Goal: Task Accomplishment & Management: Use online tool/utility

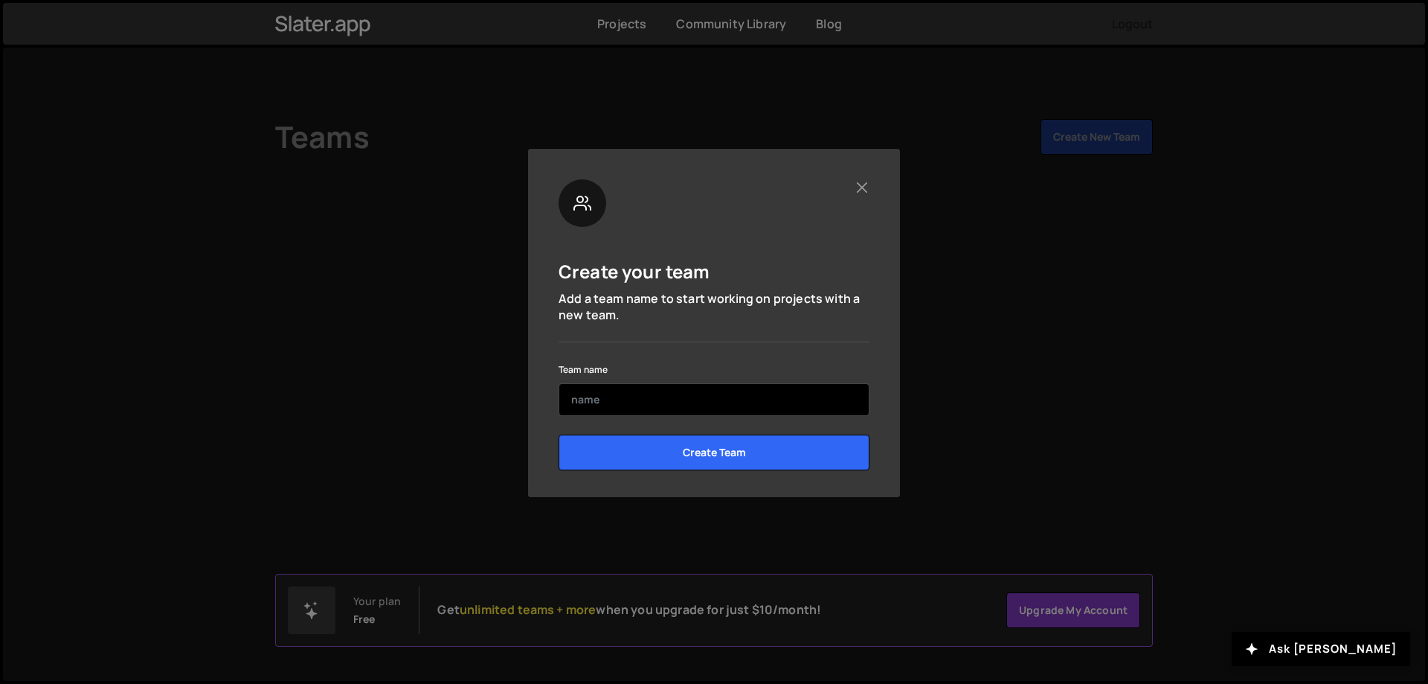
click at [630, 391] on input "text" at bounding box center [714, 399] width 311 height 33
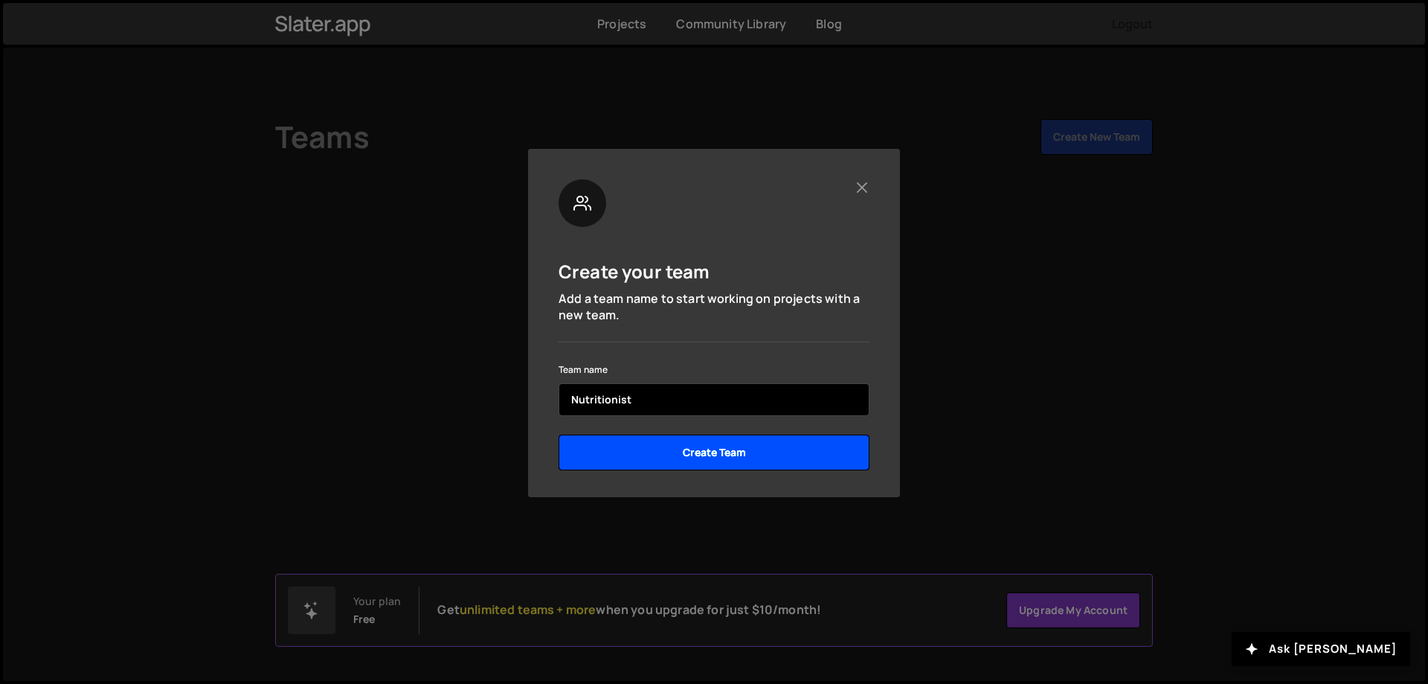
type input "Nutritionist"
click at [646, 460] on input "Create Team" at bounding box center [714, 452] width 311 height 36
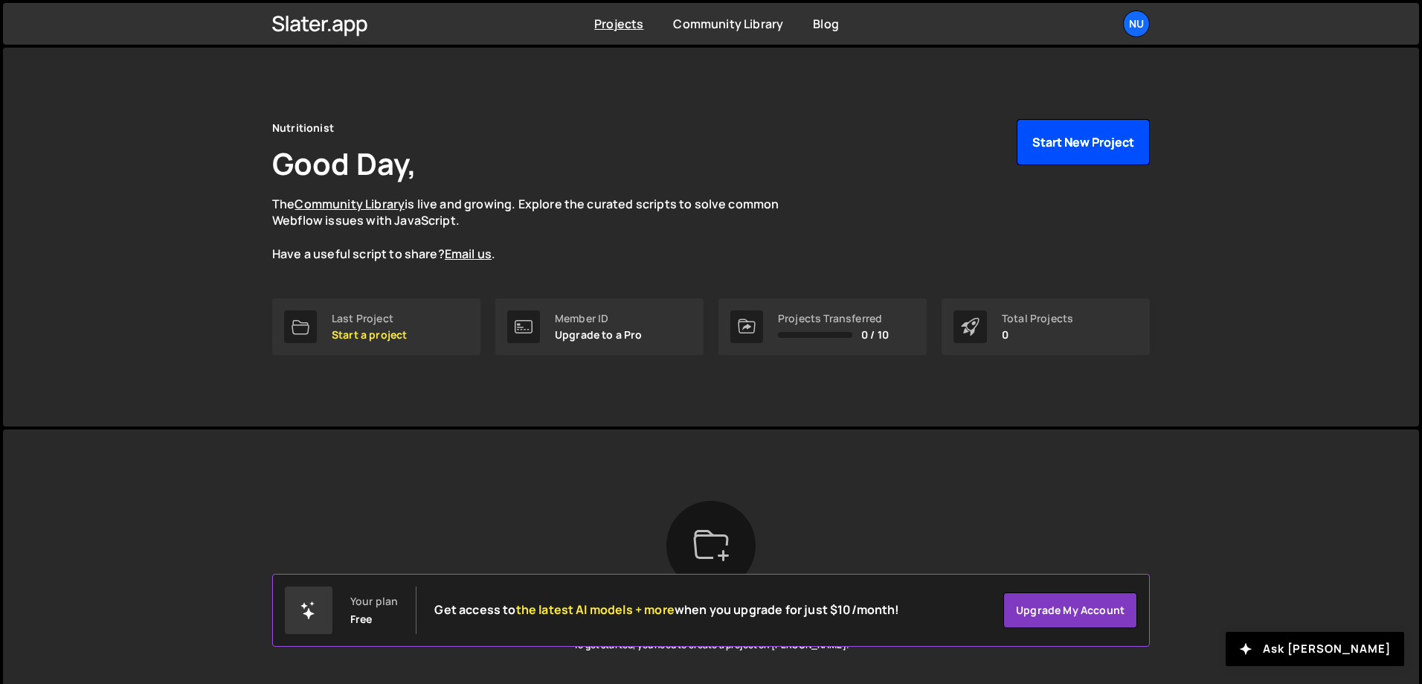
click at [1068, 157] on button "Start New Project" at bounding box center [1083, 142] width 133 height 46
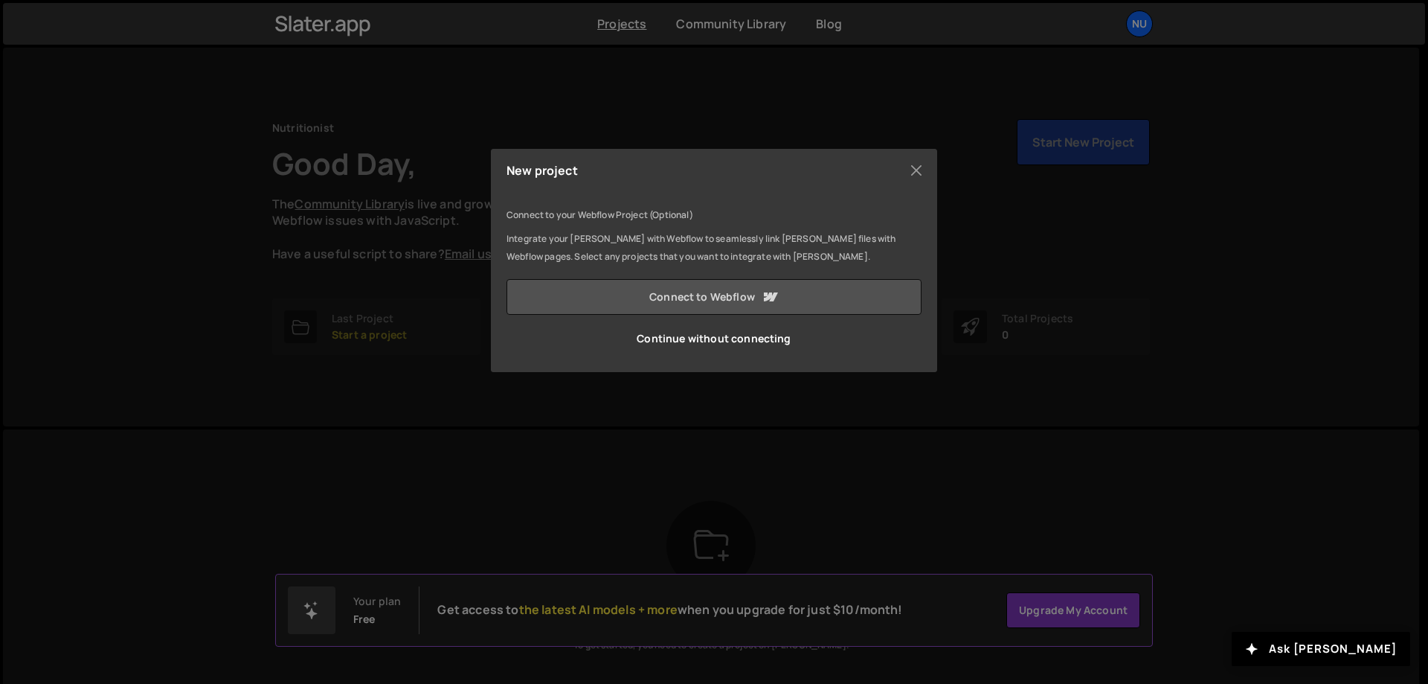
click at [726, 298] on link "Connect to Webflow" at bounding box center [714, 297] width 415 height 36
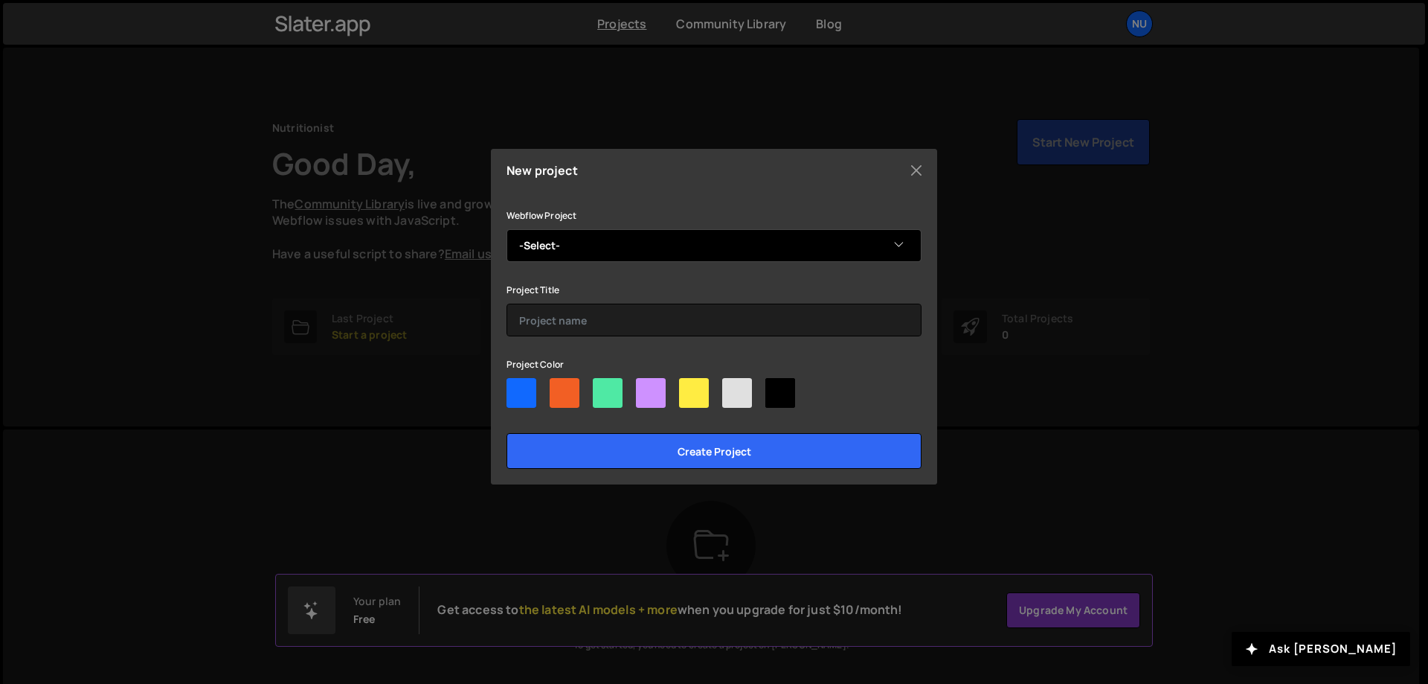
click at [560, 246] on select "-Select- Nutritionist" at bounding box center [714, 245] width 415 height 33
select select "6895d2077733374dcc70c3fa"
click at [507, 229] on select "-Select- Nutritionist" at bounding box center [714, 245] width 415 height 33
drag, startPoint x: 579, startPoint y: 245, endPoint x: 518, endPoint y: 245, distance: 61.0
click at [518, 245] on select "-Select- Nutritionist" at bounding box center [714, 245] width 415 height 33
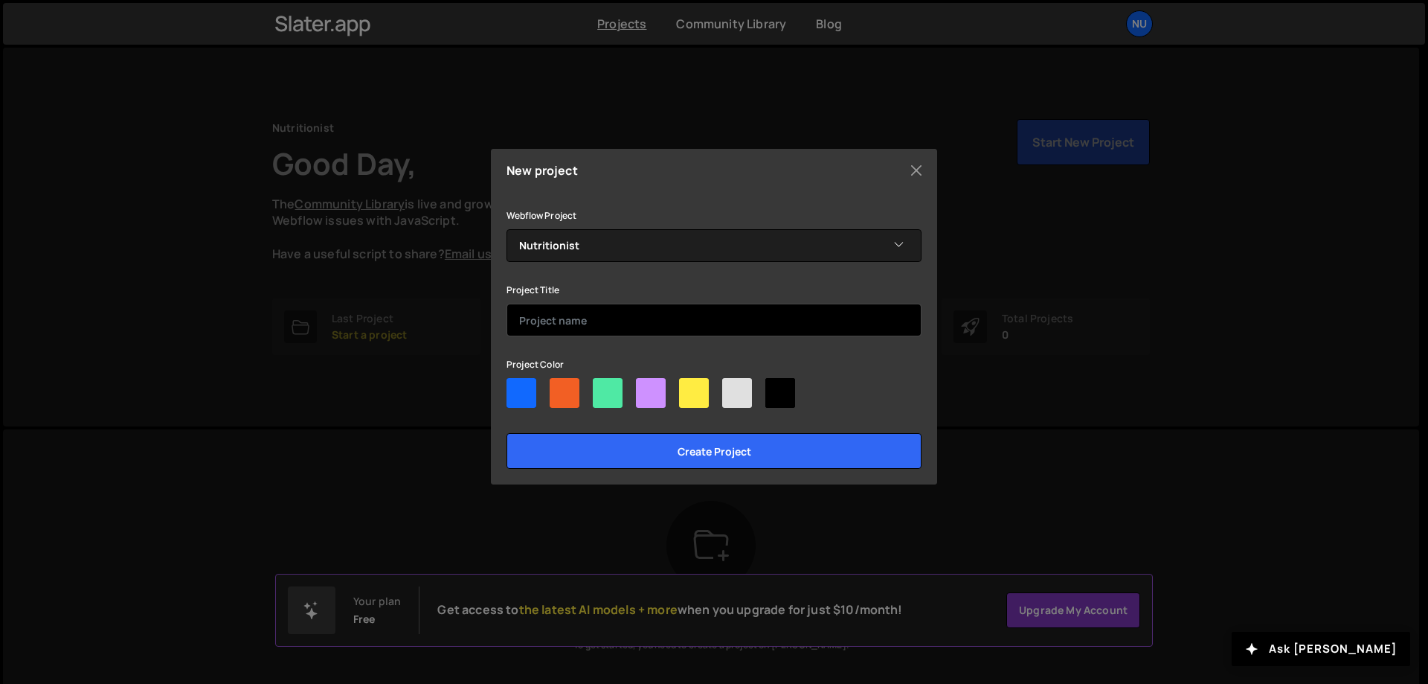
click at [535, 324] on input "text" at bounding box center [714, 319] width 415 height 33
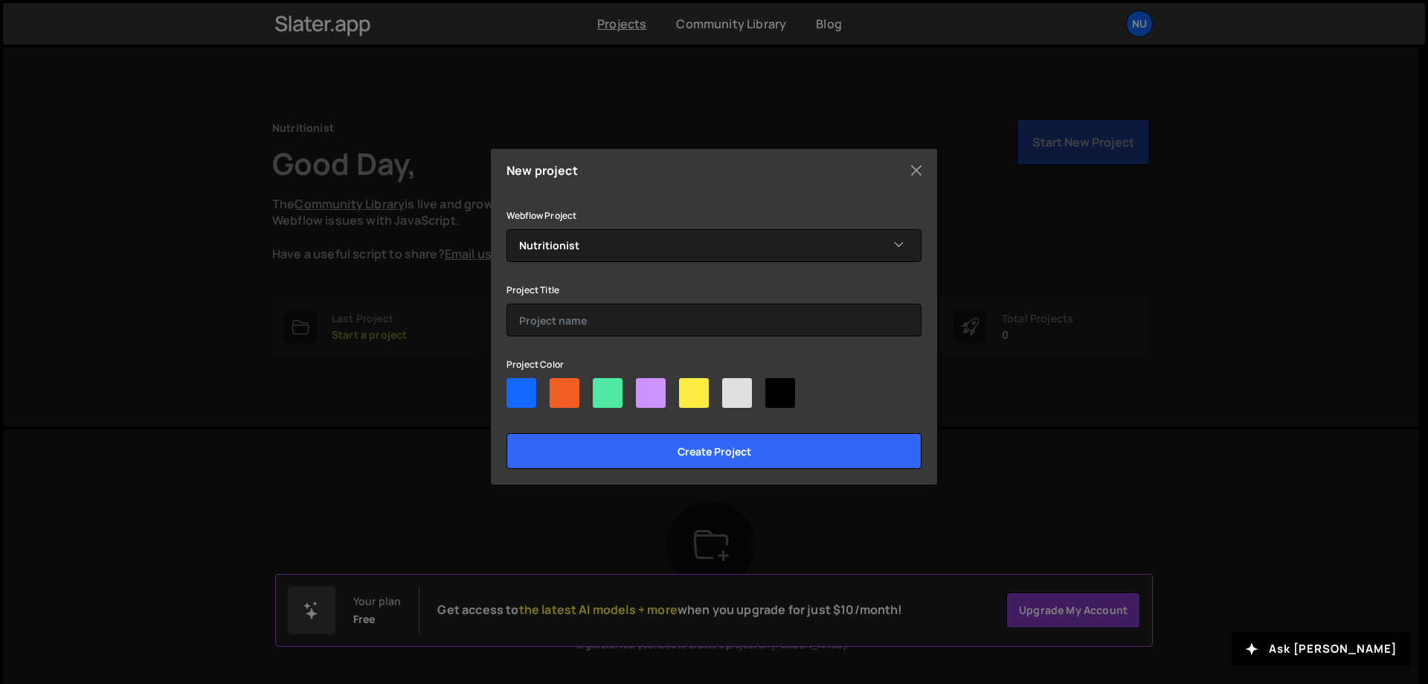
click at [527, 391] on div at bounding box center [522, 393] width 30 height 30
click at [516, 388] on input"] "radio" at bounding box center [512, 383] width 10 height 10
radio input"] "true"
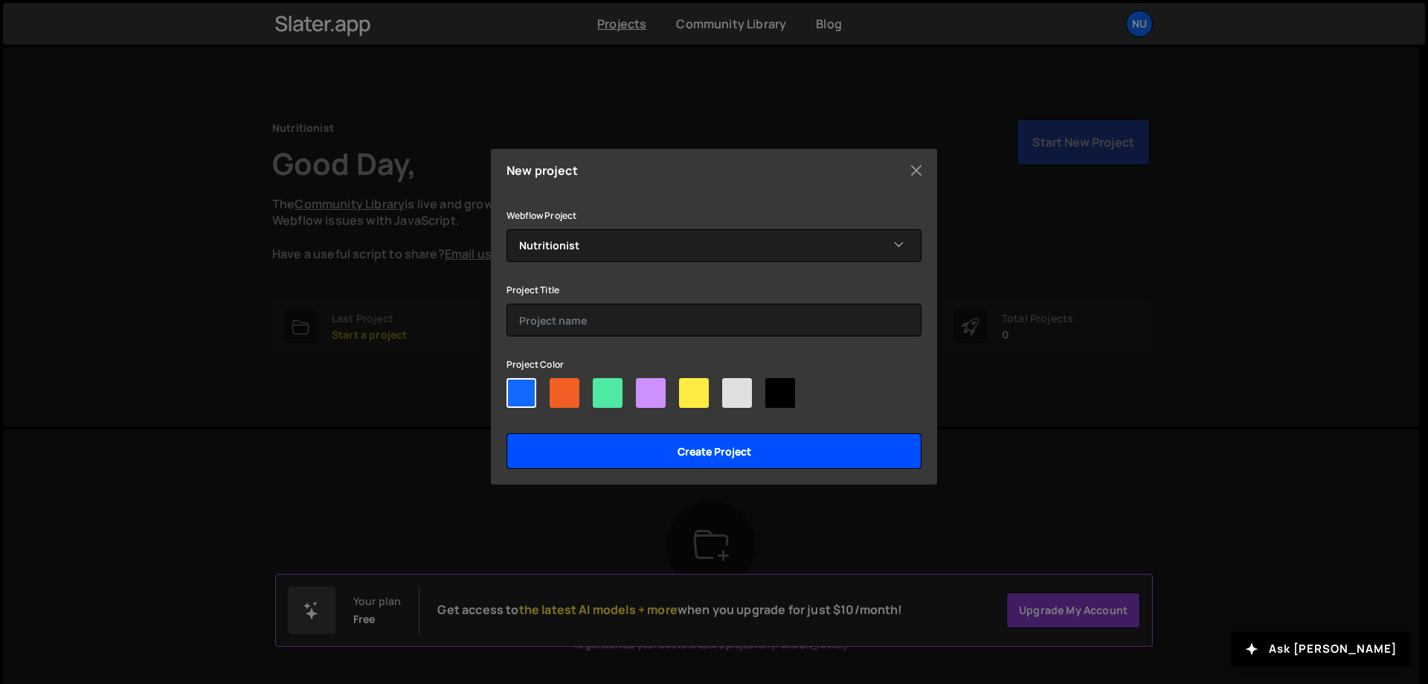
click at [561, 459] on input "Create project" at bounding box center [714, 451] width 415 height 36
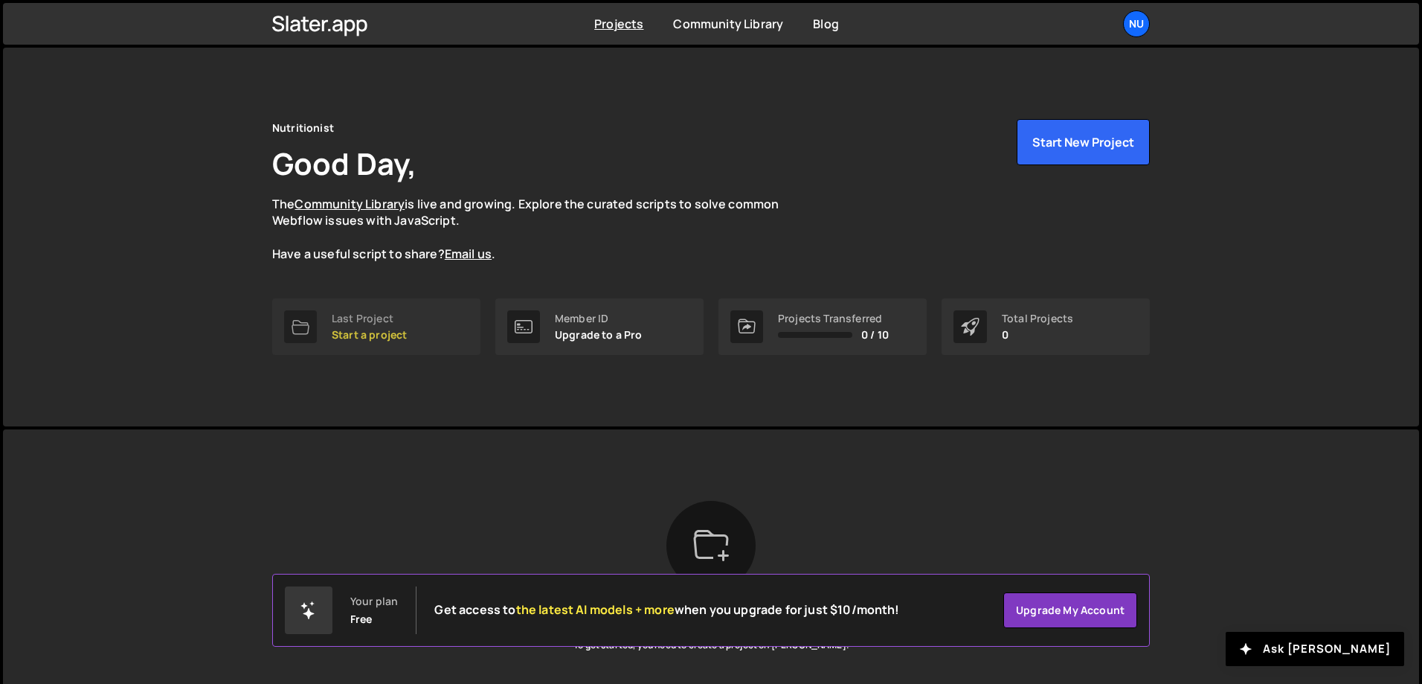
click at [398, 327] on div "Last Project Start a project" at bounding box center [369, 326] width 75 height 28
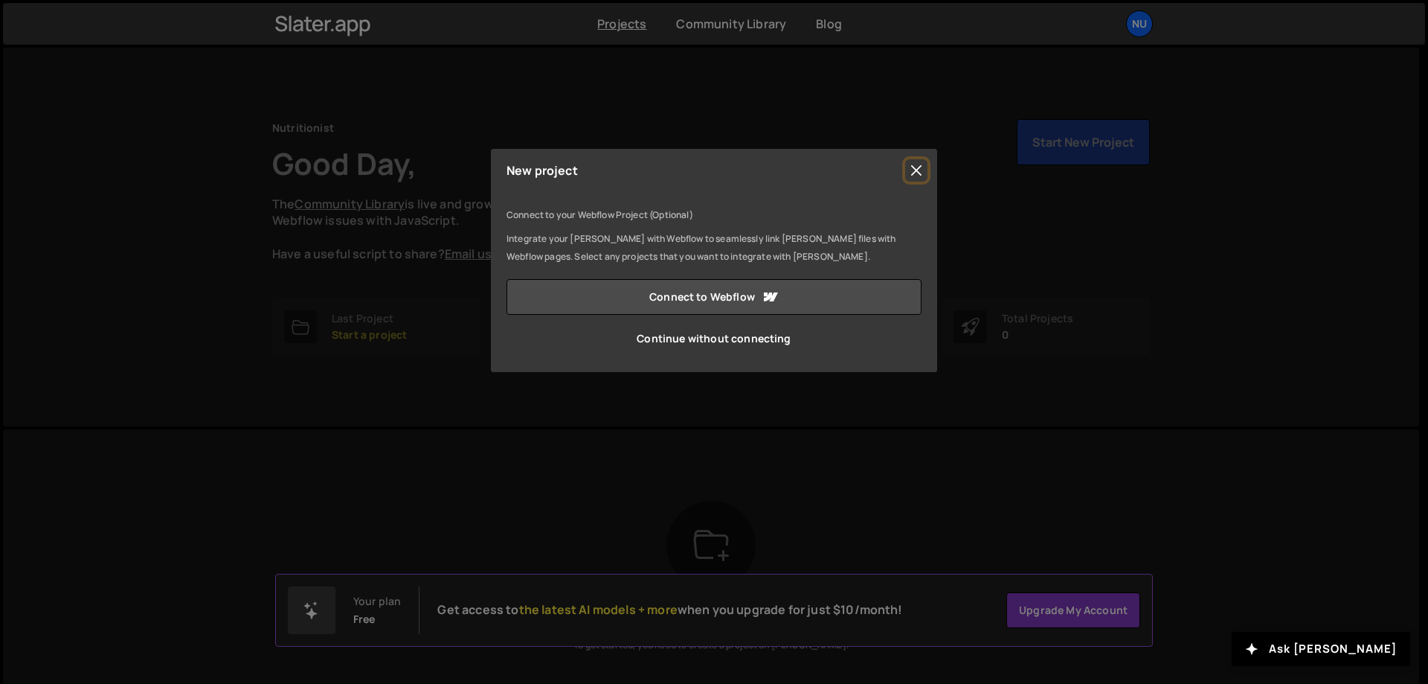
click at [919, 170] on button "Close" at bounding box center [916, 170] width 22 height 22
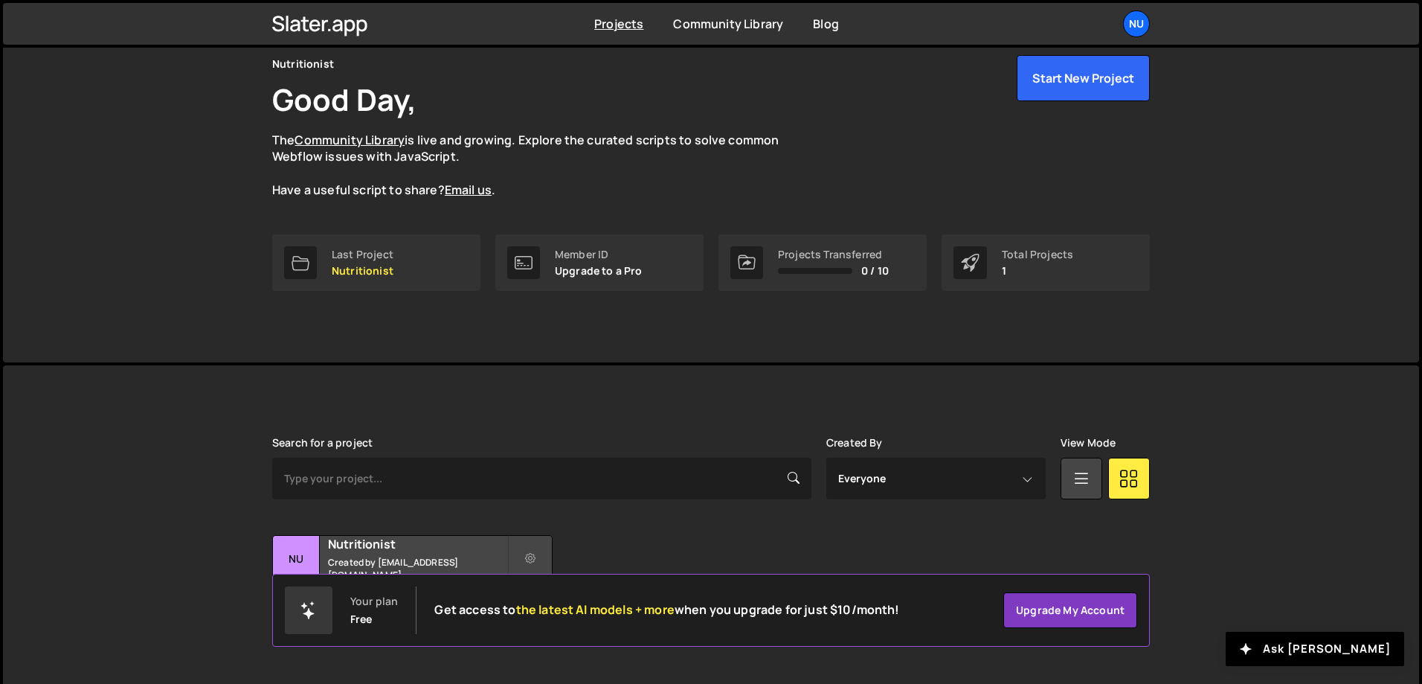
scroll to position [83, 0]
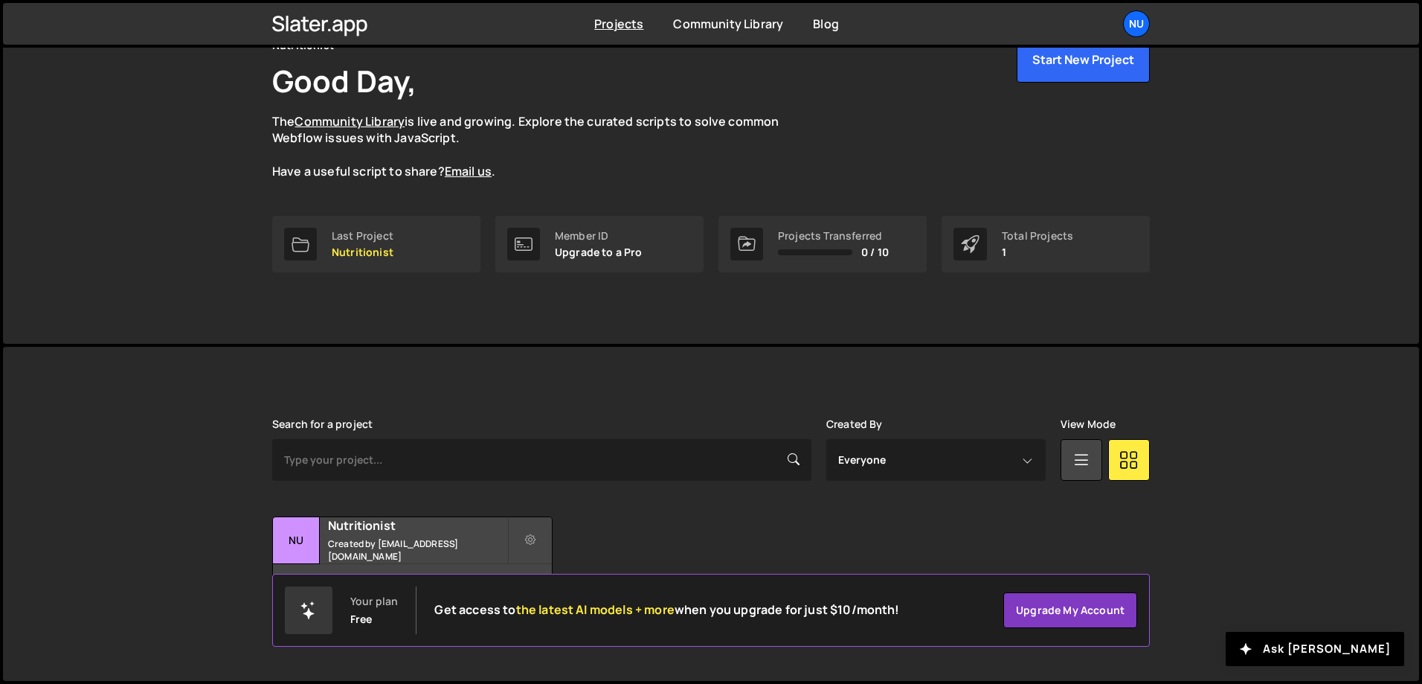
click at [1032, 241] on div "Total Projects" at bounding box center [1037, 236] width 71 height 12
click at [874, 234] on div "Projects Transferred" at bounding box center [833, 236] width 111 height 12
click at [911, 462] on select "Everyone ravikumar75411@gmail.com" at bounding box center [935, 460] width 219 height 42
select select "14323"
click at [826, 439] on select "Everyone ravikumar75411@gmail.com" at bounding box center [935, 460] width 219 height 42
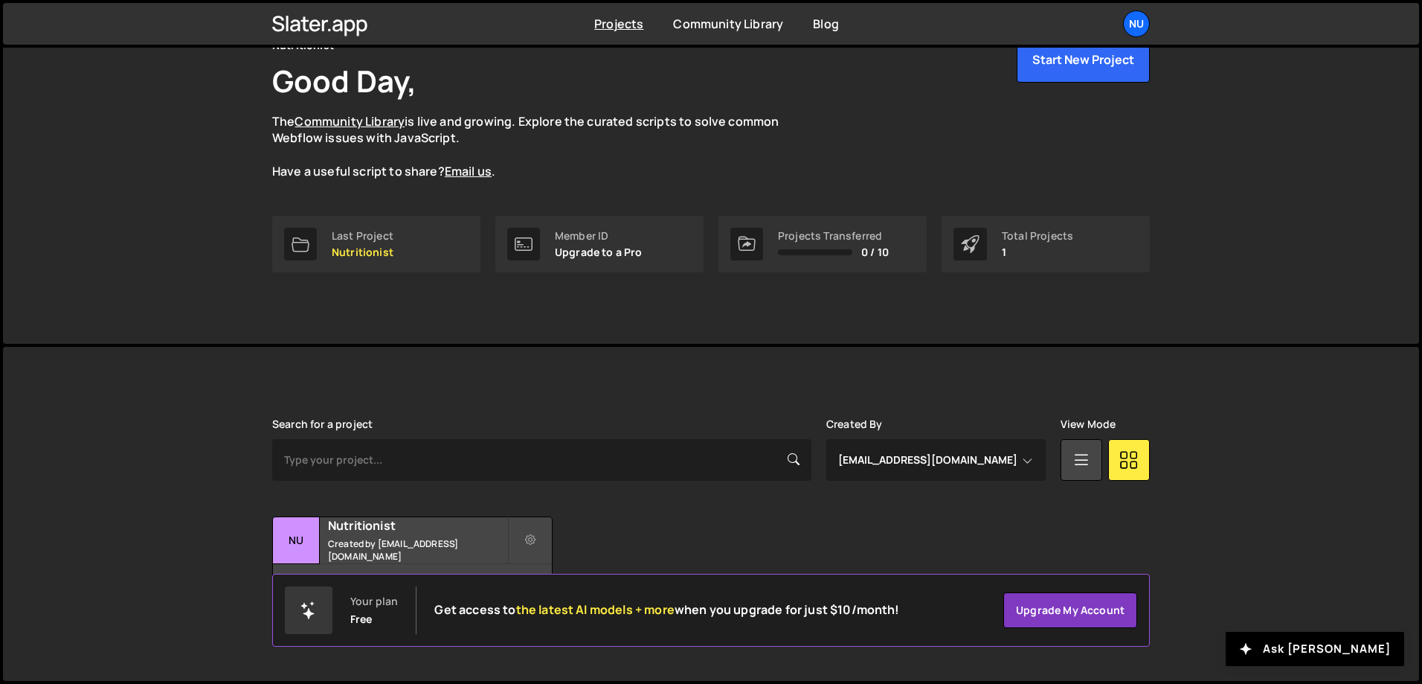
click at [927, 508] on div "Search for a project Created By Everyone ravikumar75411@gmail.com View Mode Tra…" at bounding box center [711, 513] width 878 height 191
click at [1068, 459] on link at bounding box center [1082, 460] width 42 height 42
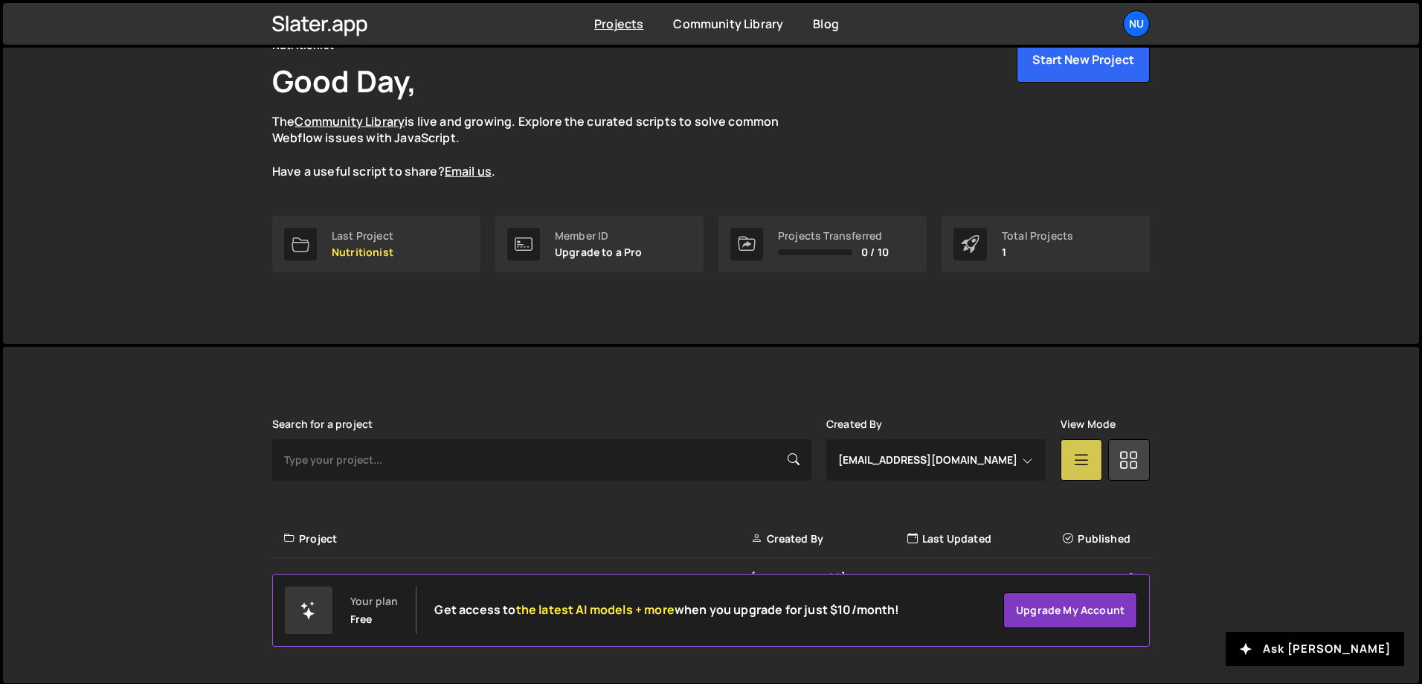
scroll to position [71, 0]
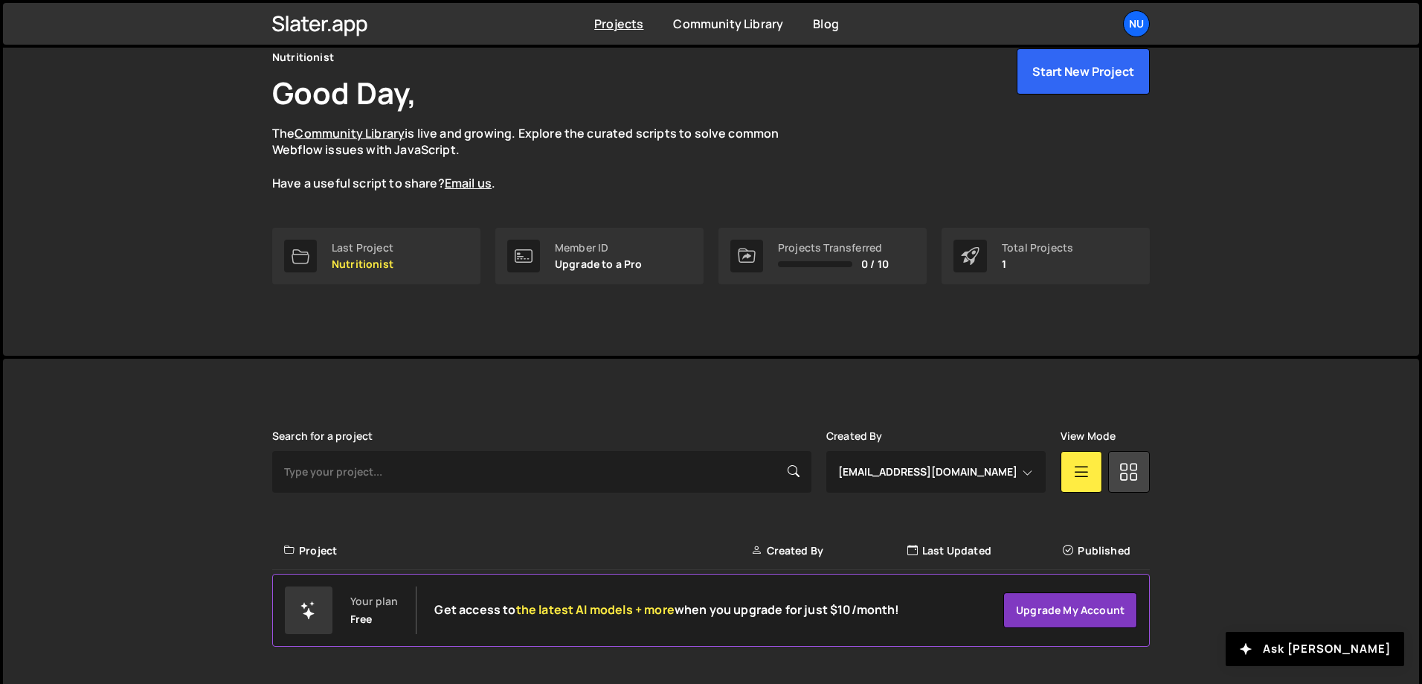
click at [1079, 495] on div "Search for a project Created By Everyone ravikumar75411@gmail.com View Mode Tra…" at bounding box center [711, 527] width 878 height 194
click at [1116, 473] on link at bounding box center [1129, 472] width 42 height 42
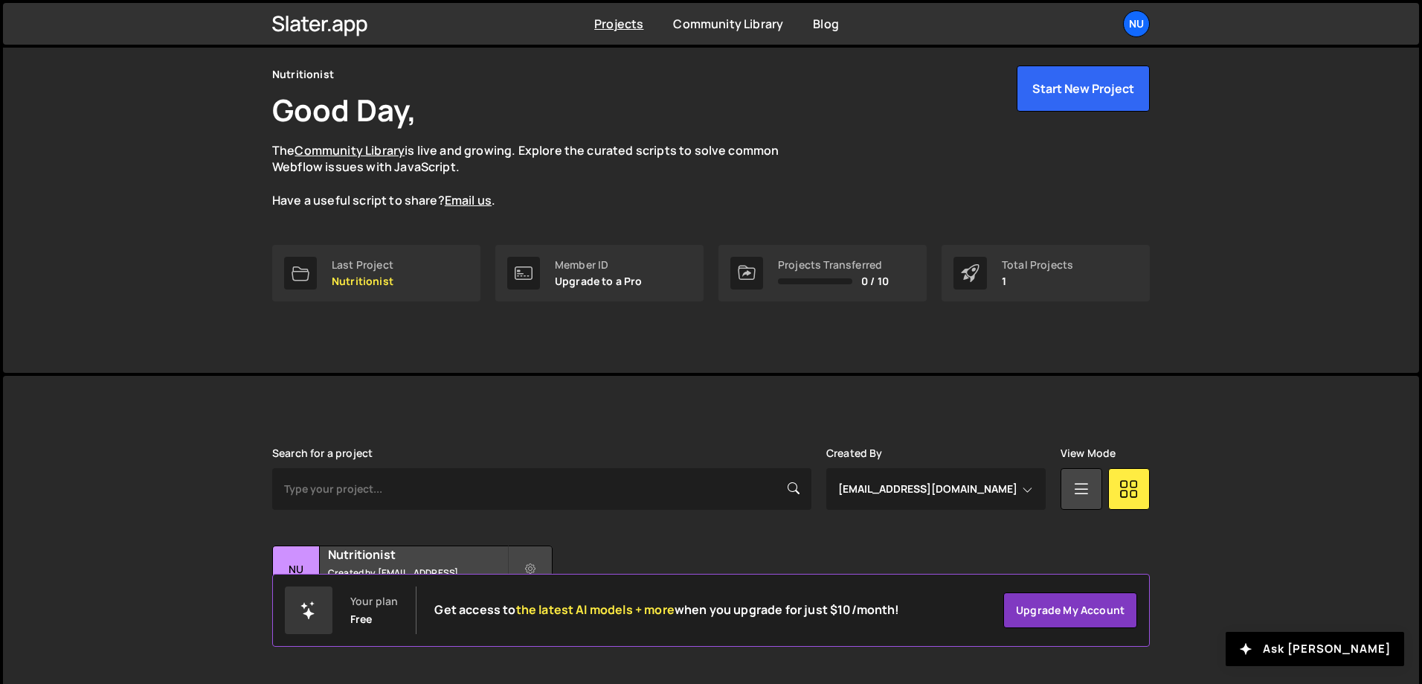
scroll to position [83, 0]
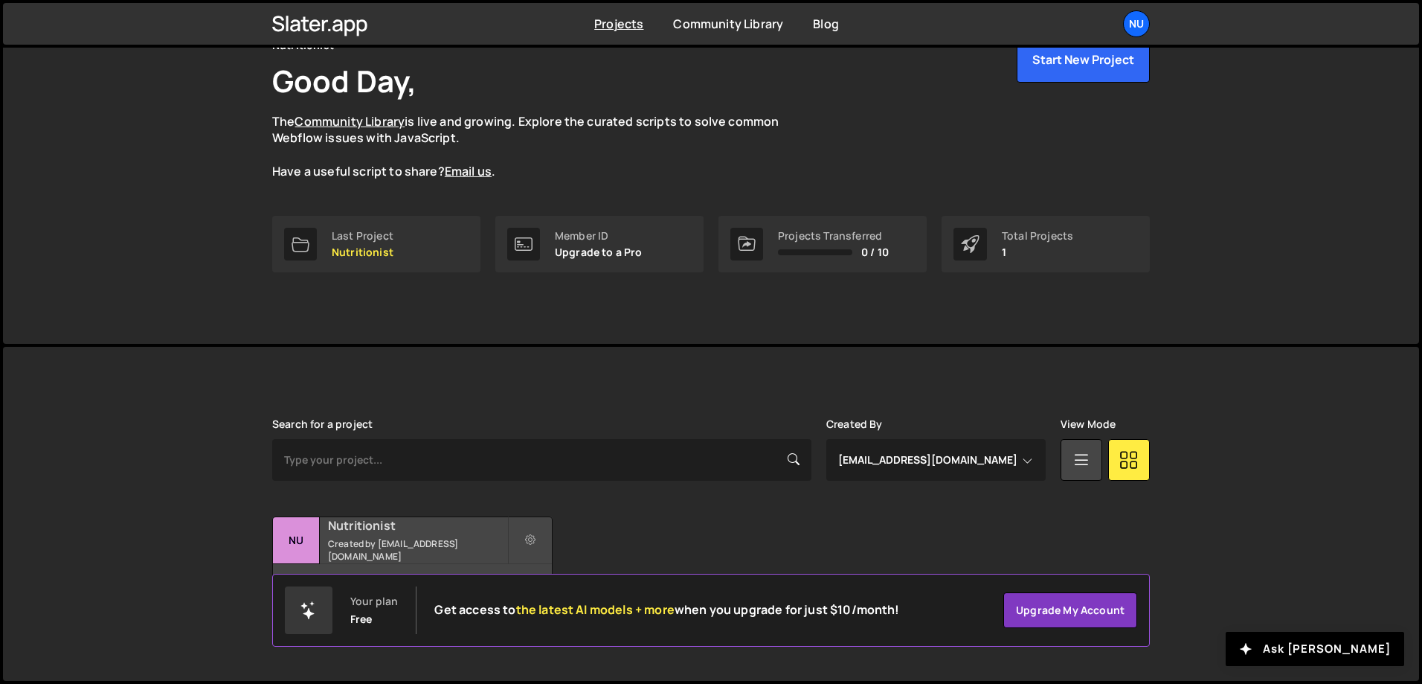
click at [411, 544] on small "Created by ravikumar75411@gmail.com" at bounding box center [417, 549] width 179 height 25
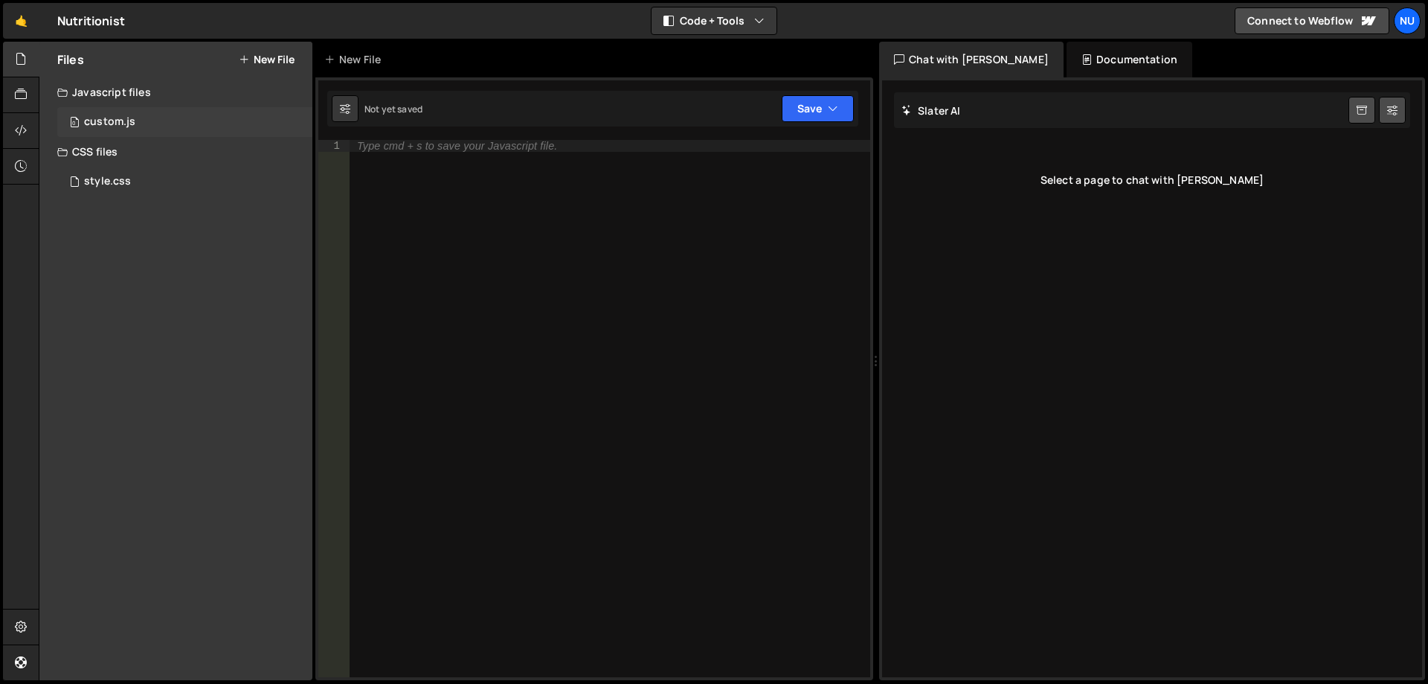
click at [132, 115] on div "0 custom.js 0" at bounding box center [184, 122] width 255 height 30
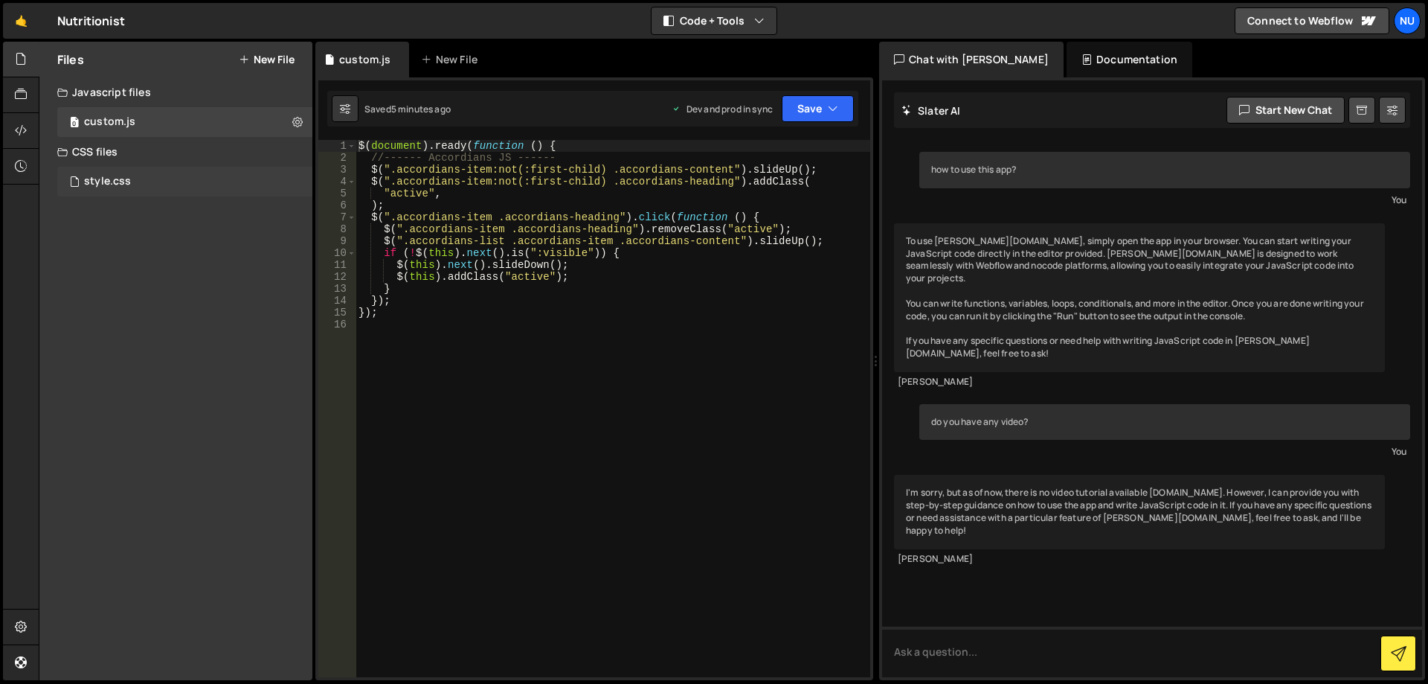
click at [141, 174] on div "style.css 0" at bounding box center [184, 182] width 255 height 30
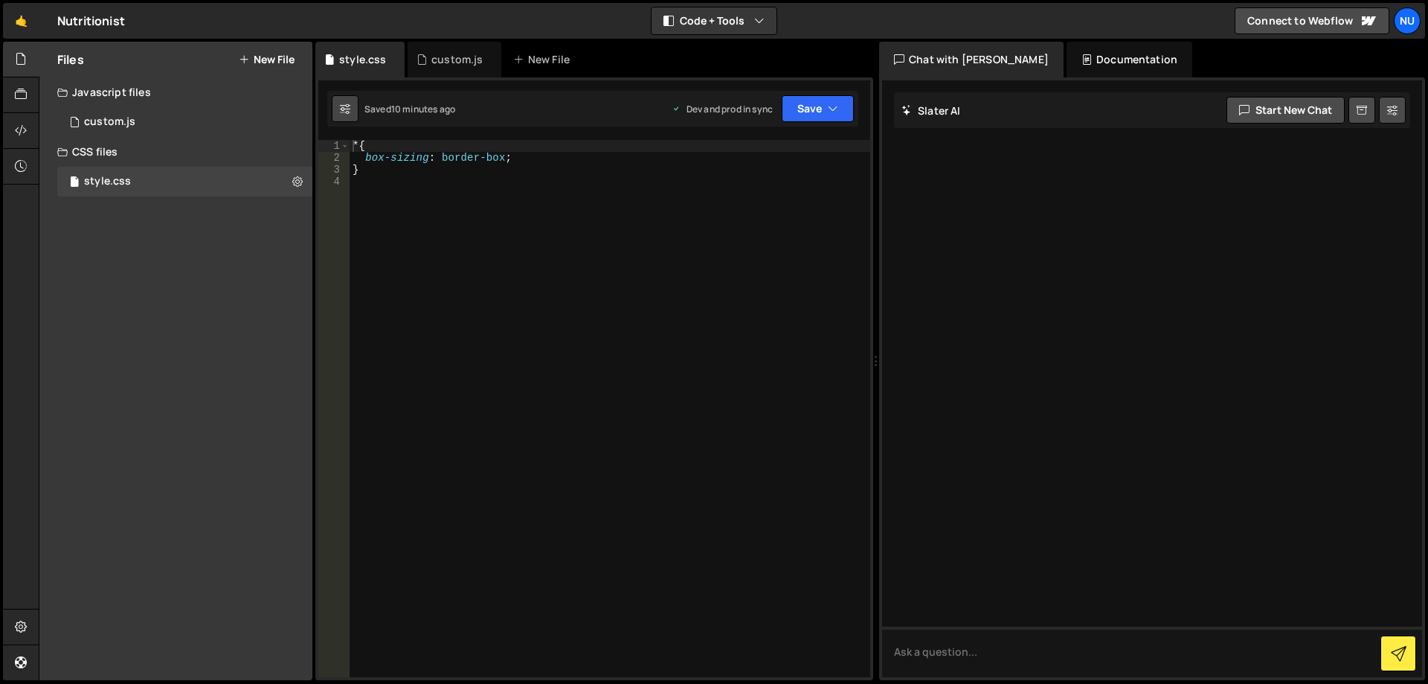
click at [335, 106] on button at bounding box center [345, 108] width 27 height 27
select select "editor"
select select "ace/theme/monokai"
type input "14"
checkbox input "true"
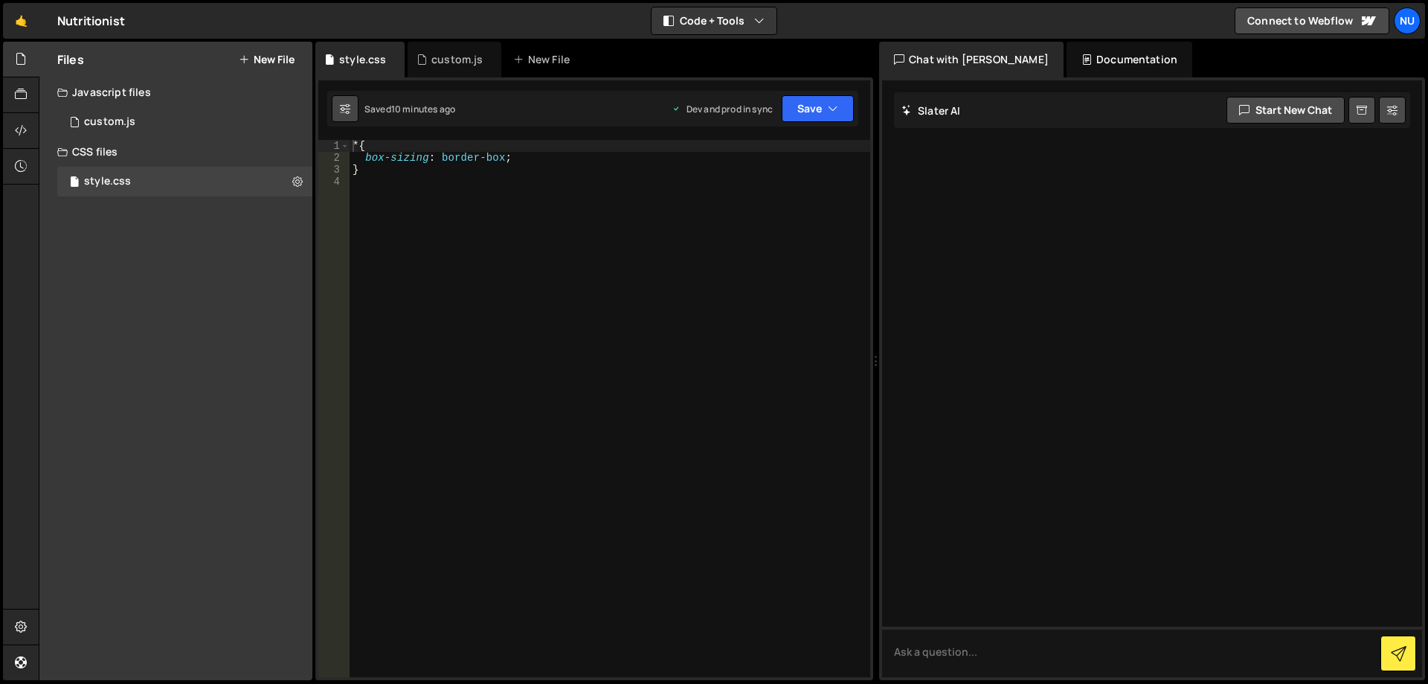
checkbox input "true"
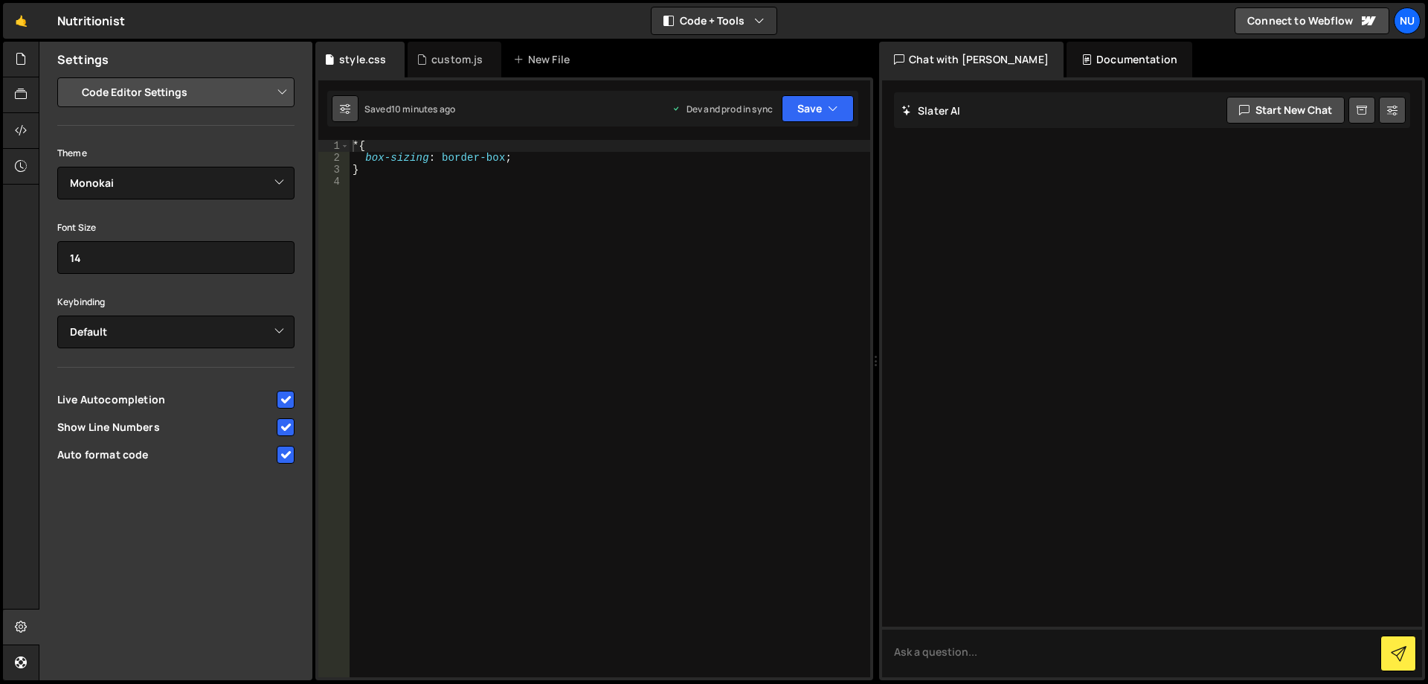
click at [343, 105] on icon at bounding box center [345, 108] width 10 height 15
click at [262, 187] on select "Ambiance Chaos Clouds Midnight Dracula Cobalt Gruvbox Green on Black idle Finge…" at bounding box center [175, 183] width 237 height 33
click at [273, 96] on select "Project Settings Code Editor Settings Chat Settings" at bounding box center [179, 92] width 218 height 33
click at [70, 76] on select "Project Settings Code Editor Settings Chat Settings" at bounding box center [179, 92] width 218 height 33
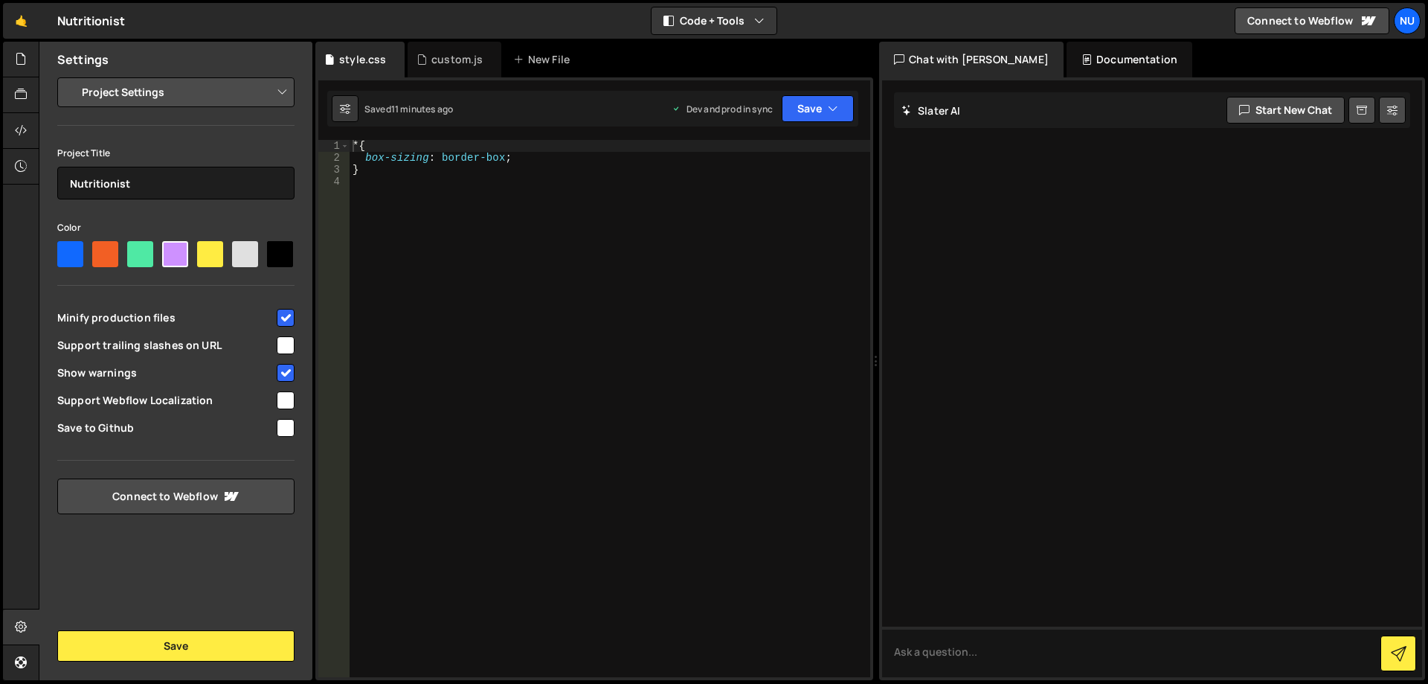
click at [238, 98] on select "Project Settings Code Editor Settings Chat Settings" at bounding box center [179, 92] width 218 height 33
click at [70, 76] on select "Project Settings Code Editor Settings Chat Settings" at bounding box center [179, 92] width 218 height 33
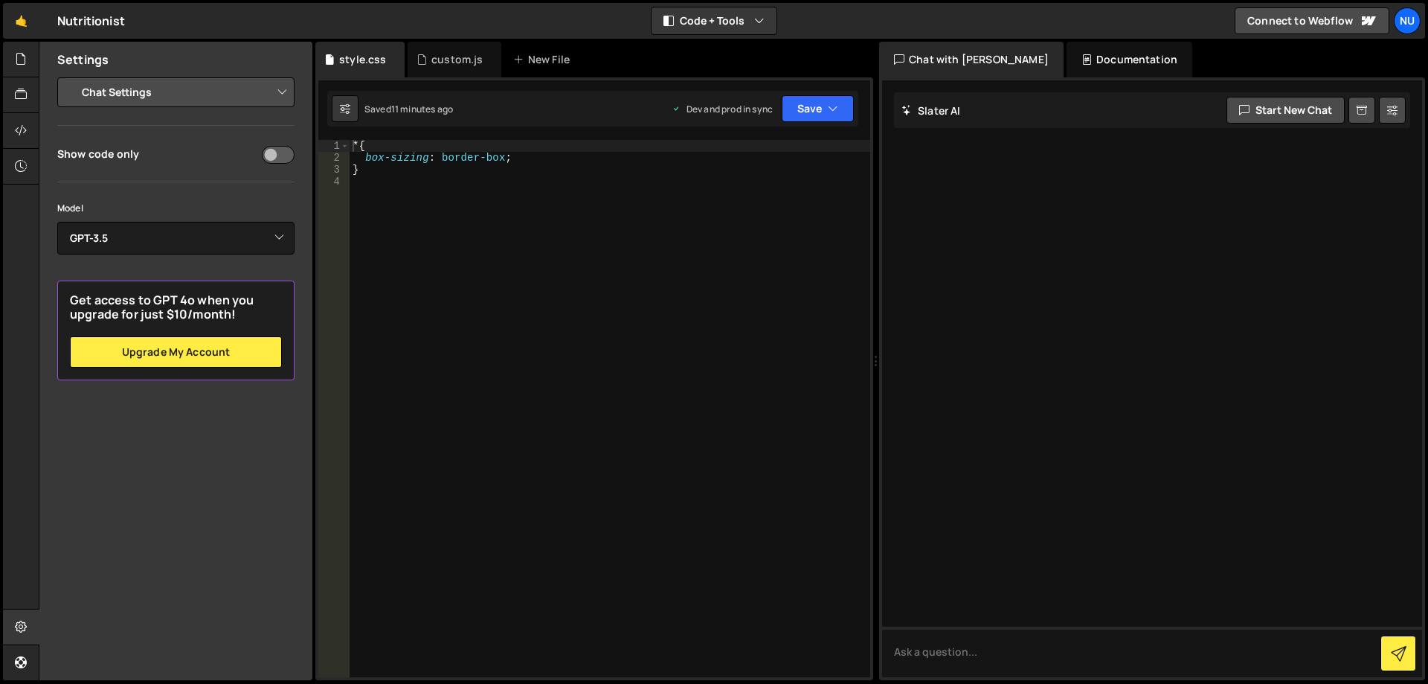
click at [225, 94] on select "Project Settings Code Editor Settings Chat Settings" at bounding box center [179, 92] width 218 height 33
click at [70, 76] on select "Project Settings Code Editor Settings Chat Settings" at bounding box center [179, 92] width 218 height 33
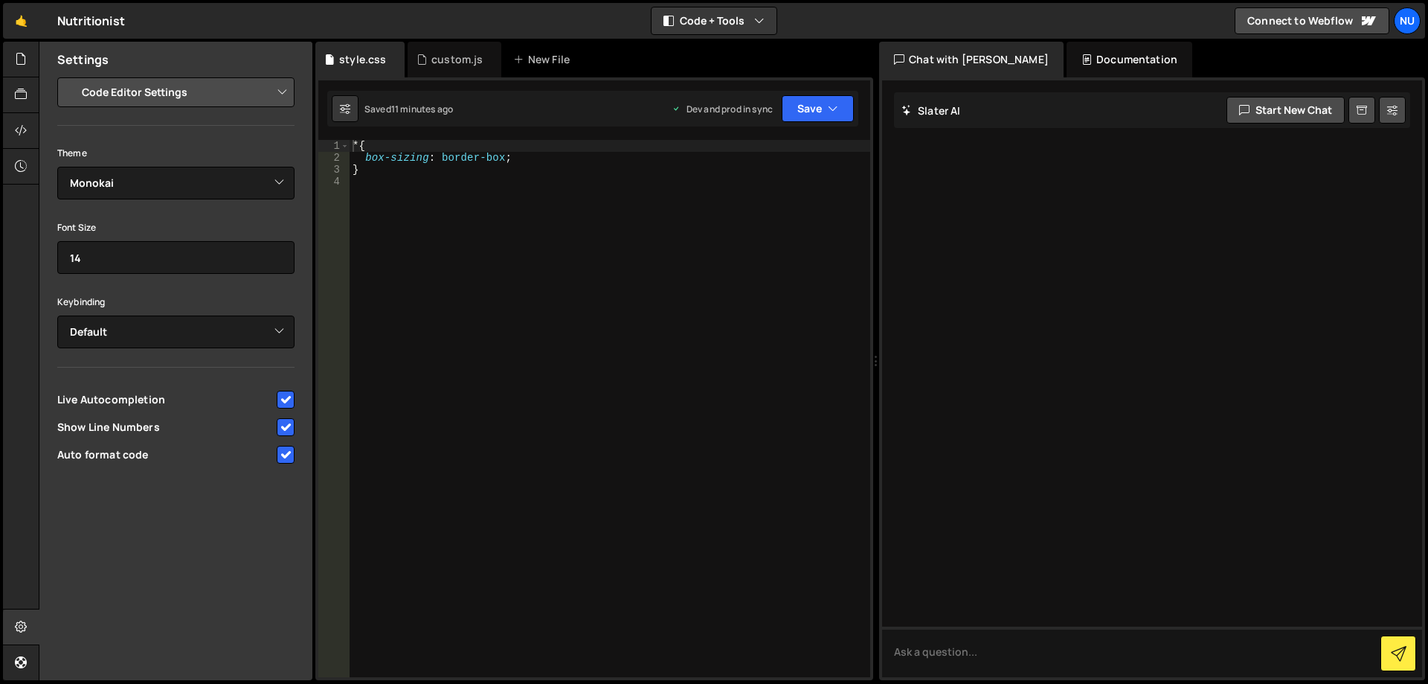
click at [179, 90] on select "Project Settings Code Editor Settings Chat Settings" at bounding box center [179, 92] width 218 height 33
click at [70, 76] on select "Project Settings Code Editor Settings Chat Settings" at bounding box center [179, 92] width 218 height 33
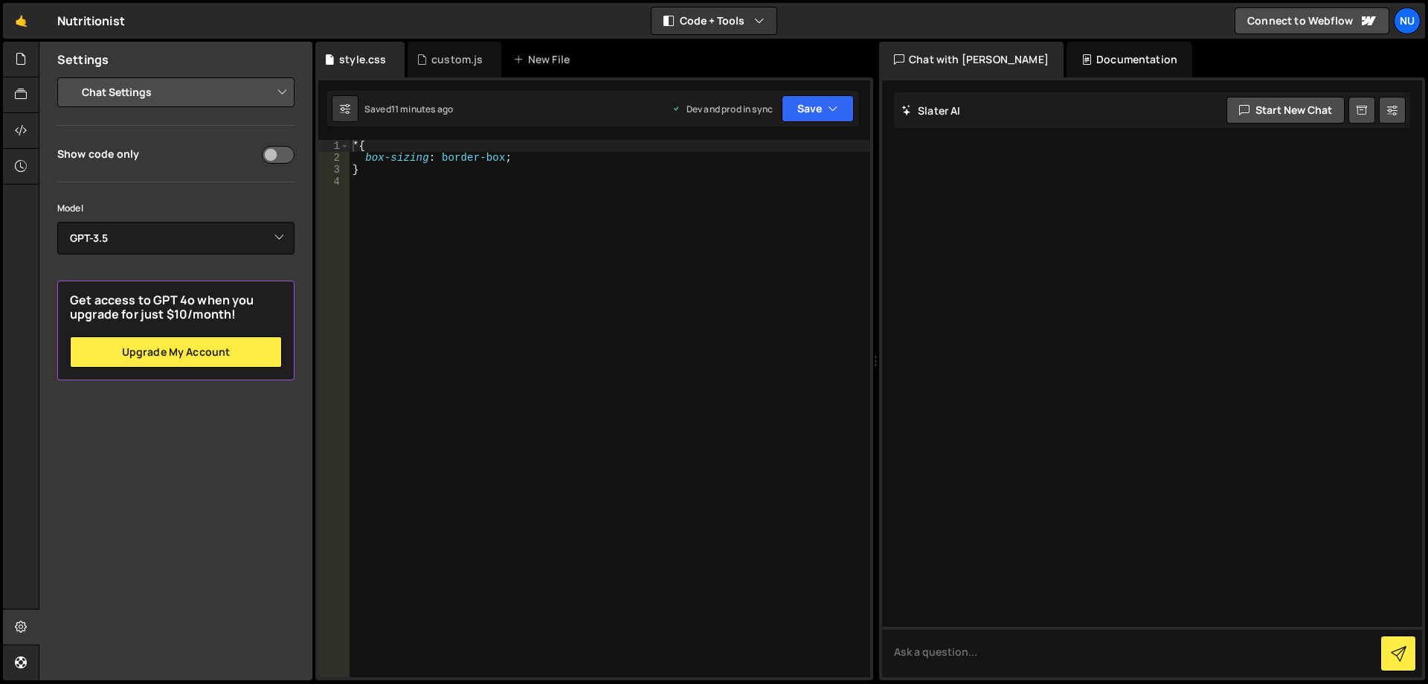
click at [154, 96] on select "Project Settings Code Editor Settings Chat Settings" at bounding box center [179, 92] width 218 height 33
click at [70, 76] on select "Project Settings Code Editor Settings Chat Settings" at bounding box center [179, 92] width 218 height 33
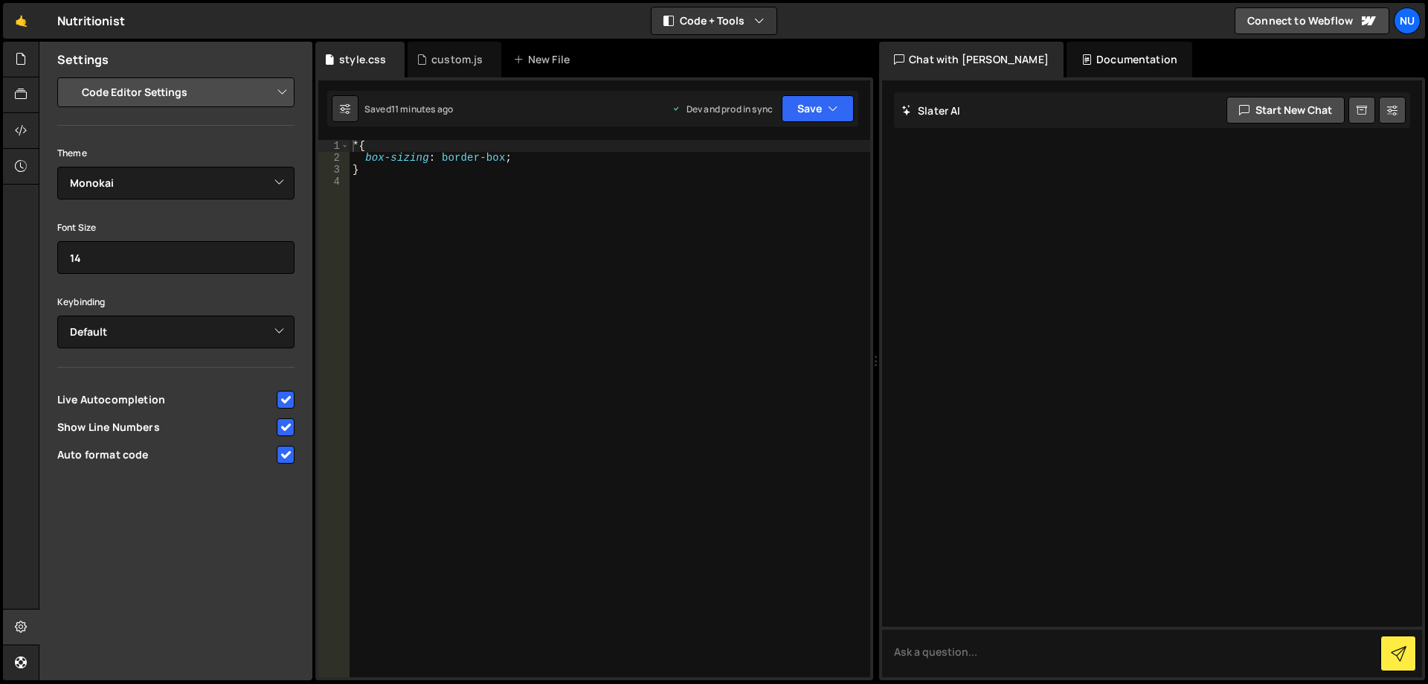
click at [141, 93] on select "Project Settings Code Editor Settings Chat Settings" at bounding box center [179, 92] width 218 height 33
select select "project"
click at [70, 76] on select "Project Settings Code Editor Settings Chat Settings" at bounding box center [179, 92] width 218 height 33
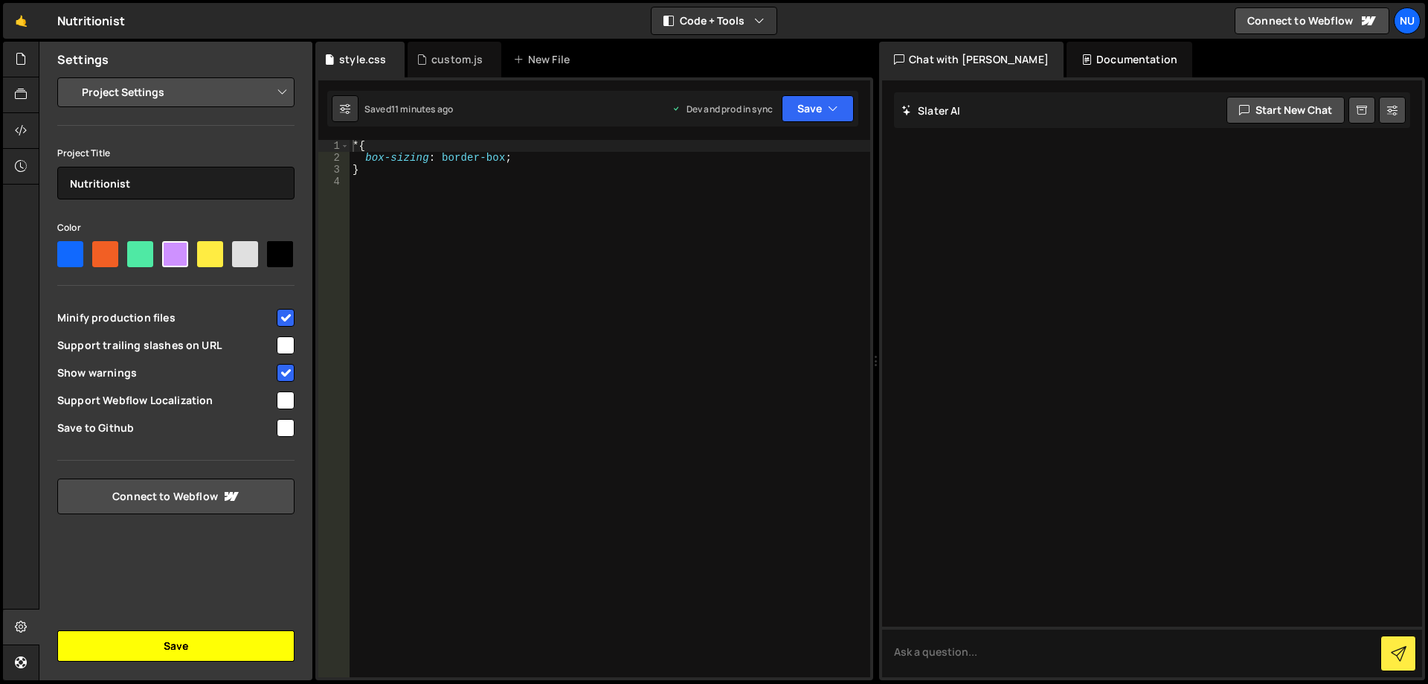
click at [156, 636] on button "Save" at bounding box center [175, 645] width 237 height 31
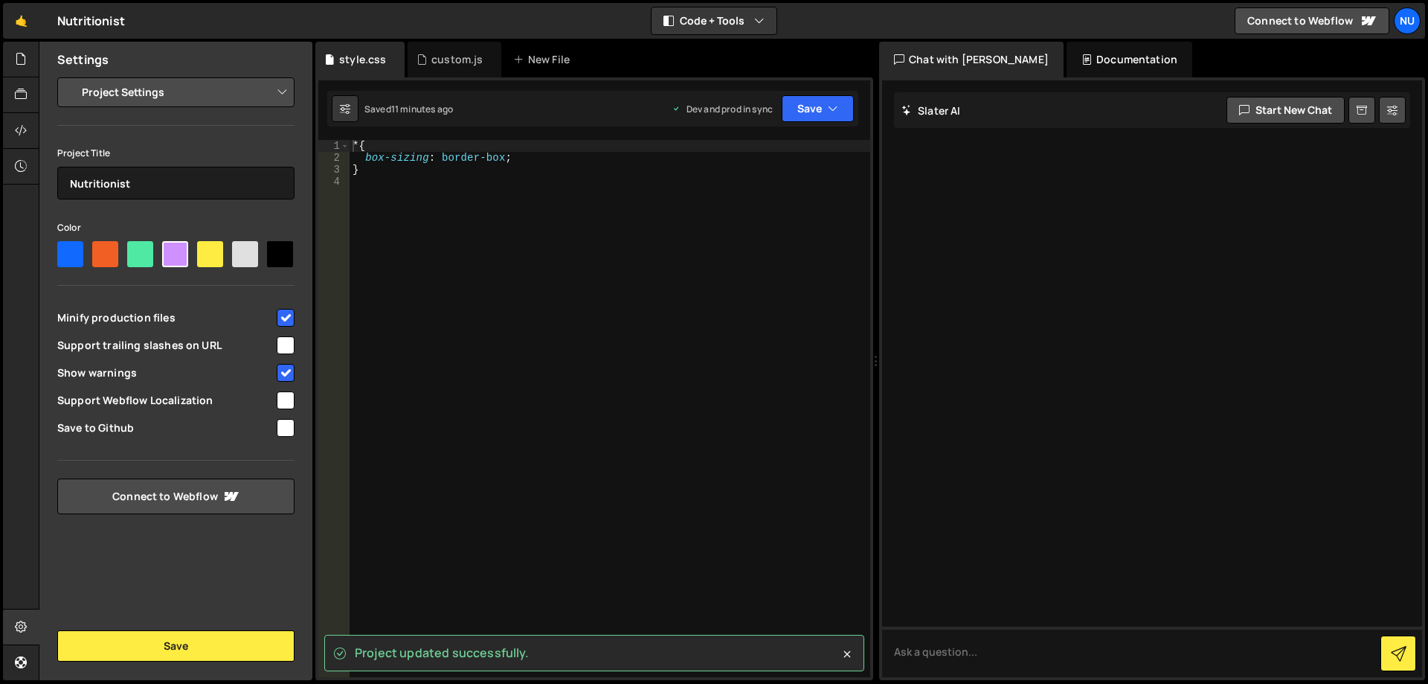
click at [61, 56] on h2 "Settings" at bounding box center [82, 59] width 51 height 16
click at [116, 89] on select "Project Settings Code Editor Settings Chat Settings" at bounding box center [179, 92] width 218 height 33
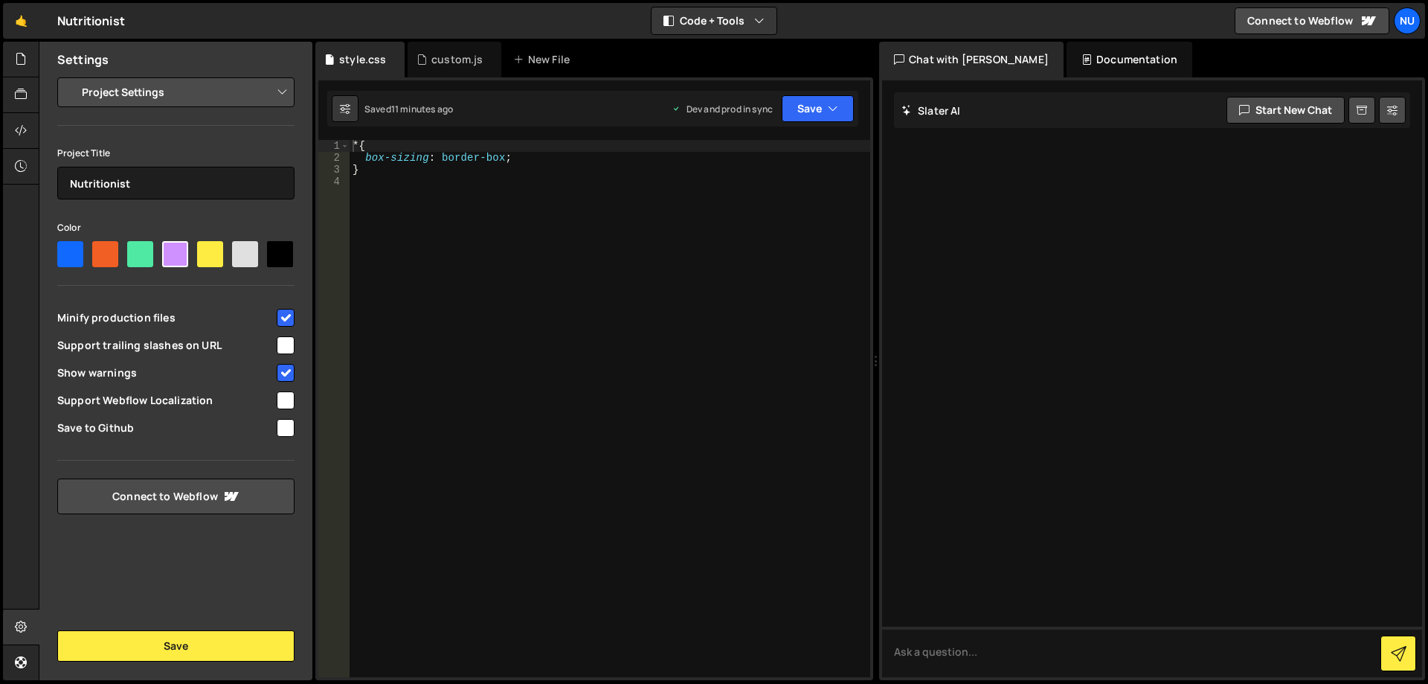
click at [116, 89] on select "Project Settings Code Editor Settings Chat Settings" at bounding box center [179, 92] width 218 height 33
drag, startPoint x: 573, startPoint y: 287, endPoint x: 457, endPoint y: 135, distance: 191.6
click at [574, 287] on div "* { box-sizing : border-box ; }" at bounding box center [610, 420] width 521 height 561
click at [441, 60] on div "custom.js" at bounding box center [456, 59] width 51 height 15
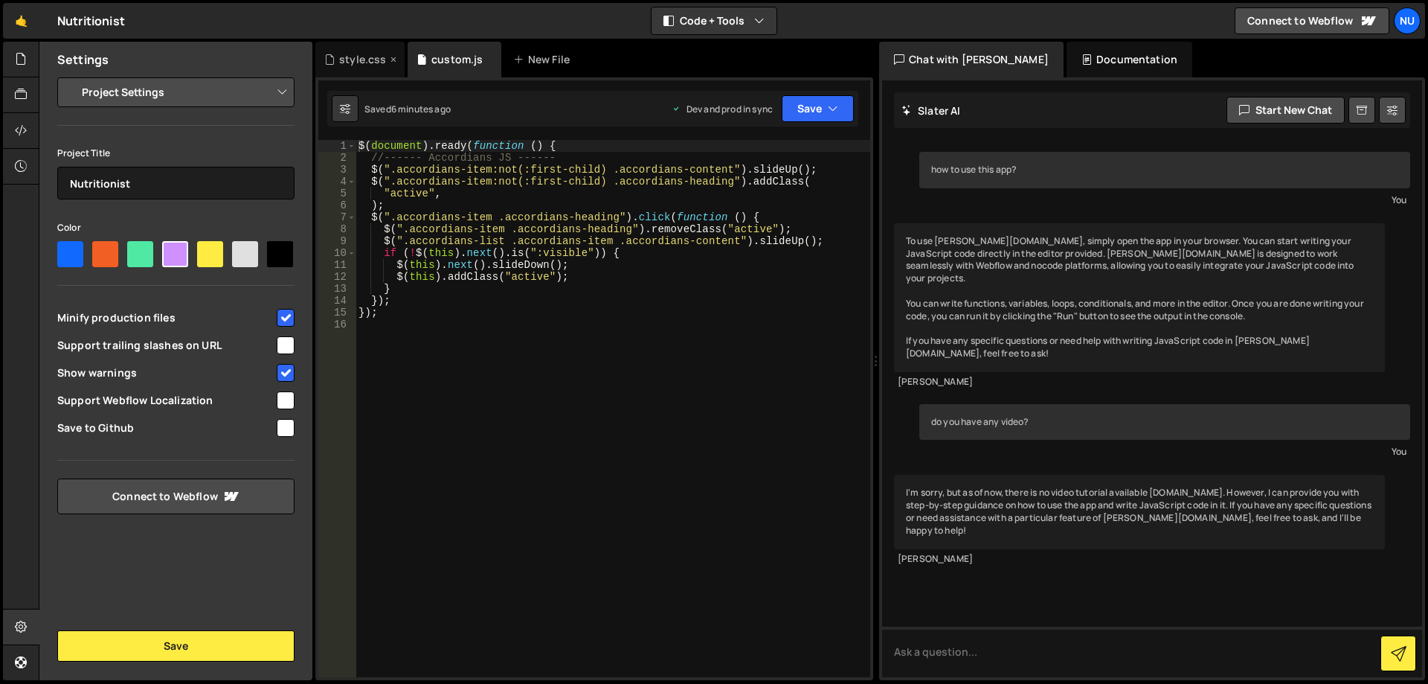
click at [367, 53] on div "style.css" at bounding box center [362, 59] width 47 height 15
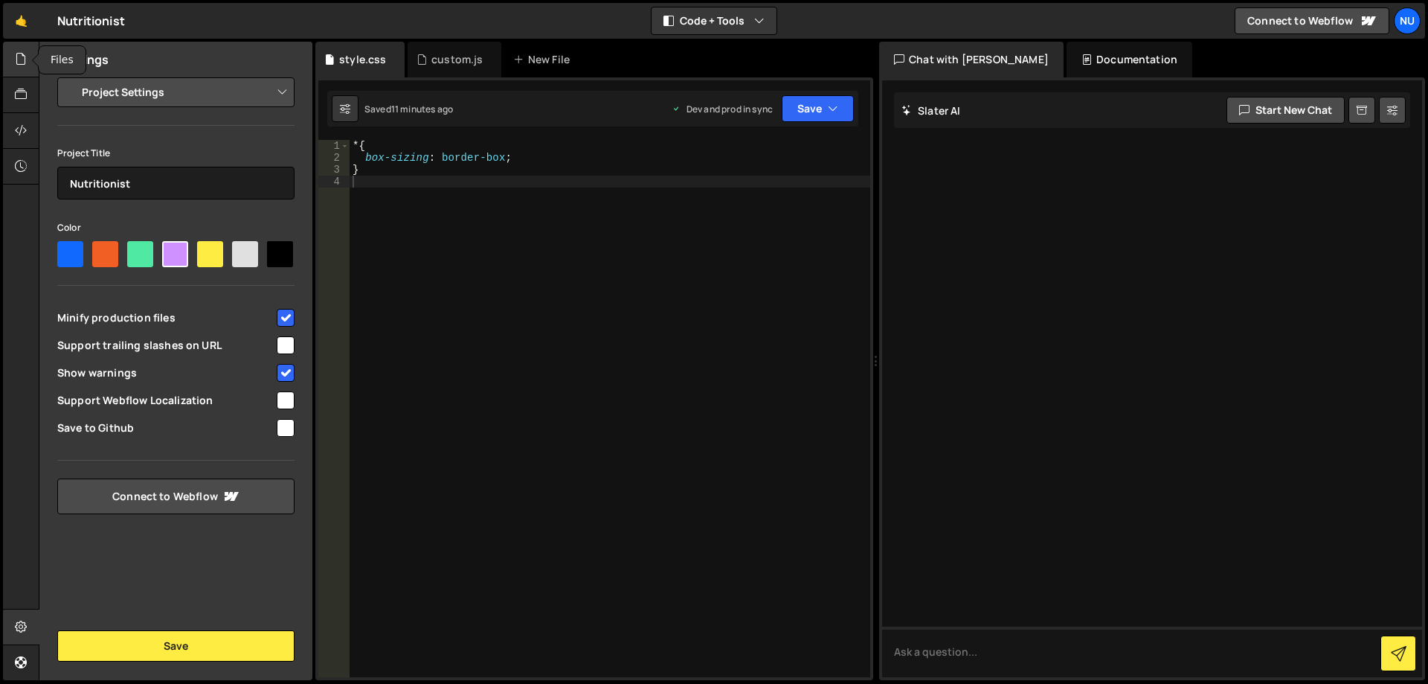
click at [15, 54] on icon at bounding box center [21, 59] width 12 height 16
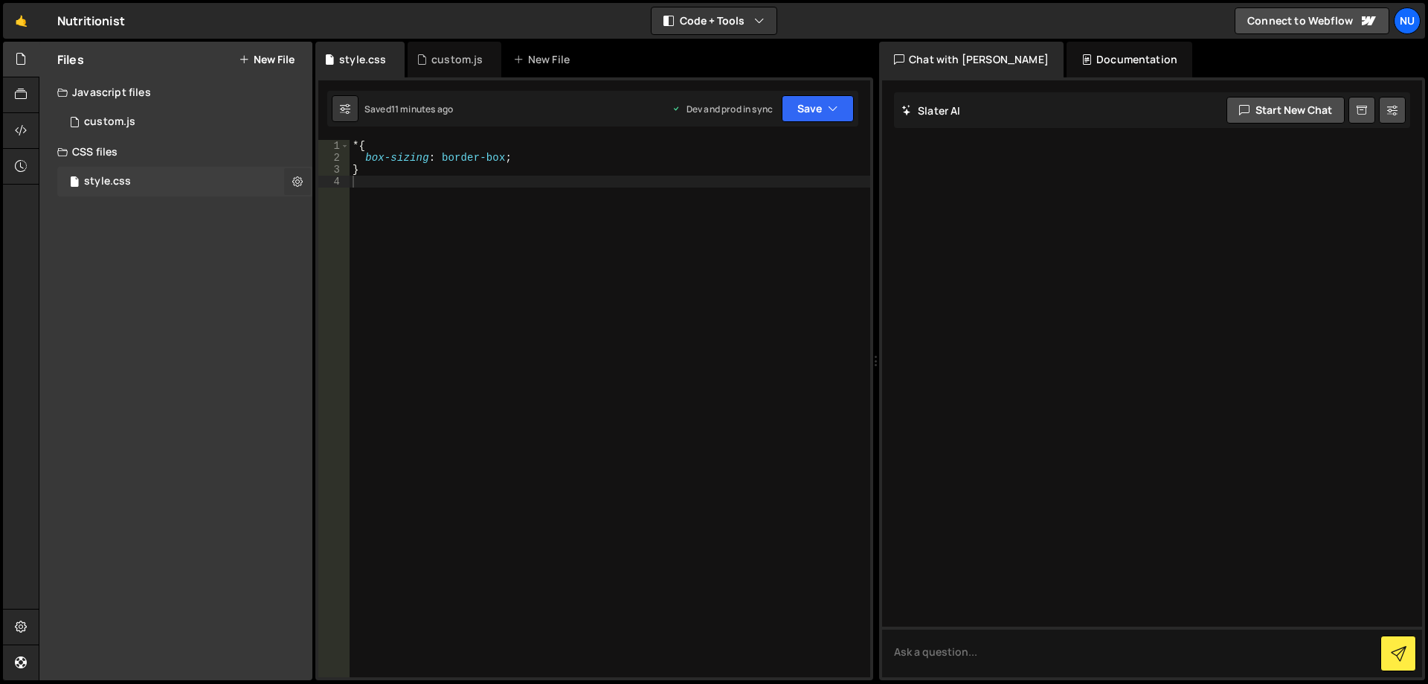
click at [297, 181] on icon at bounding box center [297, 181] width 10 height 14
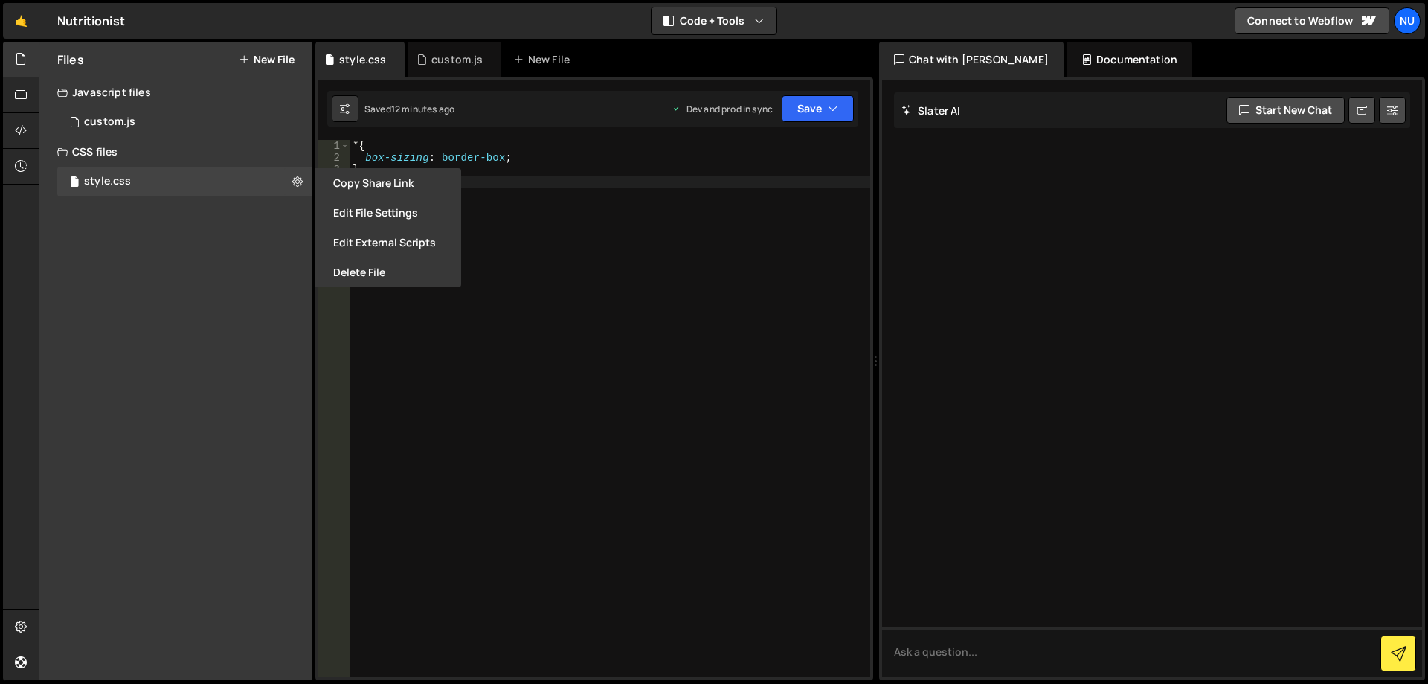
click at [582, 324] on div "* { box-sizing : border-box ; }" at bounding box center [610, 420] width 521 height 561
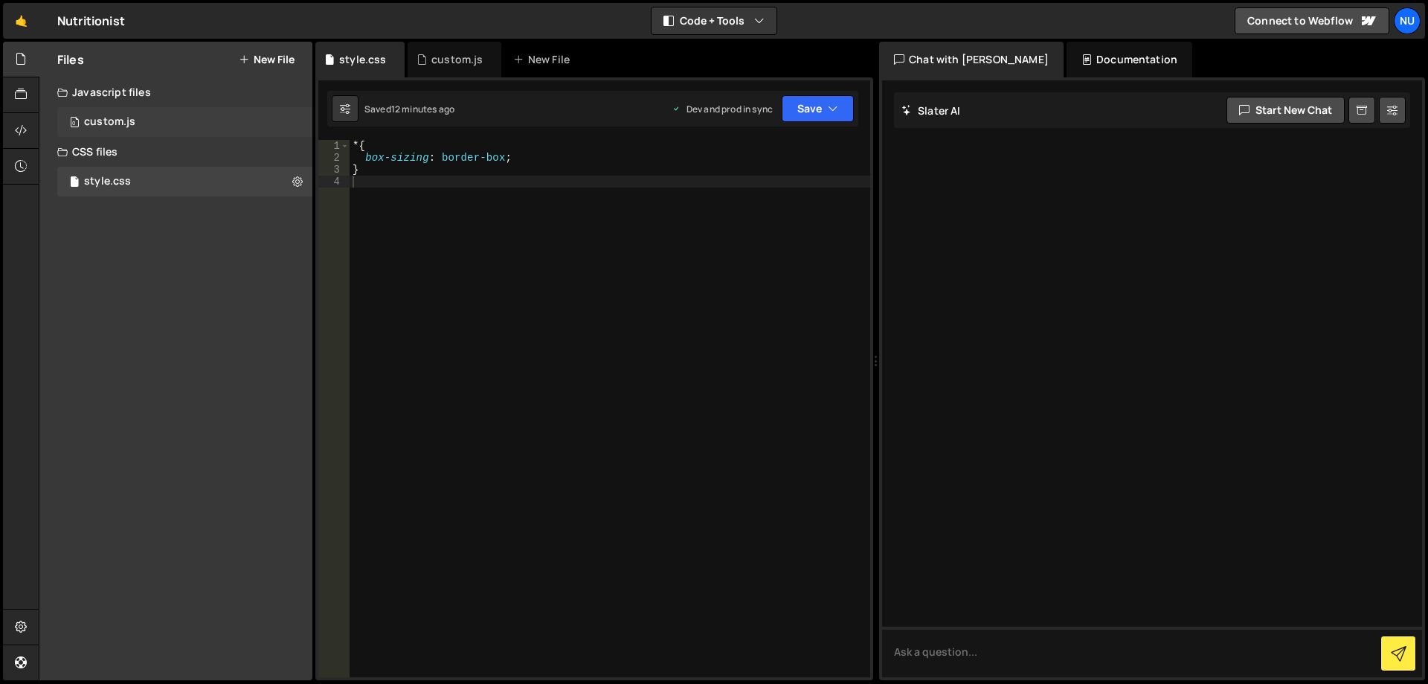
click at [128, 120] on div "custom.js" at bounding box center [109, 121] width 51 height 13
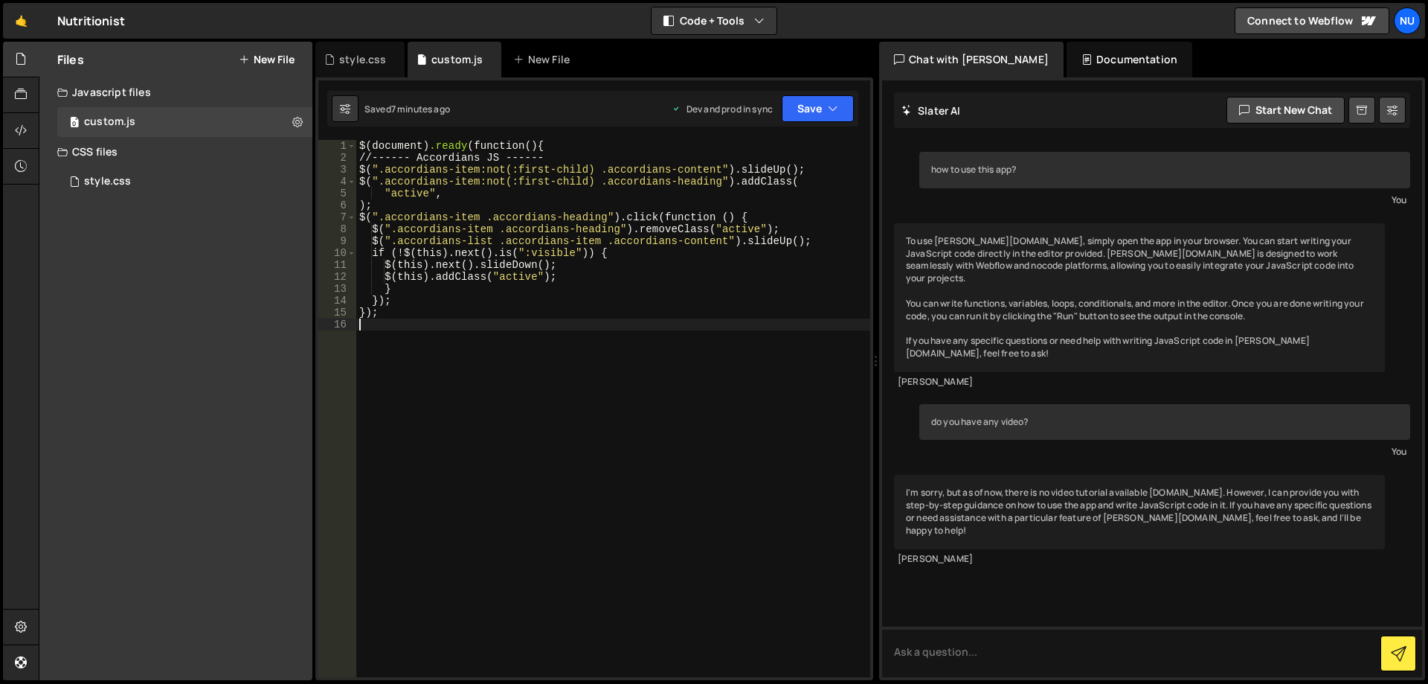
click at [537, 376] on div "$( document ) .ready ( function () { //------ Accordians JS ------ $( " .accord…" at bounding box center [613, 420] width 514 height 561
click at [289, 445] on div "Files New File Javascript files 0 custom.js 0 CSS files style.css 0 Copy share …" at bounding box center [175, 361] width 273 height 638
click at [228, 414] on div "Files New File Javascript files 0 custom.js 0 CSS files style.css 0 Copy share …" at bounding box center [175, 361] width 273 height 638
click at [1020, 443] on div "You" at bounding box center [1164, 451] width 483 height 16
click at [664, 451] on div "$( document ) .ready ( function () { //------ Accordians JS ------ $( " .accord…" at bounding box center [613, 420] width 514 height 561
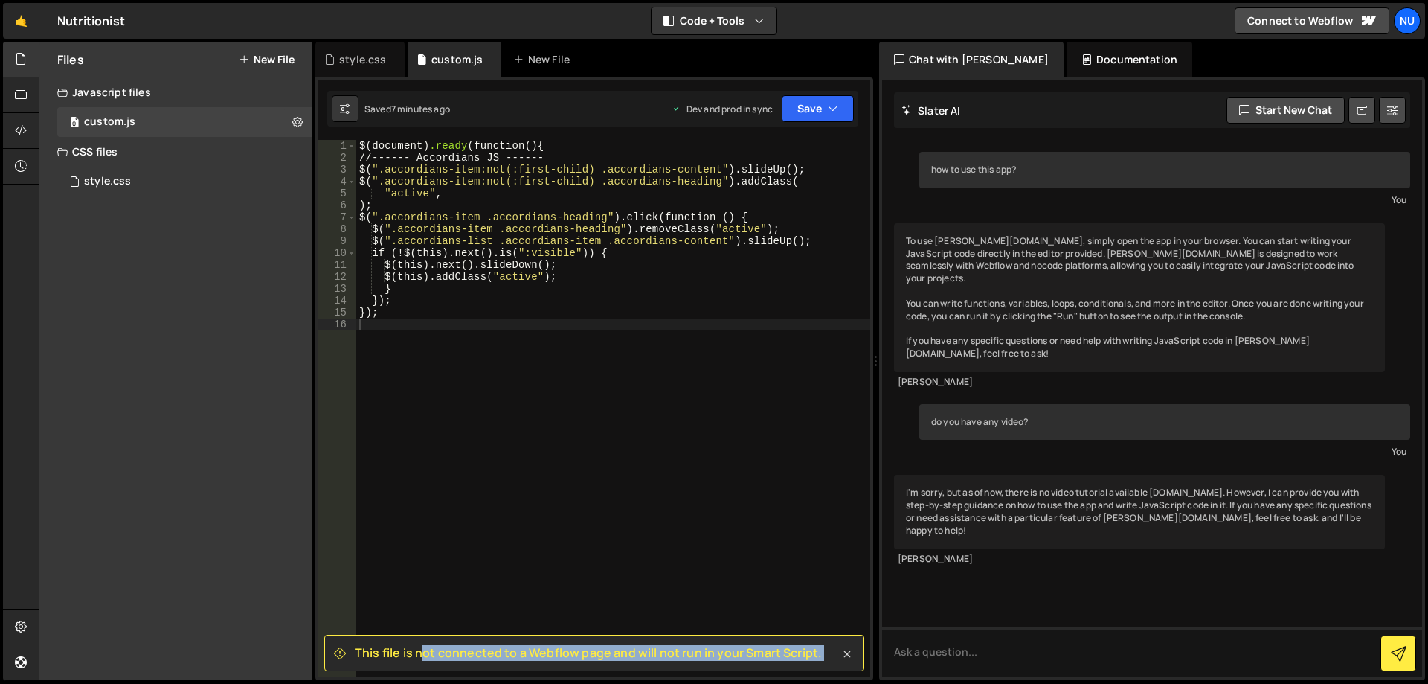
drag, startPoint x: 375, startPoint y: 652, endPoint x: 849, endPoint y: 655, distance: 473.8
click at [849, 655] on div "This file is not connected to a Webflow page and will not run in your Smart Scr…" at bounding box center [594, 652] width 540 height 36
click at [849, 655] on icon at bounding box center [847, 654] width 7 height 7
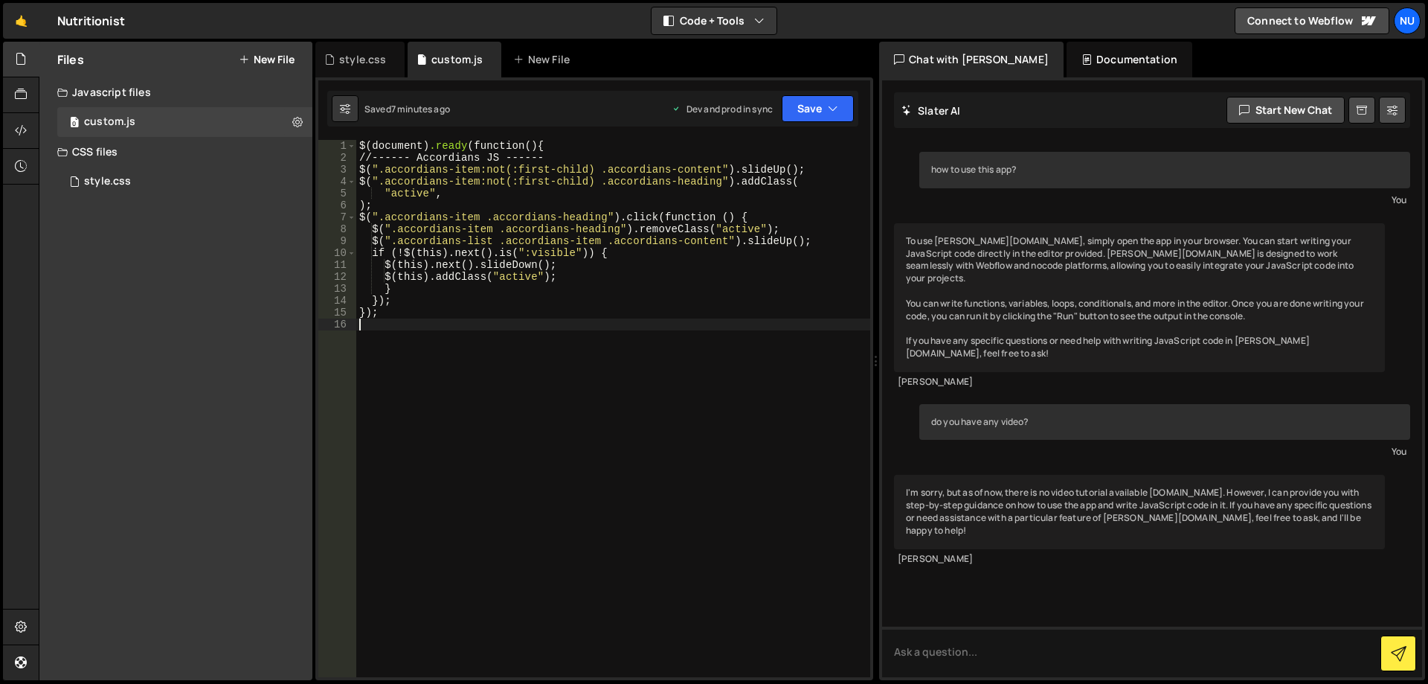
click at [736, 480] on div "$( document ) .ready ( function () { //------ Accordians JS ------ $( " .accord…" at bounding box center [613, 420] width 514 height 561
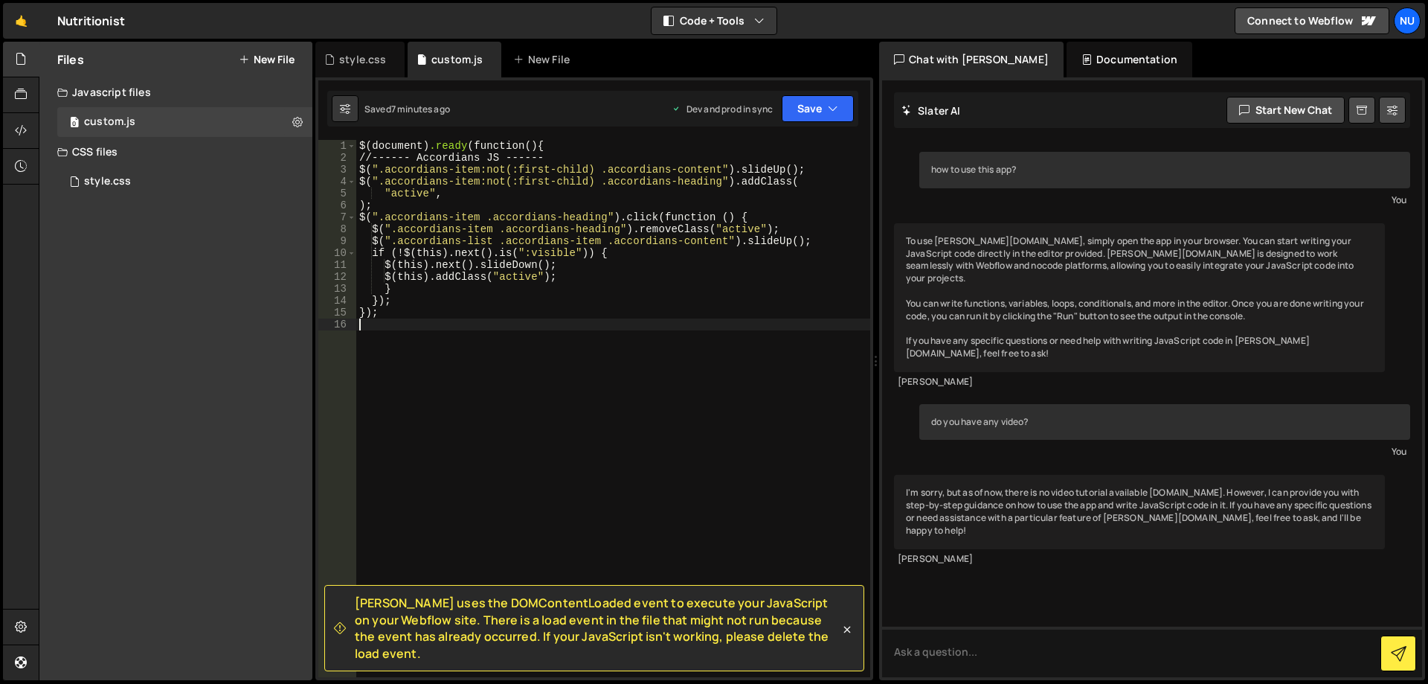
click at [736, 480] on div "$( document ) .ready ( function () { //------ Accordians JS ------ $( " .accord…" at bounding box center [613, 420] width 514 height 561
click at [818, 108] on button "Save" at bounding box center [818, 108] width 72 height 27
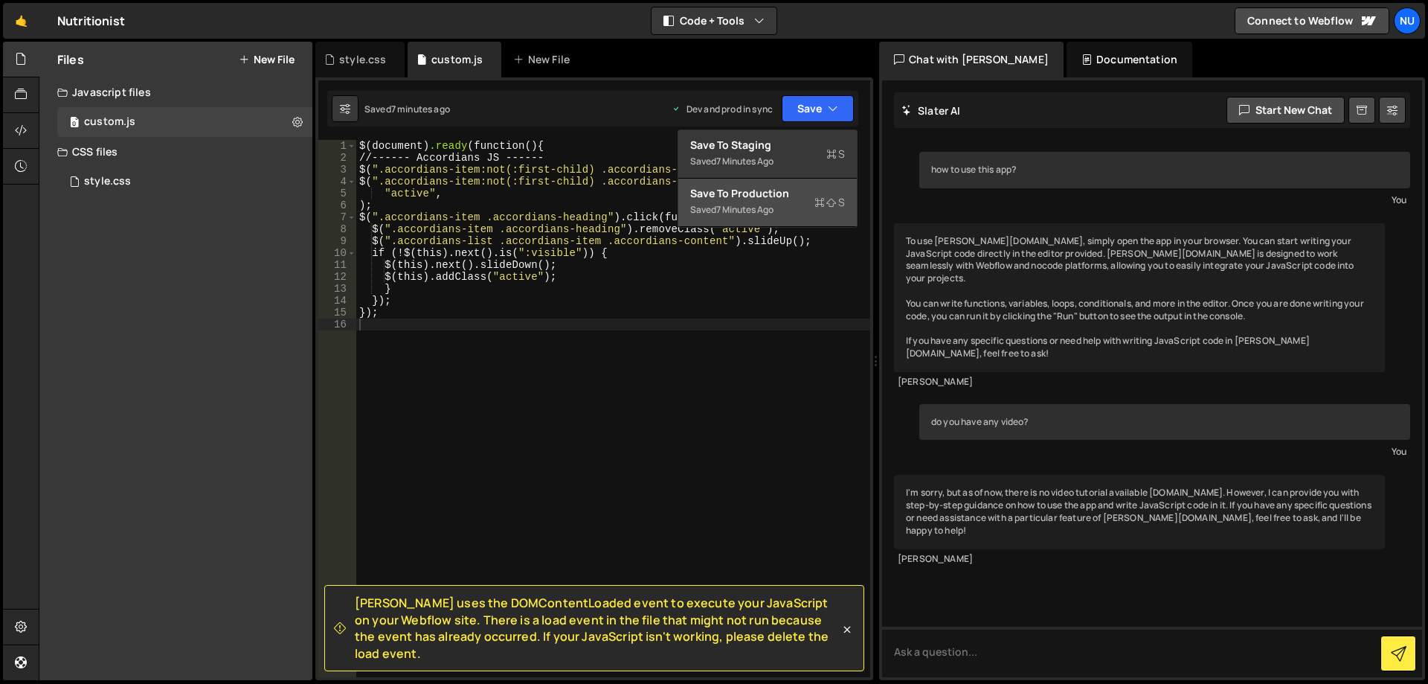
click at [796, 210] on div "Saved 7 minutes ago" at bounding box center [767, 210] width 155 height 18
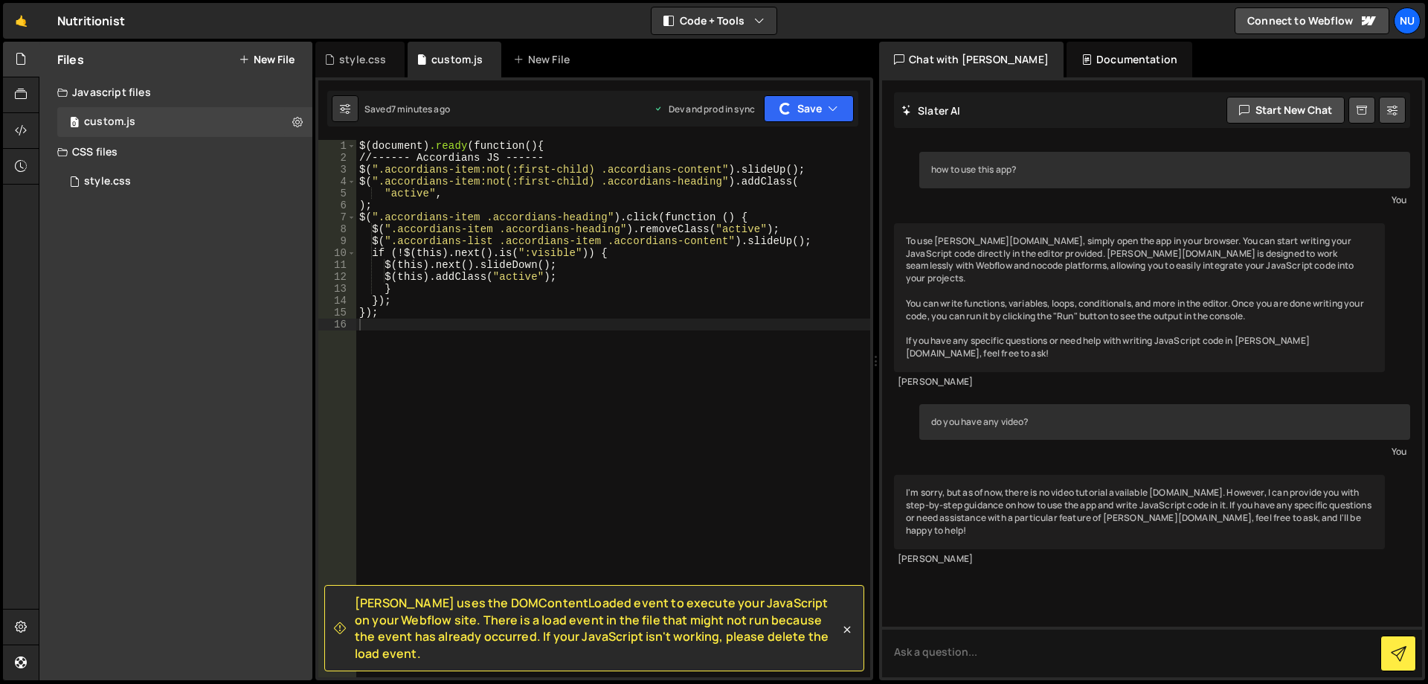
click at [743, 321] on div "$( document ) .ready ( function () { //------ Accordians JS ------ $( " .accord…" at bounding box center [613, 420] width 514 height 561
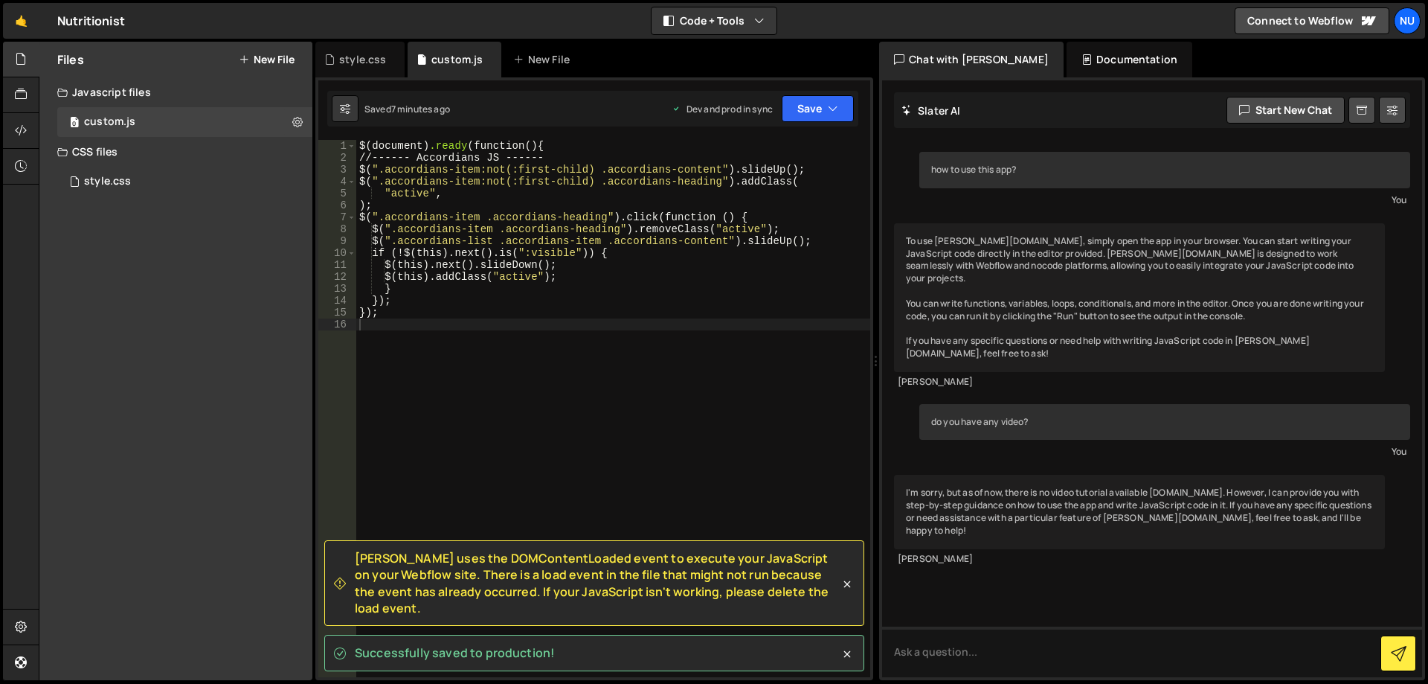
click at [478, 601] on span "Slater uses the DOMContentLoaded event to execute your JavaScript on your Webfl…" at bounding box center [597, 583] width 485 height 67
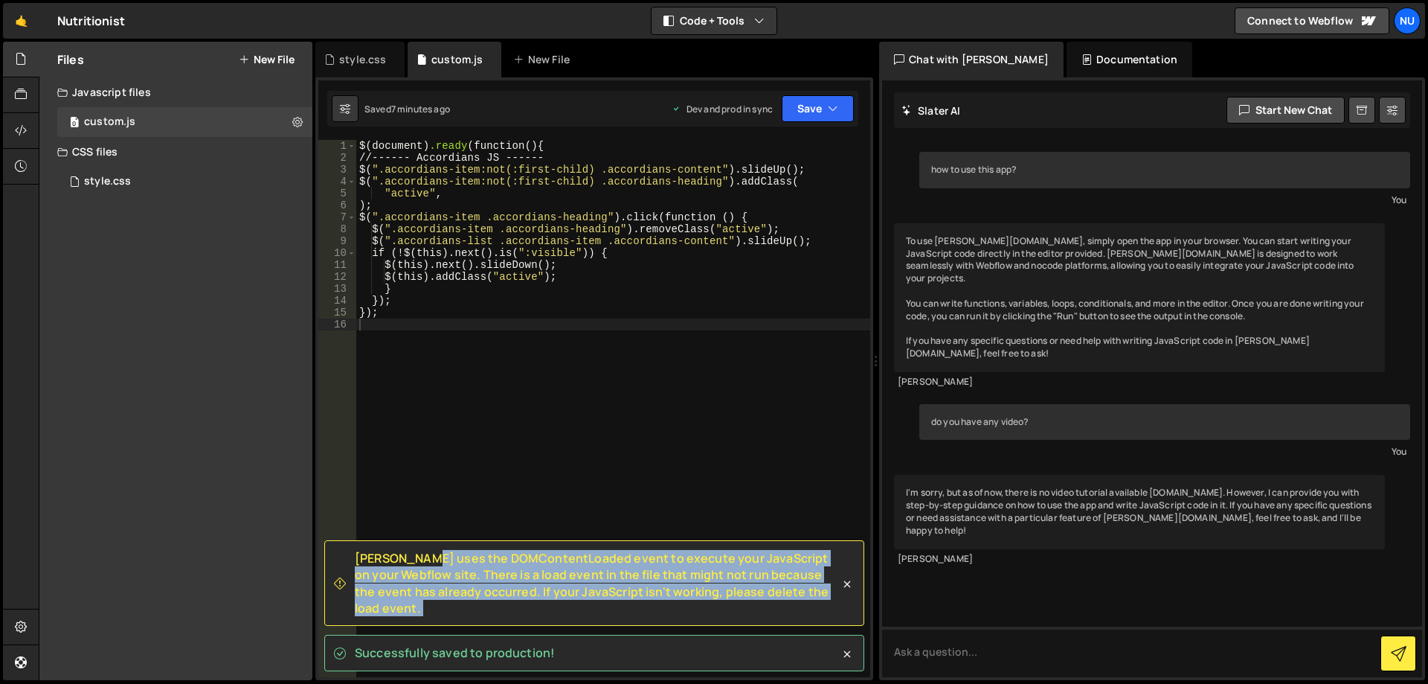
click at [478, 601] on span "Slater uses the DOMContentLoaded event to execute your JavaScript on your Webfl…" at bounding box center [597, 583] width 485 height 67
copy div "Slater uses the DOMContentLoaded event to execute your JavaScript on your Webfl…"
click at [508, 580] on span "Slater uses the DOMContentLoaded event to execute your JavaScript on your Webfl…" at bounding box center [597, 583] width 485 height 67
click at [524, 587] on span "Slater uses the DOMContentLoaded event to execute your JavaScript on your Webfl…" at bounding box center [597, 583] width 485 height 67
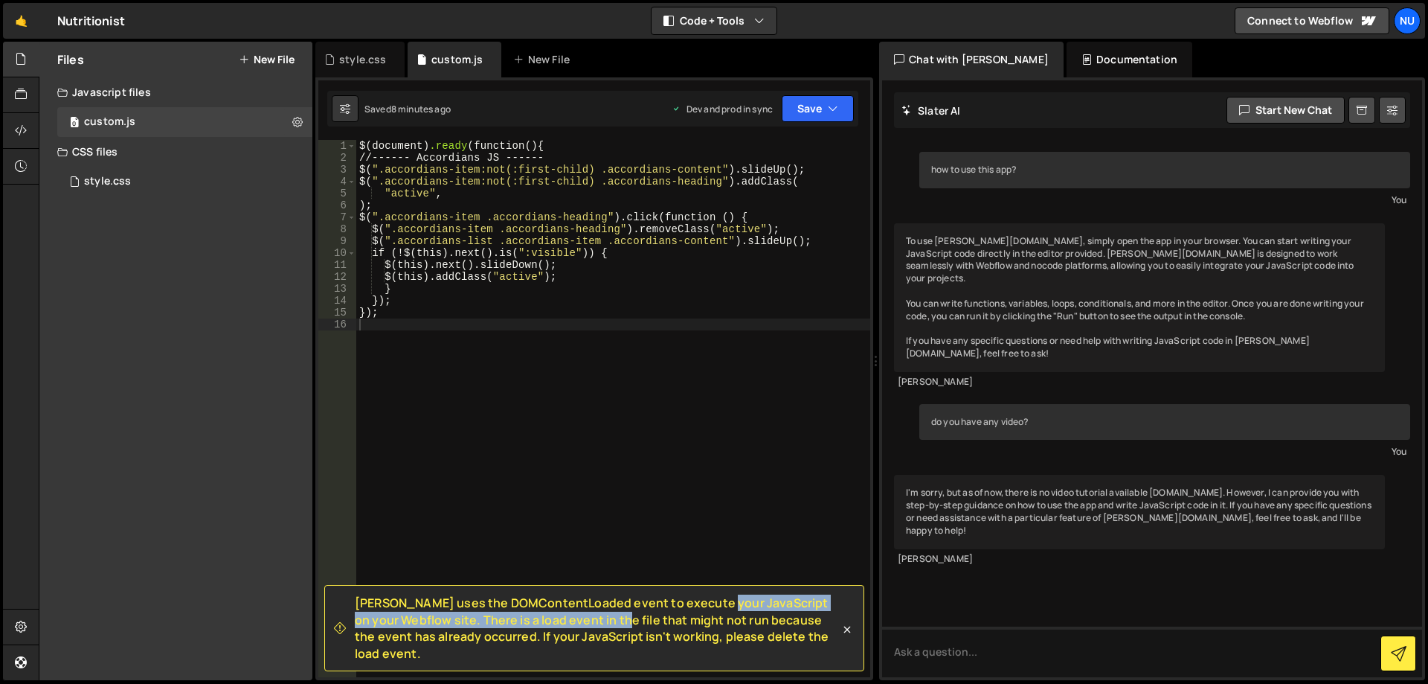
drag, startPoint x: 648, startPoint y: 620, endPoint x: 558, endPoint y: 637, distance: 91.7
click at [558, 637] on span "Slater uses the DOMContentLoaded event to execute your JavaScript on your Webfl…" at bounding box center [597, 627] width 485 height 67
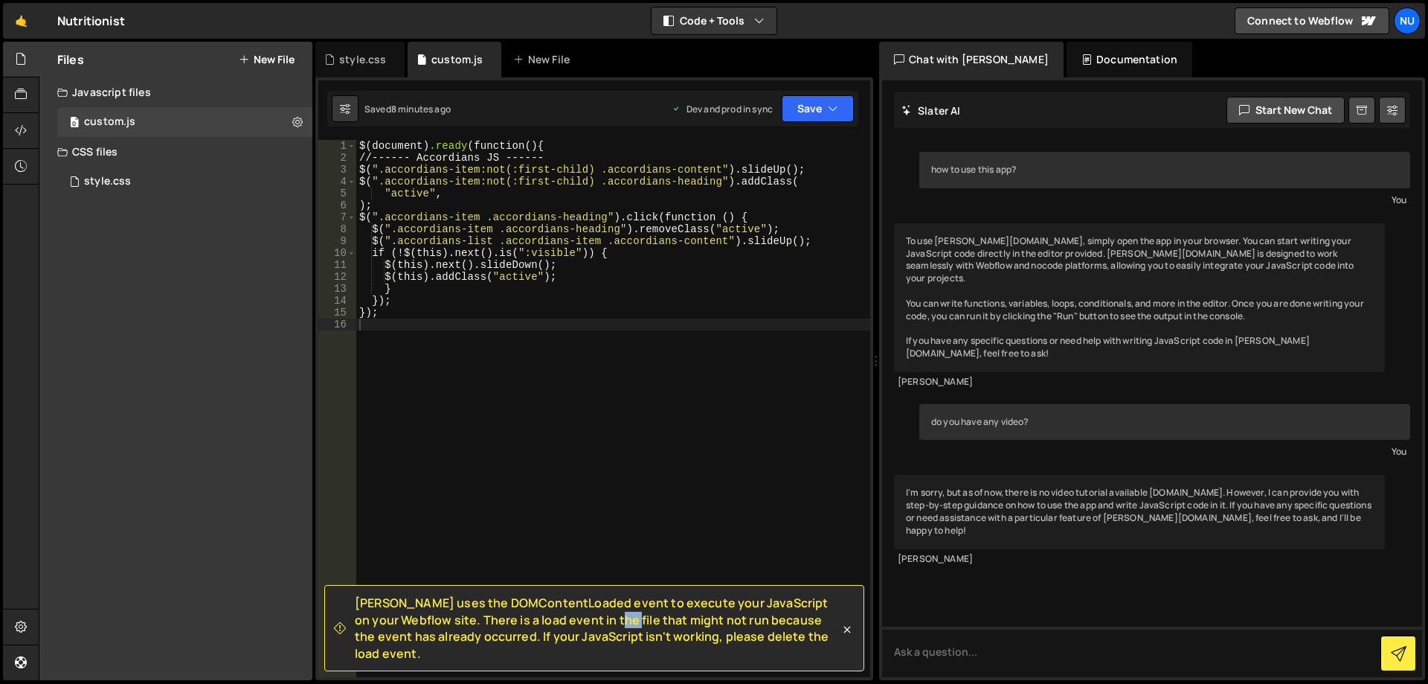
click at [558, 637] on span "Slater uses the DOMContentLoaded event to execute your JavaScript on your Webfl…" at bounding box center [597, 627] width 485 height 67
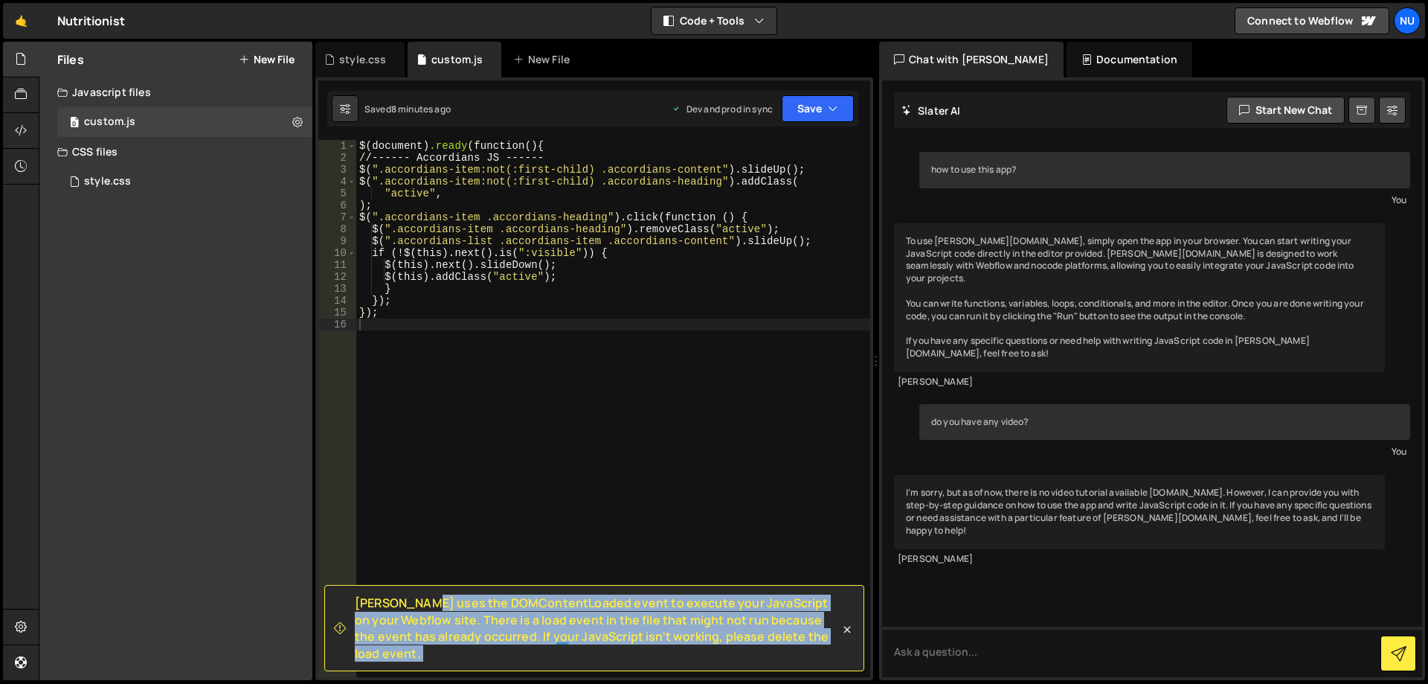
click at [558, 637] on span "Slater uses the DOMContentLoaded event to execute your JavaScript on your Webfl…" at bounding box center [597, 627] width 485 height 67
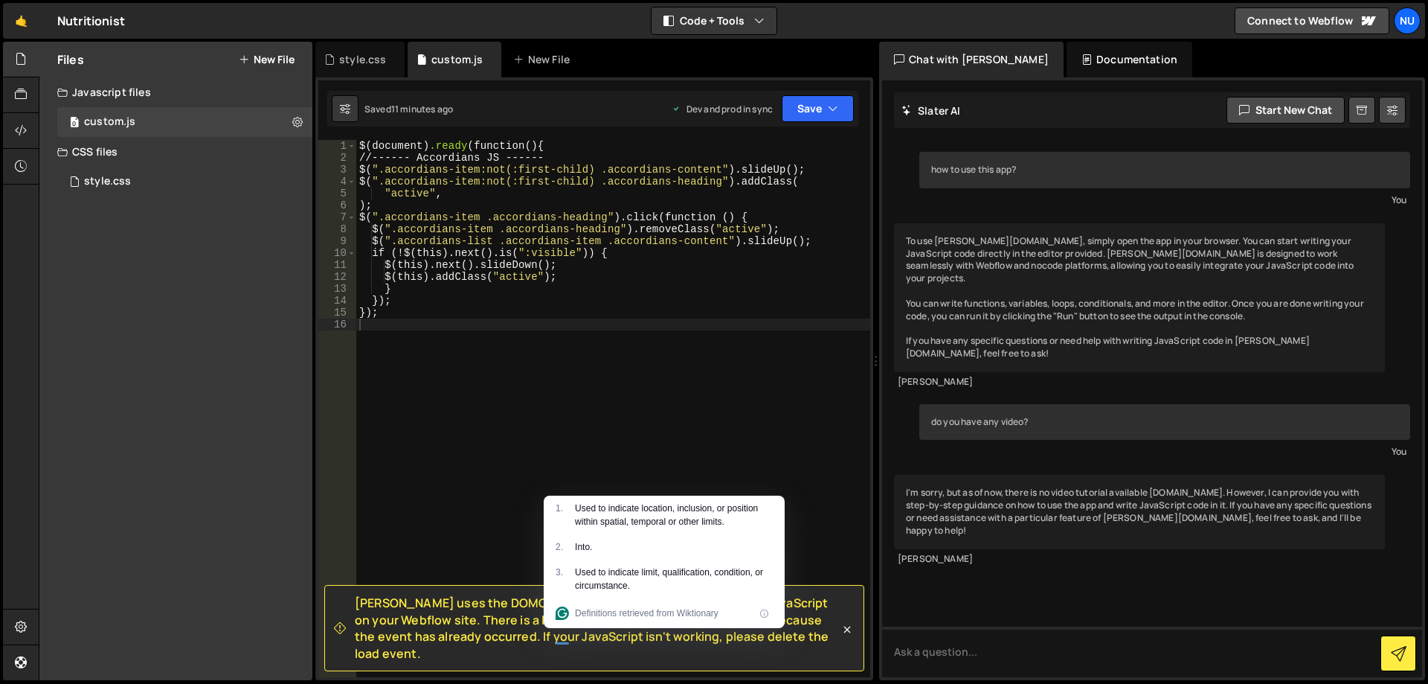
click at [491, 245] on div "$( document ) .ready ( function () { //------ Accordians JS ------ $( " .accord…" at bounding box center [613, 420] width 514 height 561
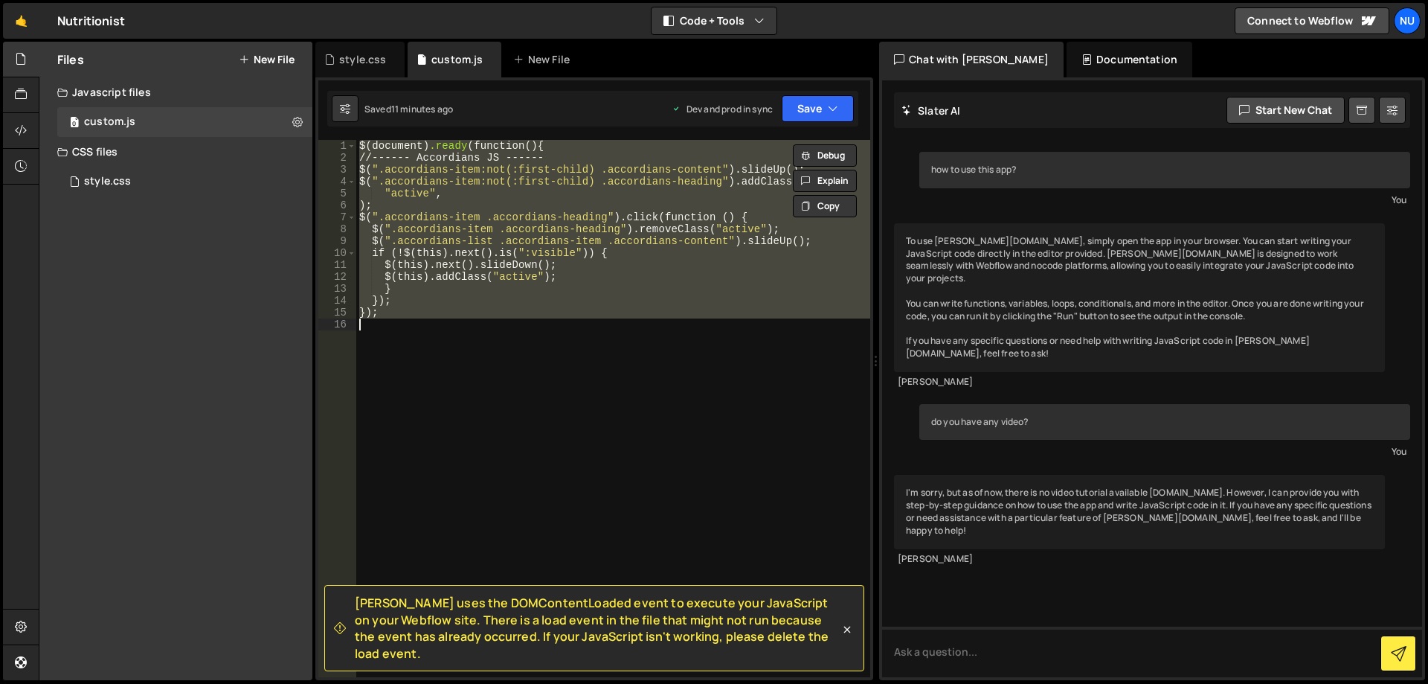
type textarea "$(document).ready(function () {"
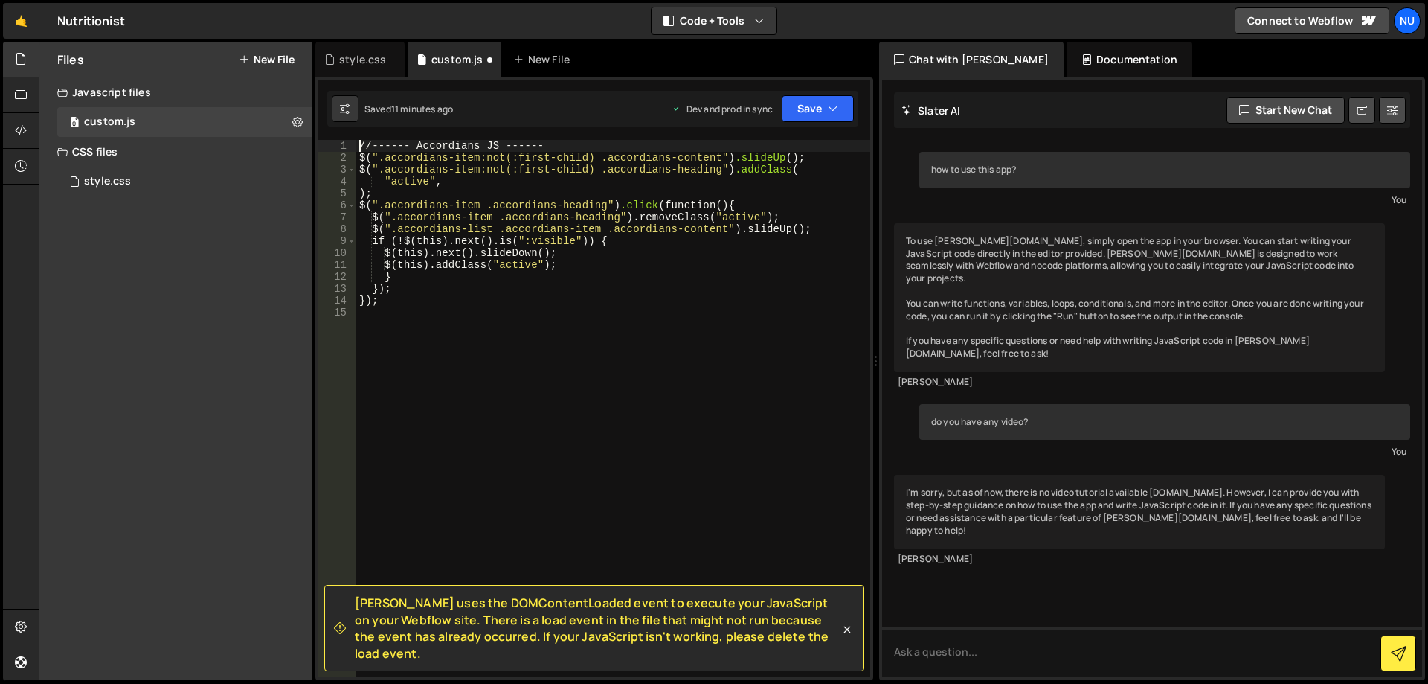
type textarea "});"
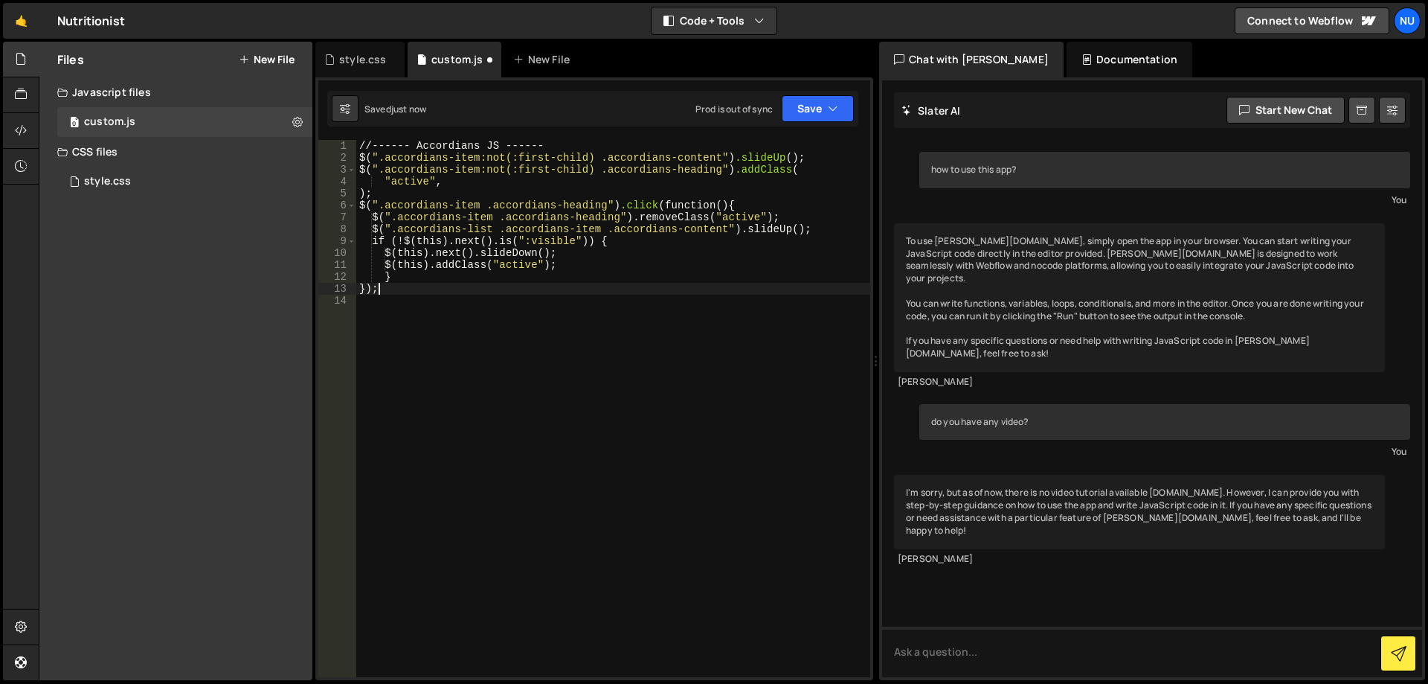
type textarea "});"
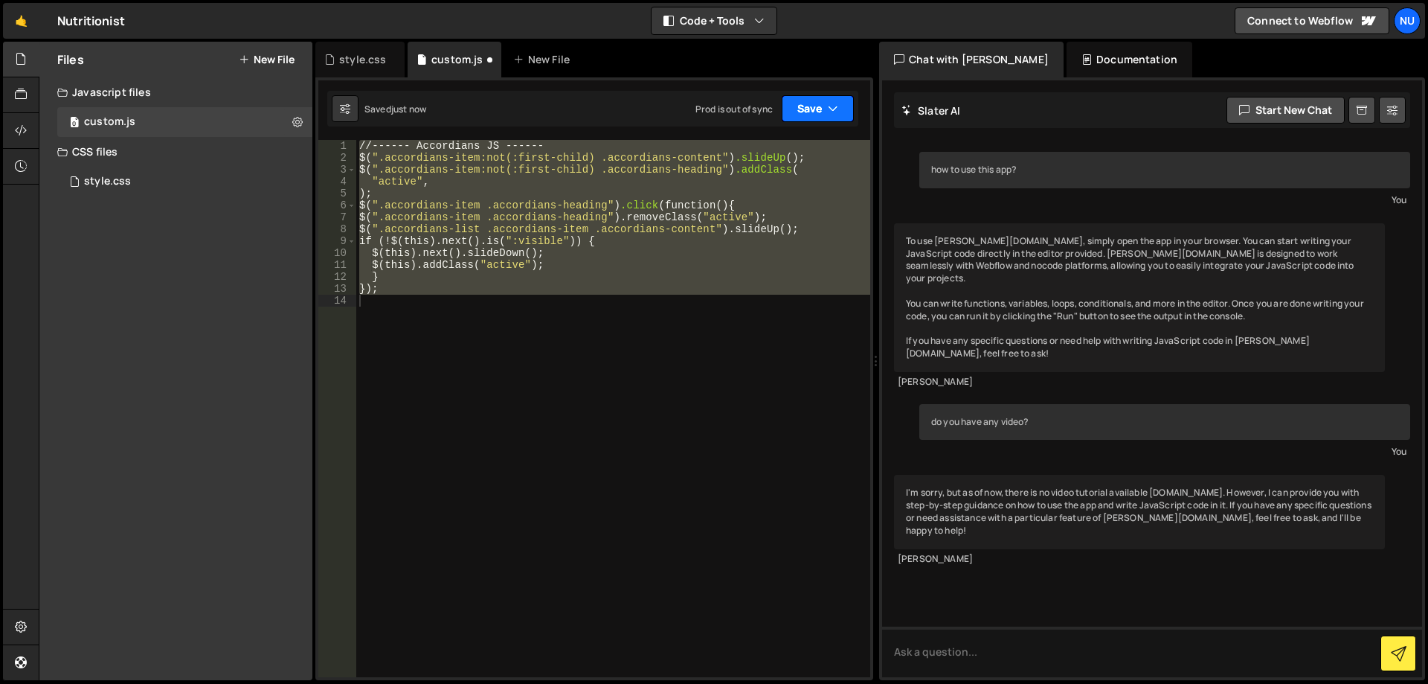
click at [795, 114] on button "Save" at bounding box center [818, 108] width 72 height 27
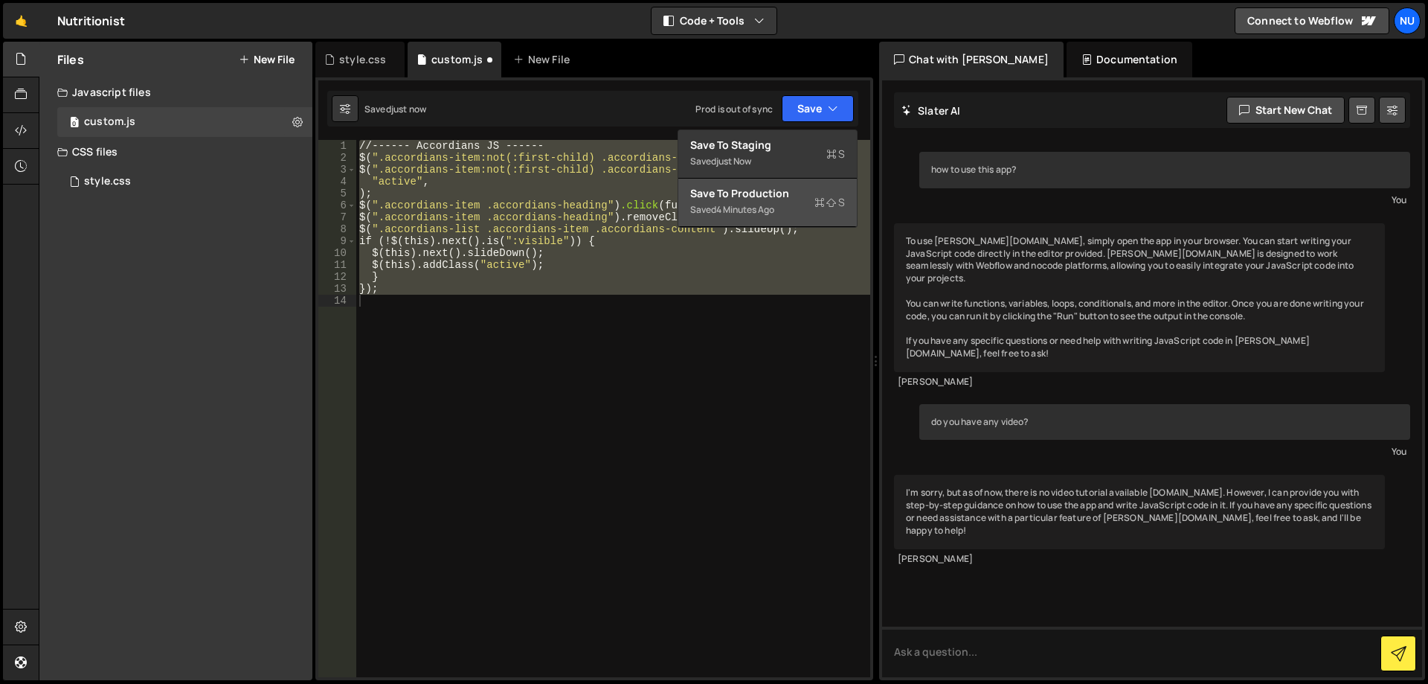
click at [807, 187] on div "Save to Production S" at bounding box center [767, 193] width 155 height 15
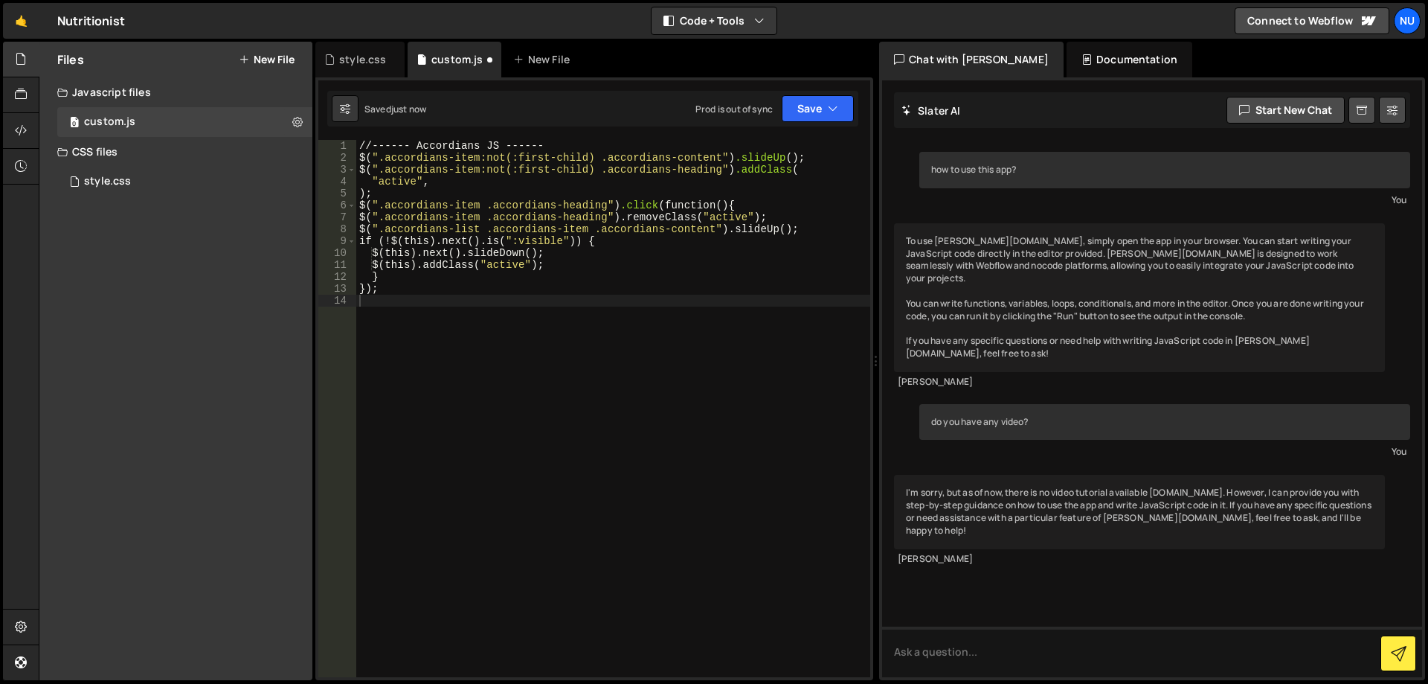
click at [781, 332] on div "// ------ Accordians JS ------ $( " .accordians-item:not(:first-child) .accordi…" at bounding box center [613, 420] width 514 height 561
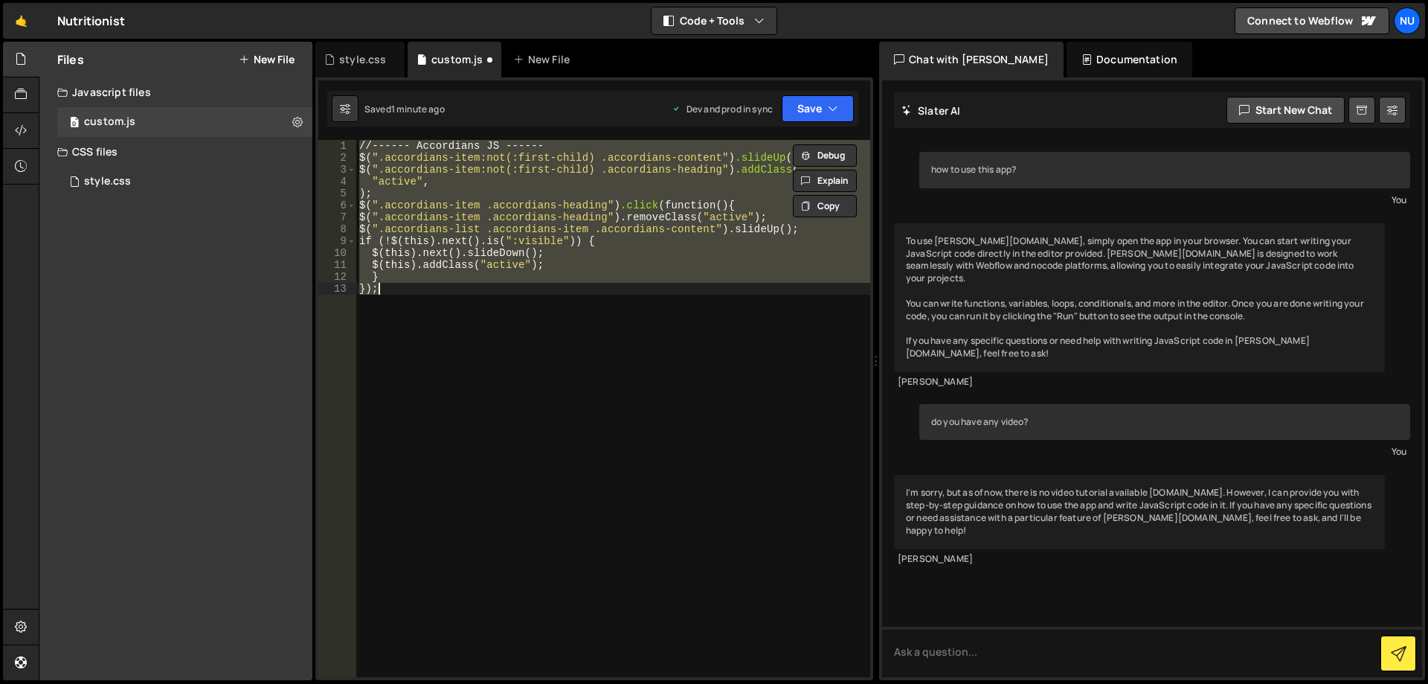
type textarea "//------ Accordians JS ------"
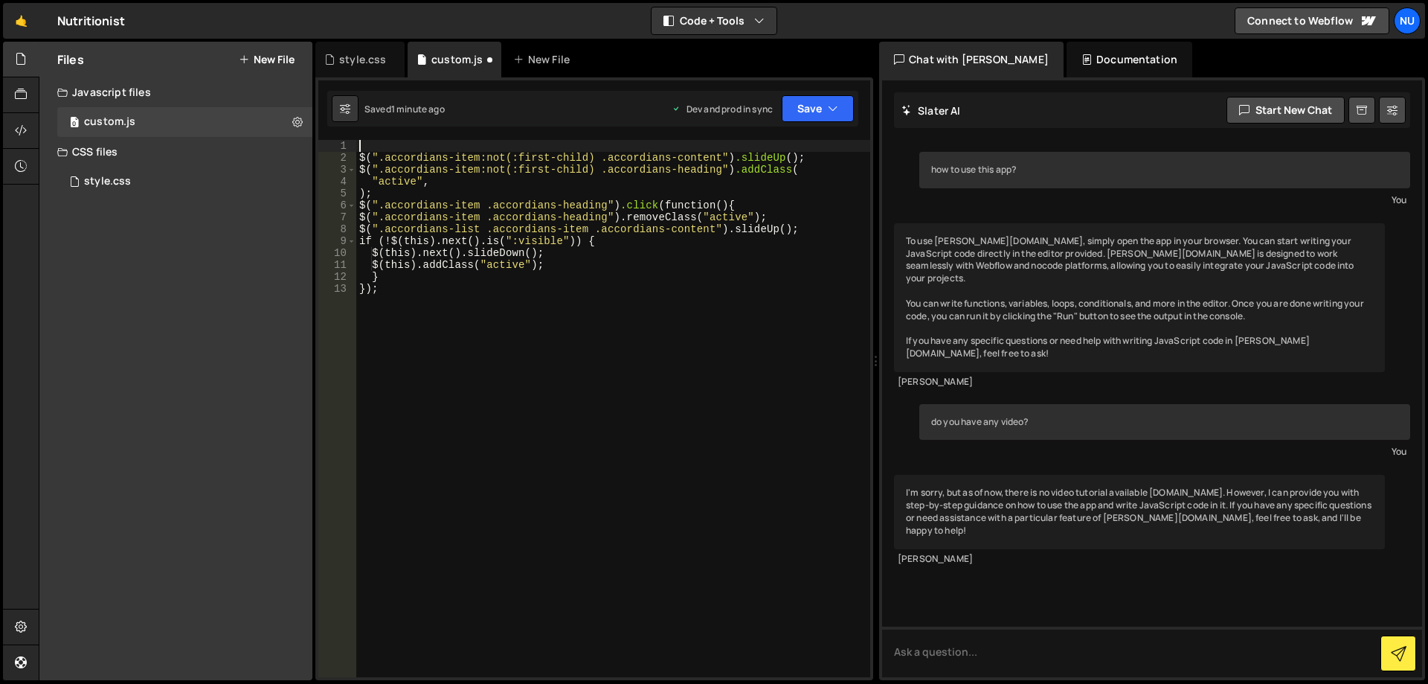
type textarea "$(".accordians-item:not(:first-child) .accordians-content").slideUp();"
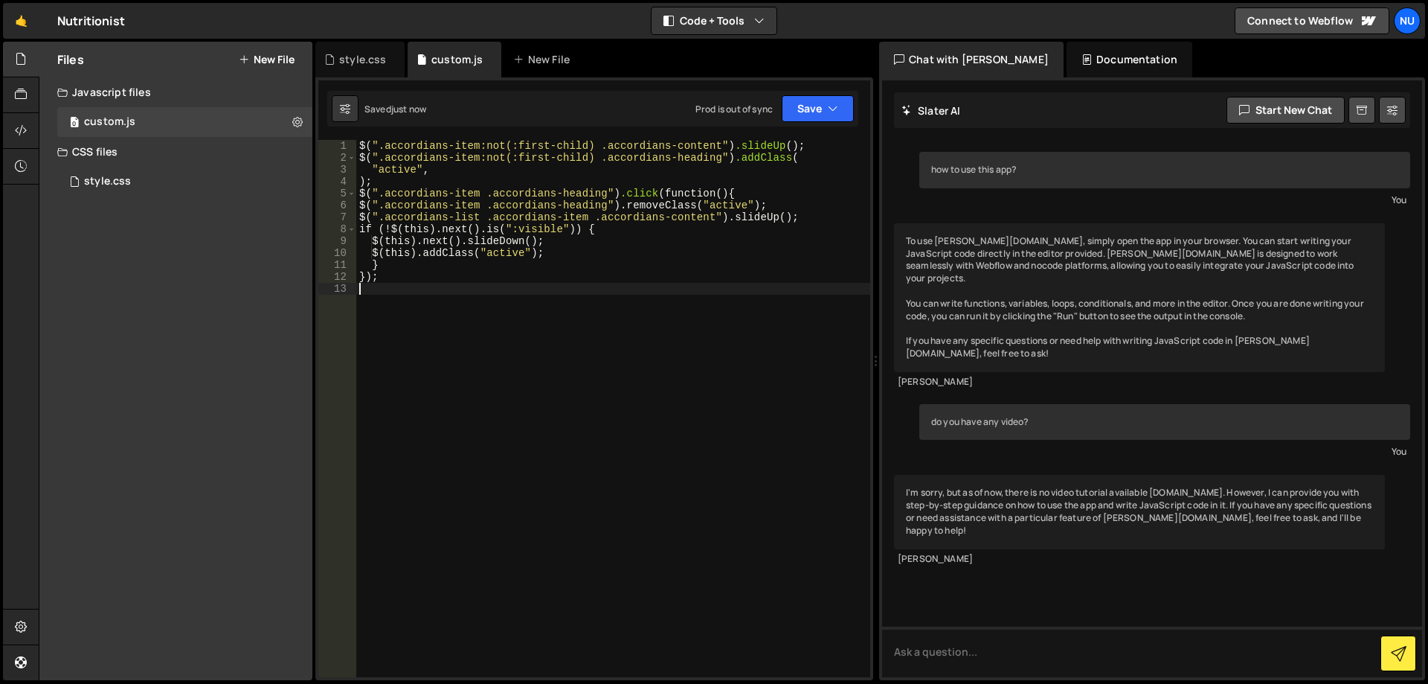
click at [567, 284] on div "$( " .accordians-item:not(:first-child) .accordians-content " ) .slideUp (); $(…" at bounding box center [613, 420] width 514 height 561
click at [825, 107] on button "Save" at bounding box center [818, 108] width 72 height 27
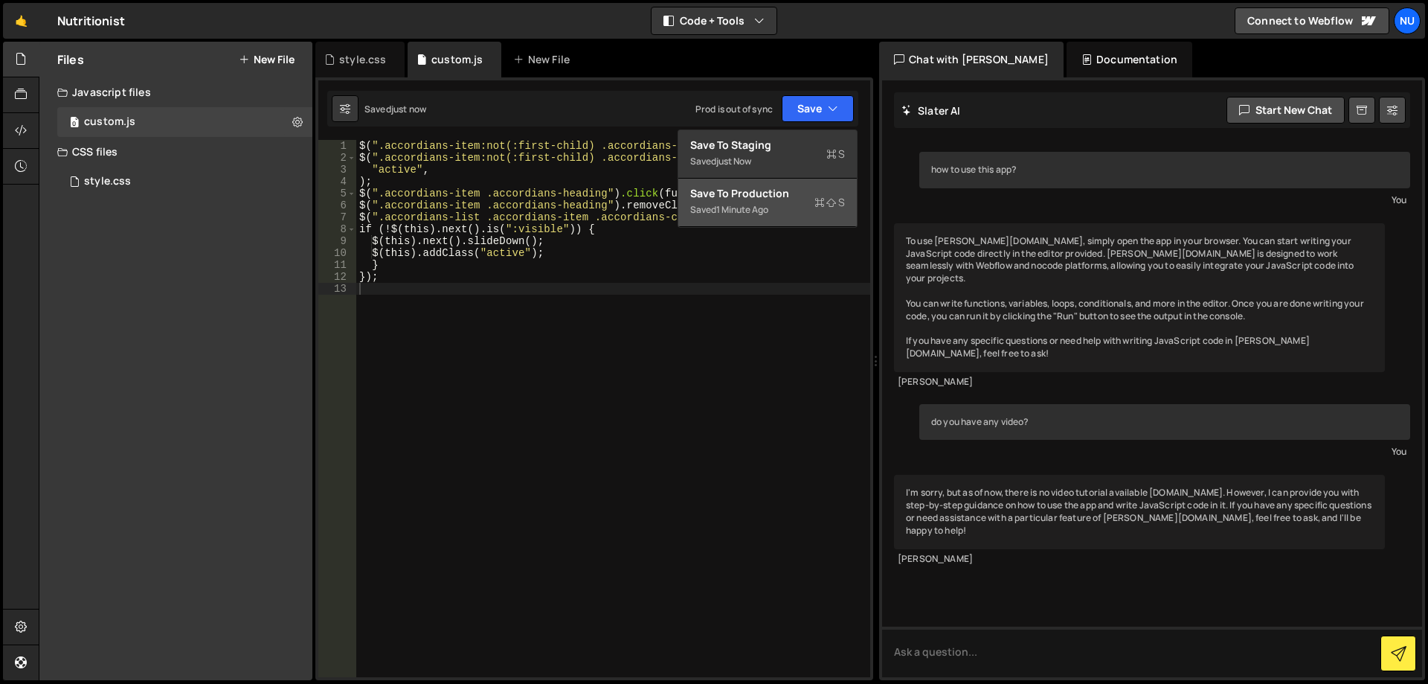
click at [814, 210] on div "Saved 1 minute ago" at bounding box center [767, 210] width 155 height 18
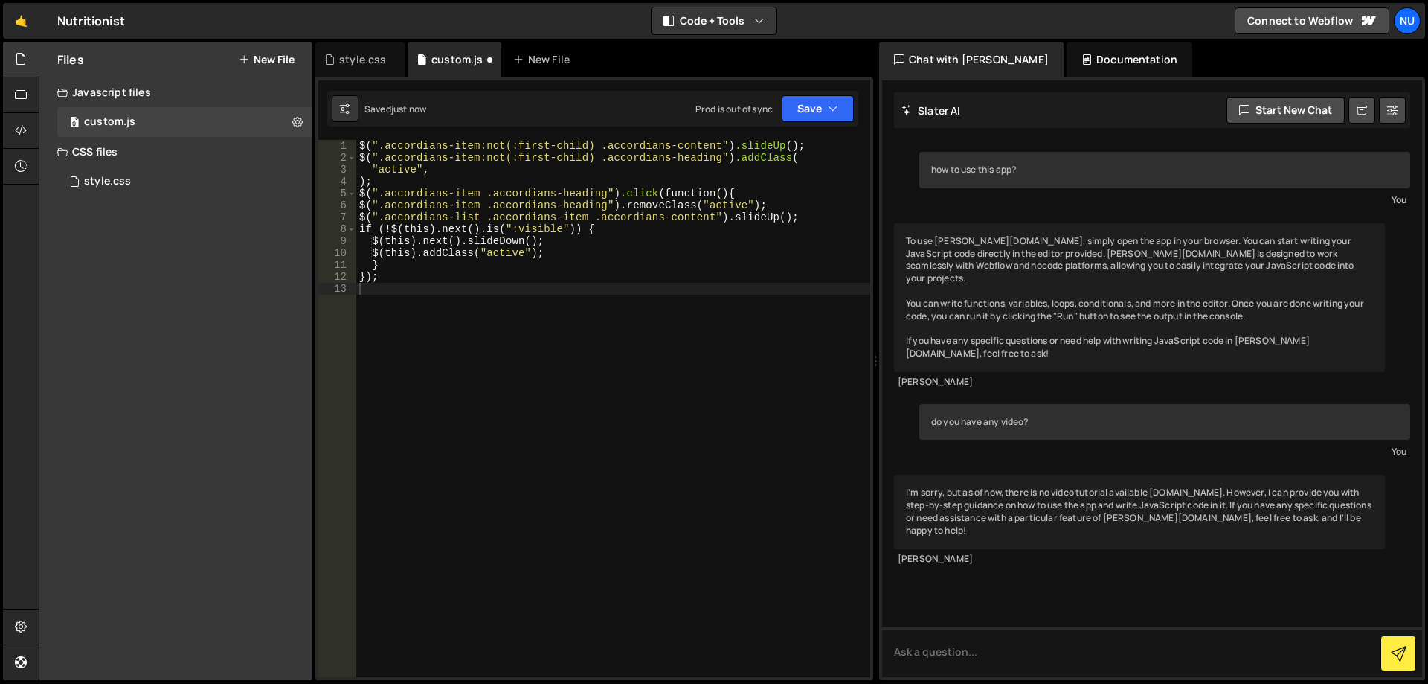
click at [794, 325] on div "$( " .accordians-item:not(:first-child) .accordians-content " ) .slideUp (); $(…" at bounding box center [613, 420] width 514 height 561
click at [300, 125] on icon at bounding box center [297, 122] width 10 height 14
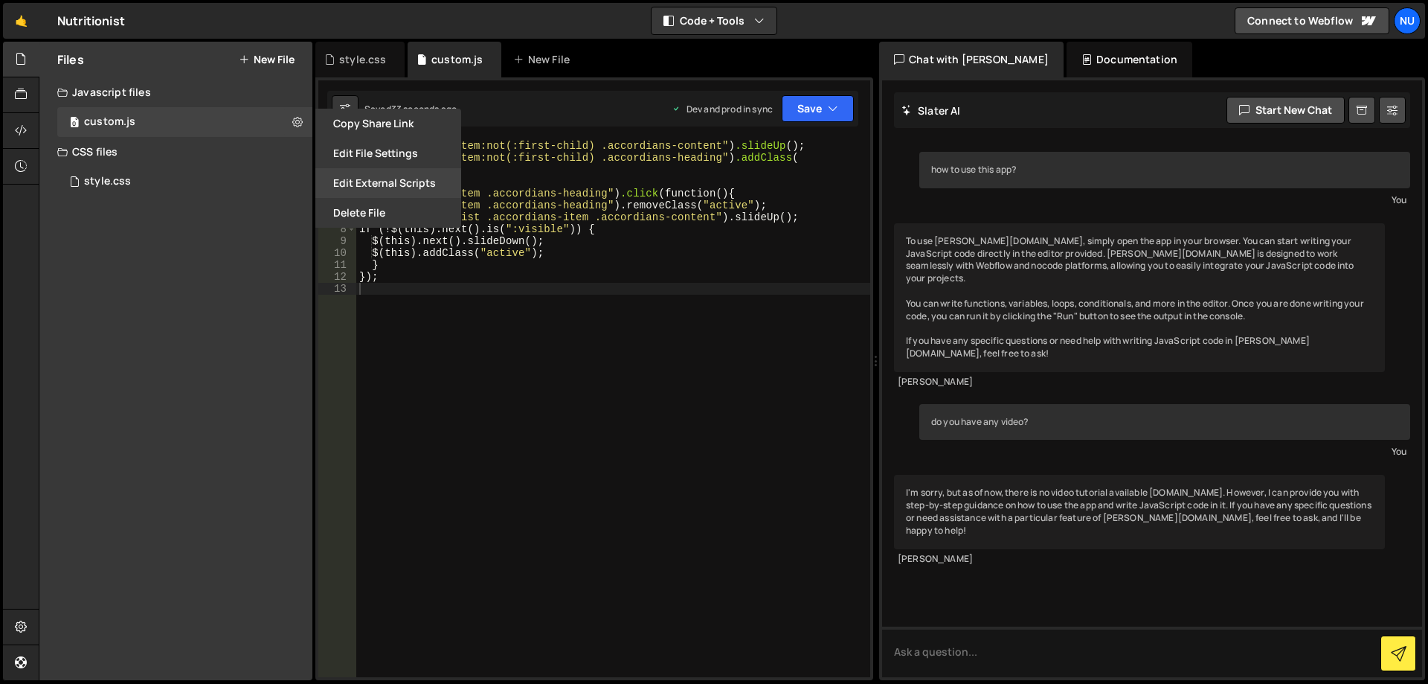
click at [399, 180] on button "Edit External Scripts" at bounding box center [388, 183] width 146 height 30
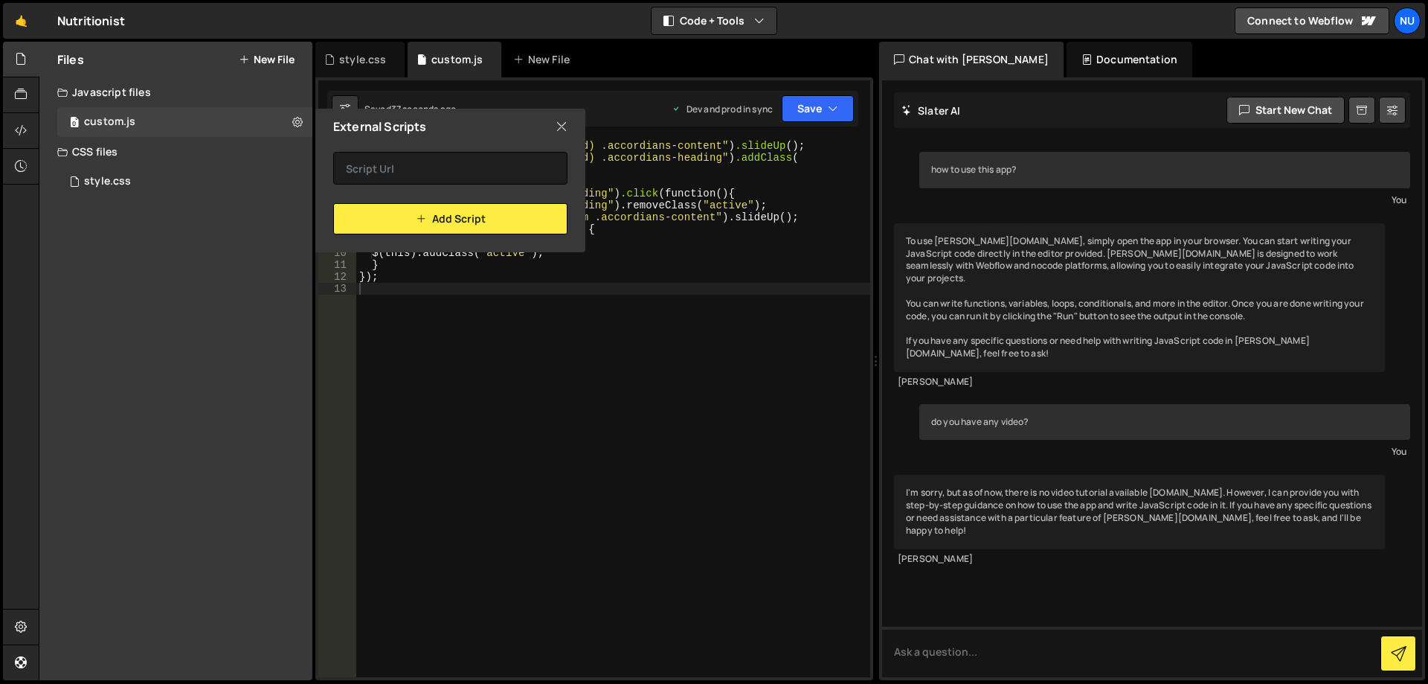
click at [568, 118] on div "External Scripts" at bounding box center [450, 127] width 270 height 36
click at [565, 129] on icon at bounding box center [562, 126] width 12 height 16
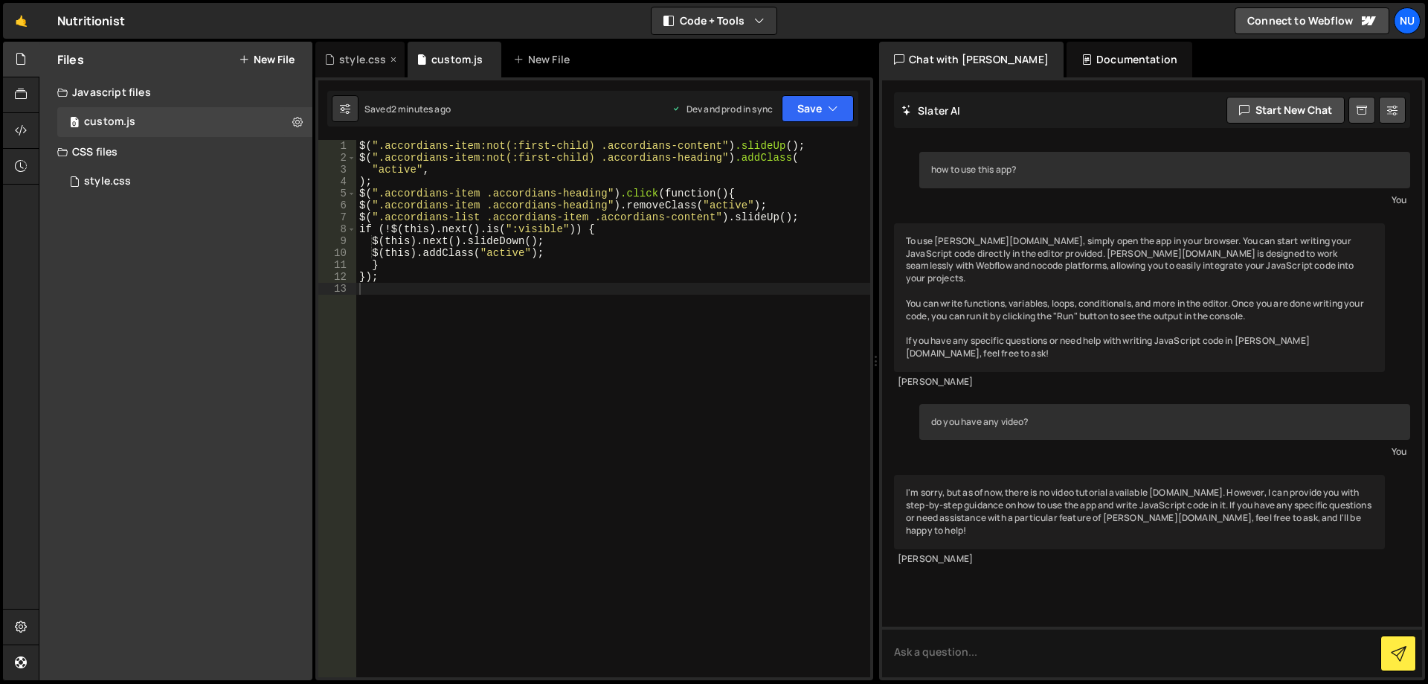
click at [342, 54] on div "style.css" at bounding box center [362, 59] width 47 height 15
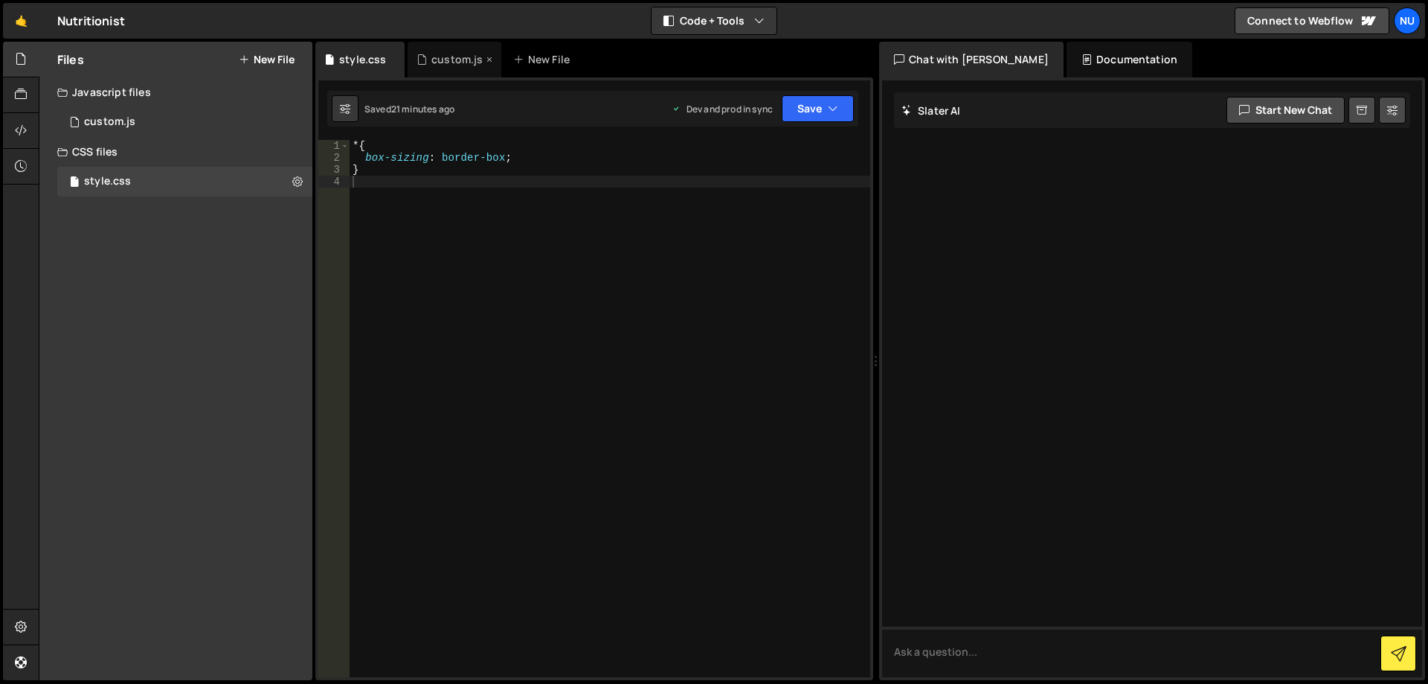
click at [419, 54] on icon at bounding box center [422, 59] width 10 height 15
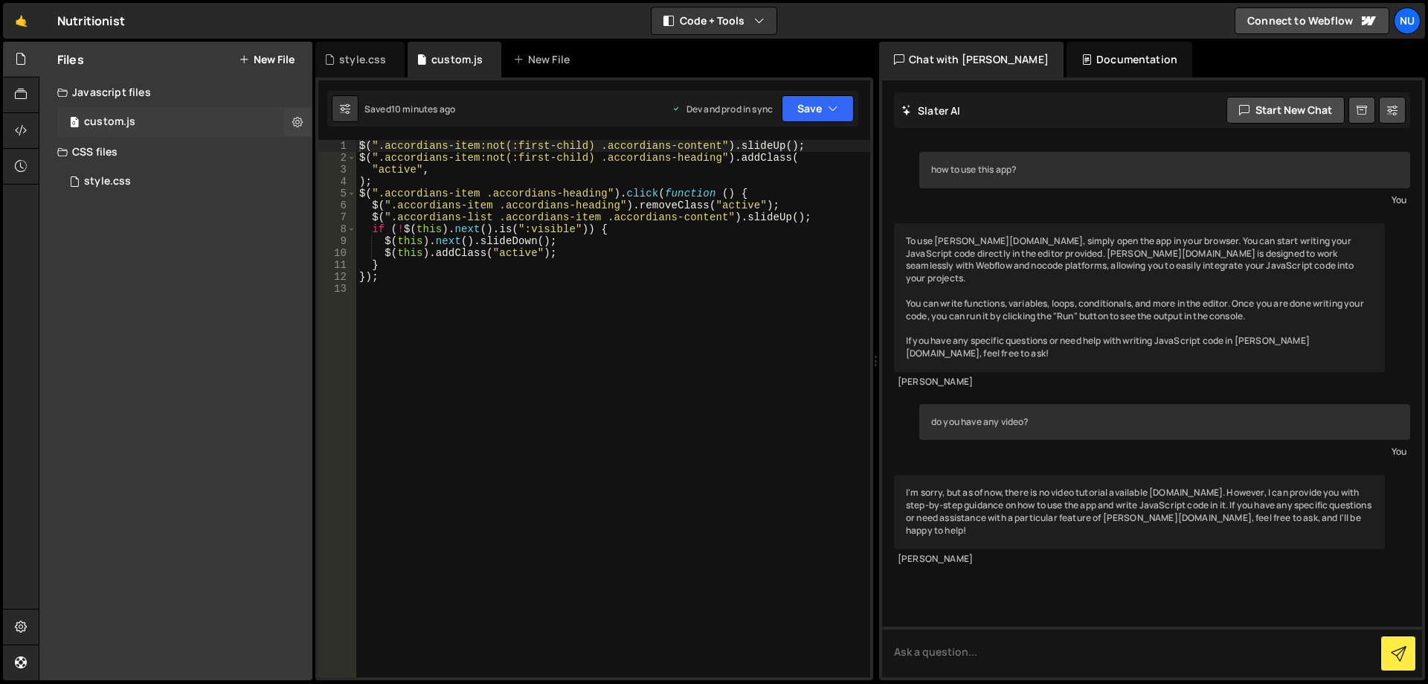
click at [256, 117] on div "0 custom.js 0" at bounding box center [184, 122] width 255 height 30
click at [280, 123] on div "0 custom.js 0" at bounding box center [184, 122] width 255 height 30
click at [290, 126] on button at bounding box center [297, 122] width 27 height 27
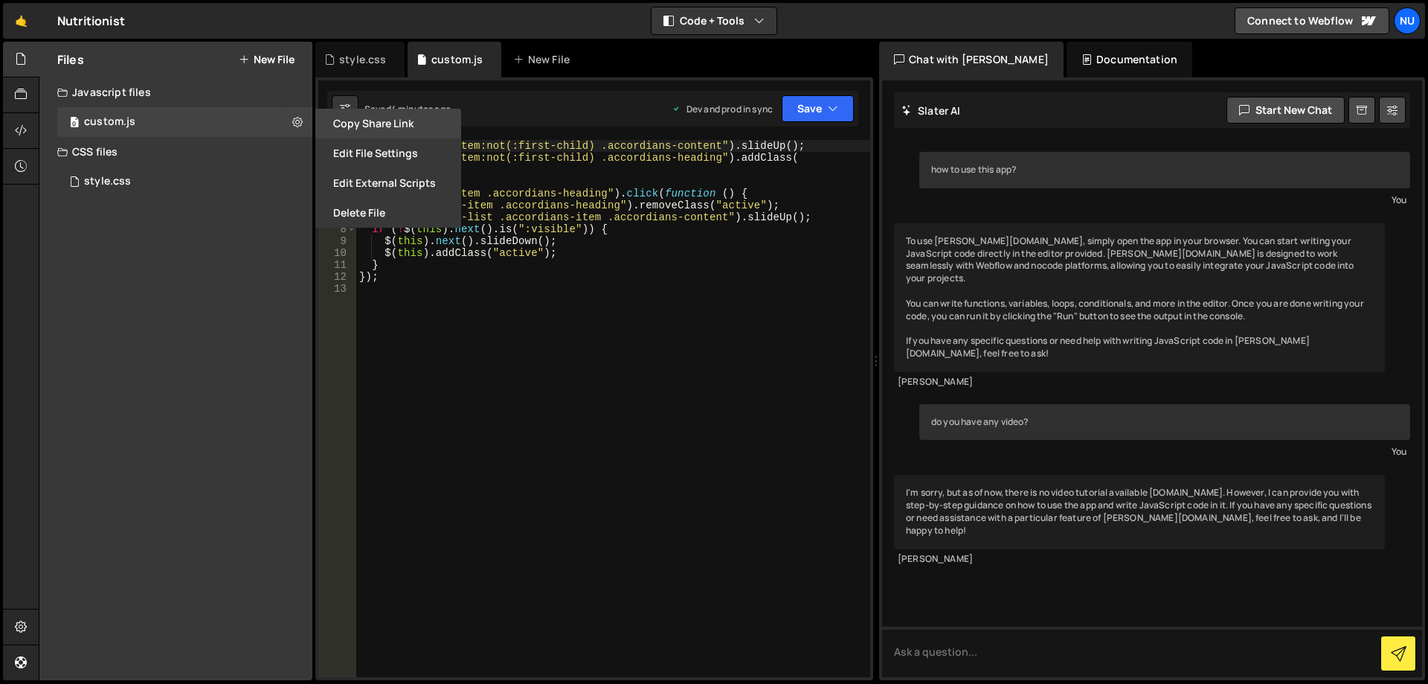
click at [343, 129] on button "Copy share link" at bounding box center [388, 124] width 146 height 30
click at [248, 275] on div "Files New File Javascript files 0 custom.js 0 CSS files style.css 0 Copy share …" at bounding box center [175, 361] width 273 height 638
click at [296, 113] on button at bounding box center [297, 122] width 27 height 27
type input "custom"
radio input "true"
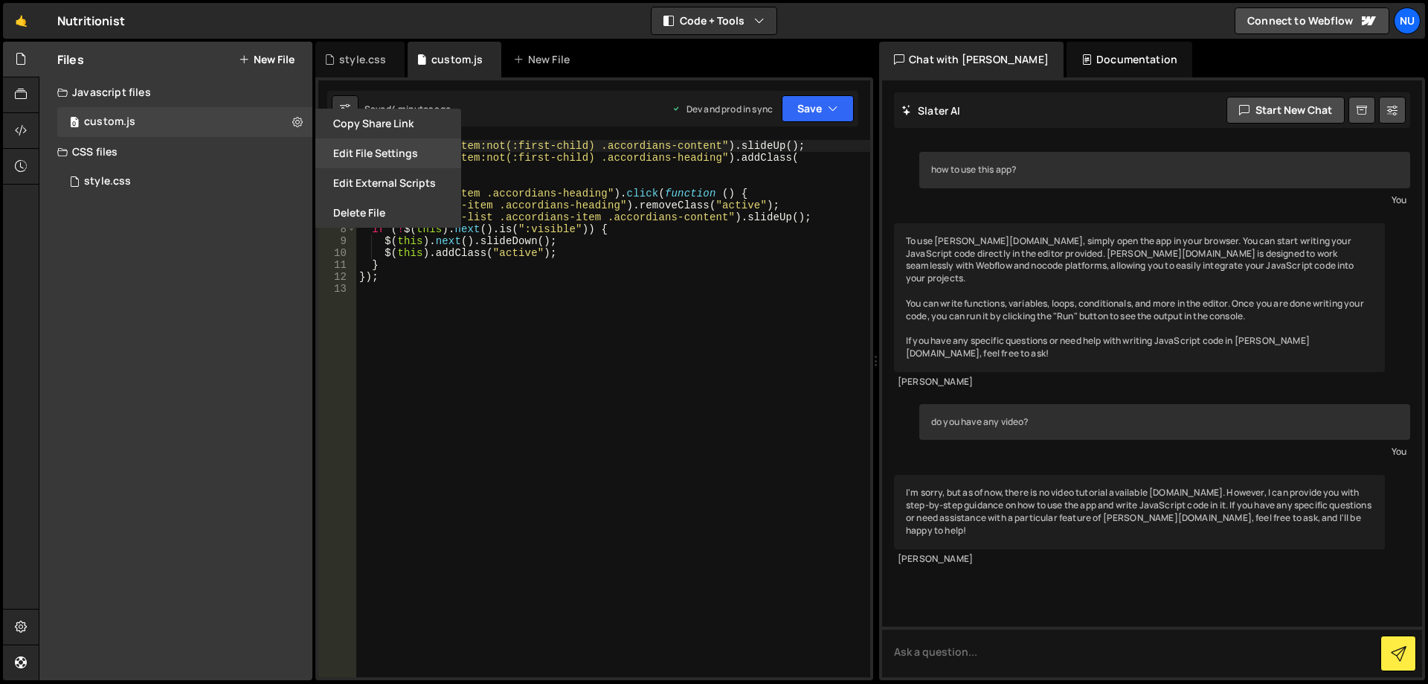
click at [361, 147] on button "Edit File Settings" at bounding box center [388, 153] width 146 height 30
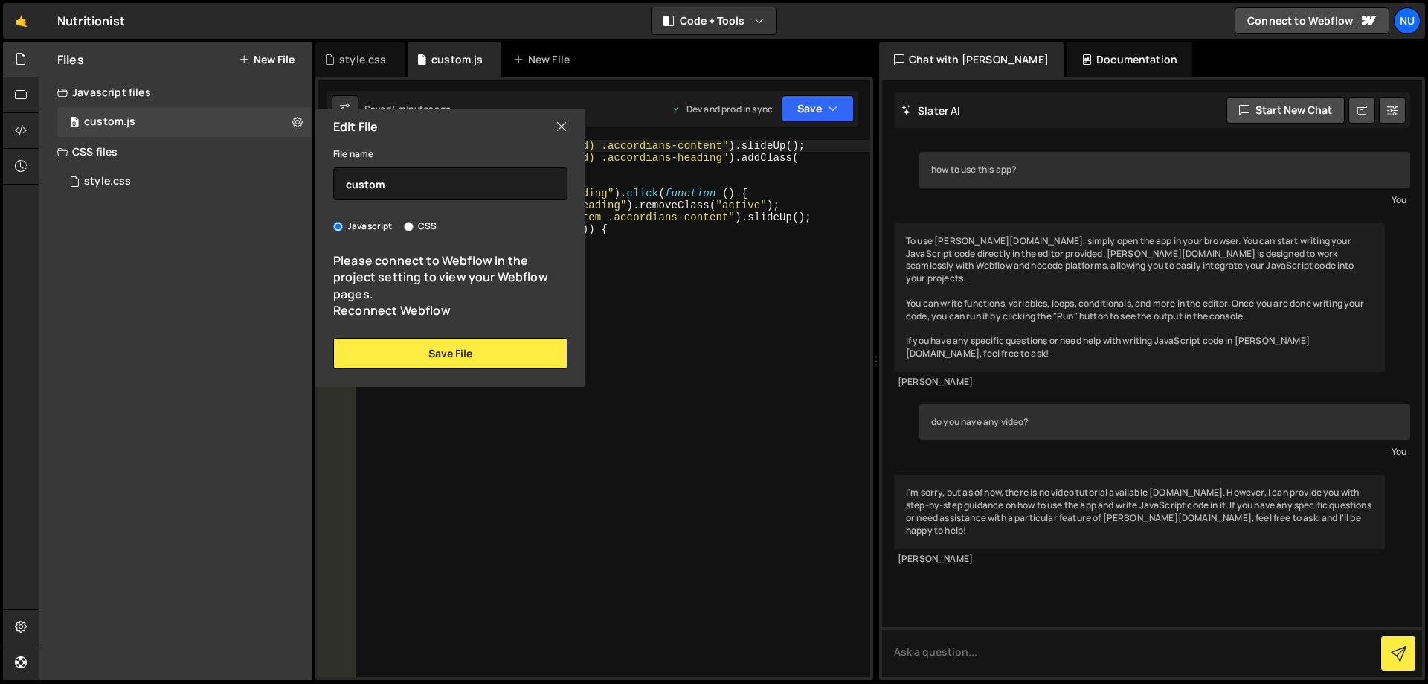
click at [564, 129] on icon at bounding box center [562, 126] width 12 height 16
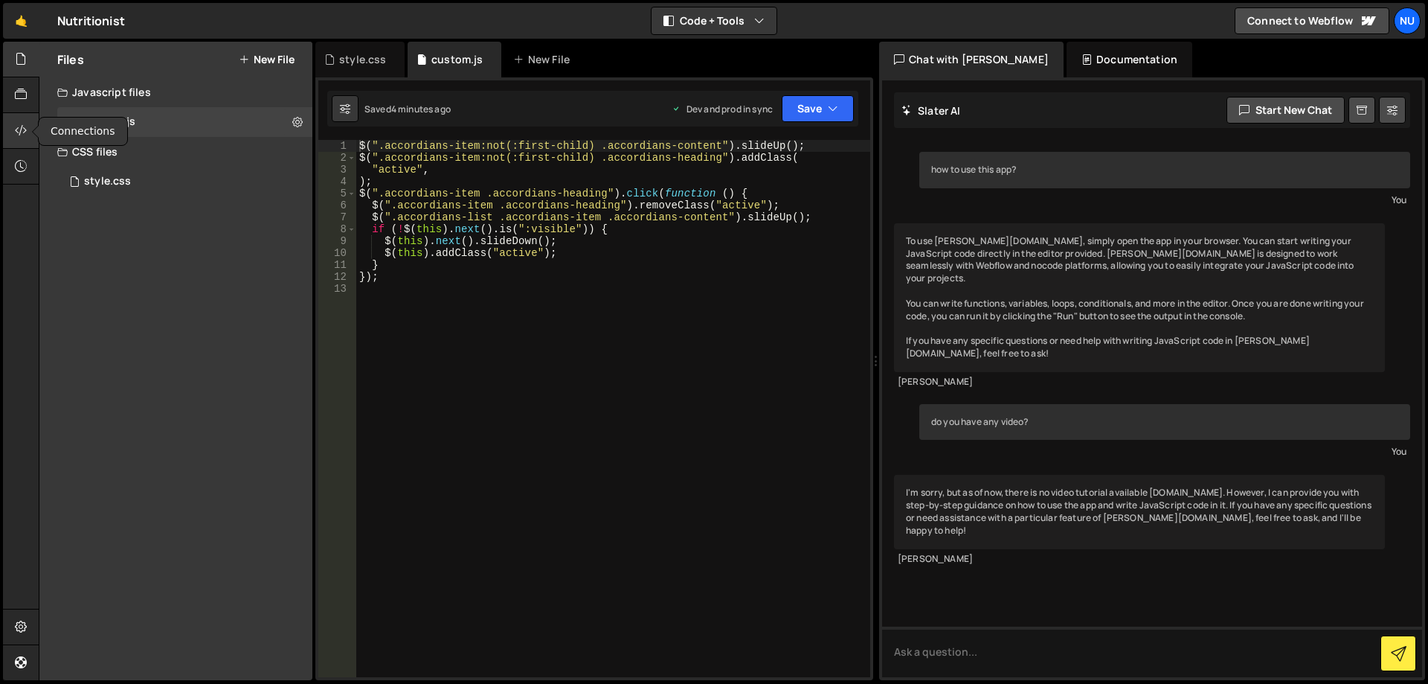
click at [28, 127] on div at bounding box center [21, 131] width 36 height 36
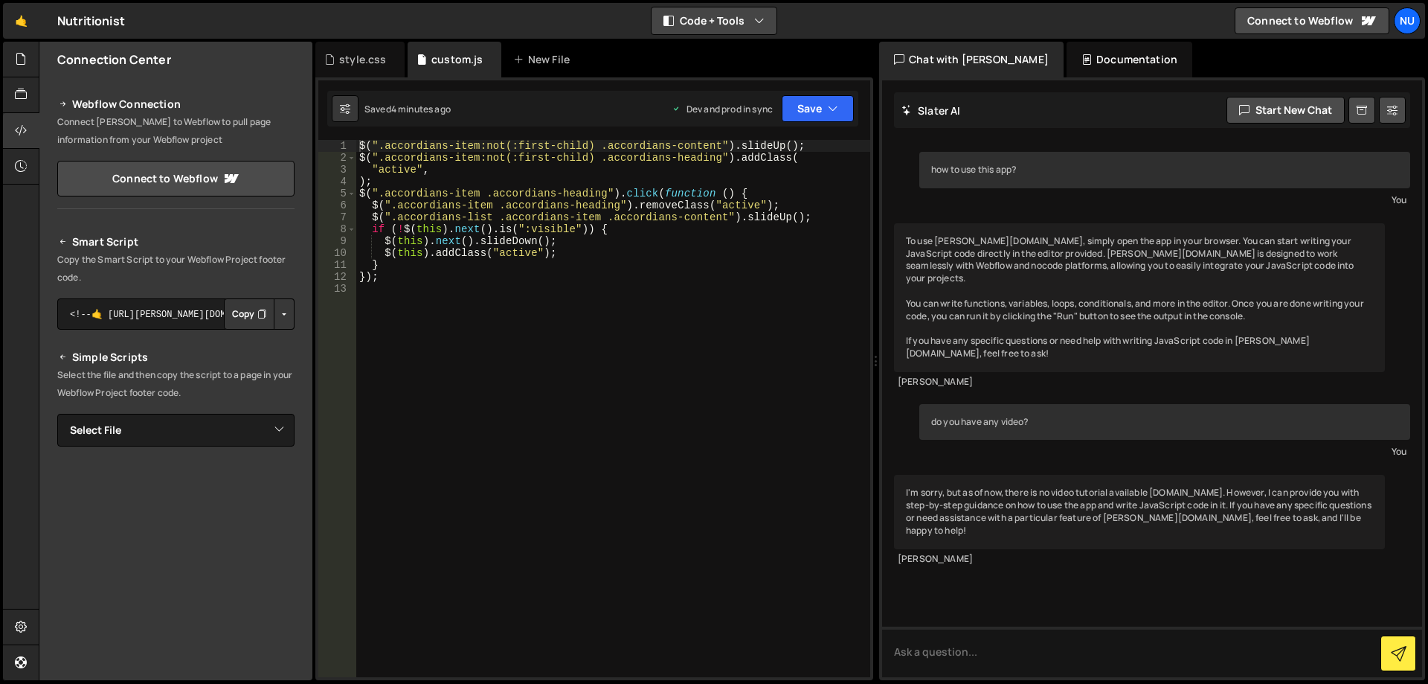
click at [711, 25] on button "Code + Tools" at bounding box center [714, 20] width 125 height 27
click at [729, 49] on button "Code Only" at bounding box center [714, 53] width 125 height 27
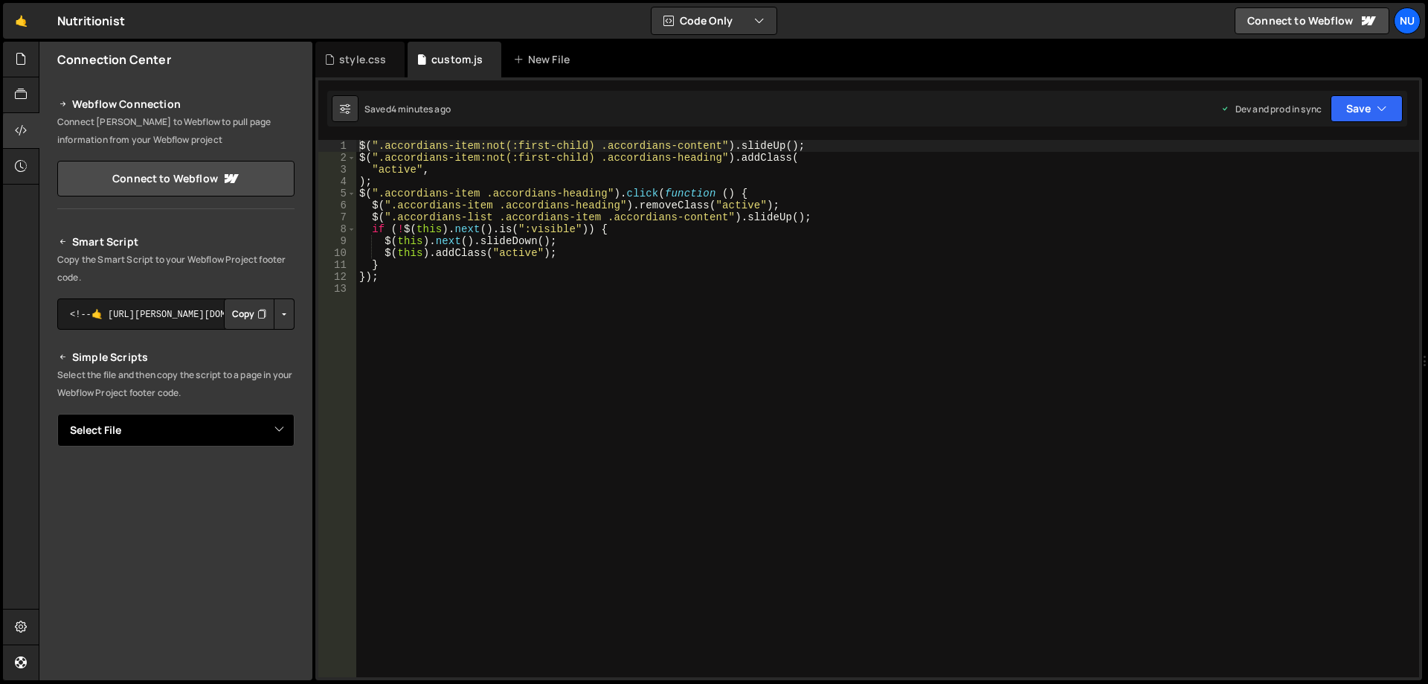
click at [213, 445] on select "Select File custom.js style.css" at bounding box center [175, 430] width 237 height 33
select select "45945"
click at [57, 414] on select "Select File custom.js style.css" at bounding box center [175, 430] width 237 height 33
click at [257, 481] on icon "Button group with nested dropdown" at bounding box center [261, 480] width 9 height 15
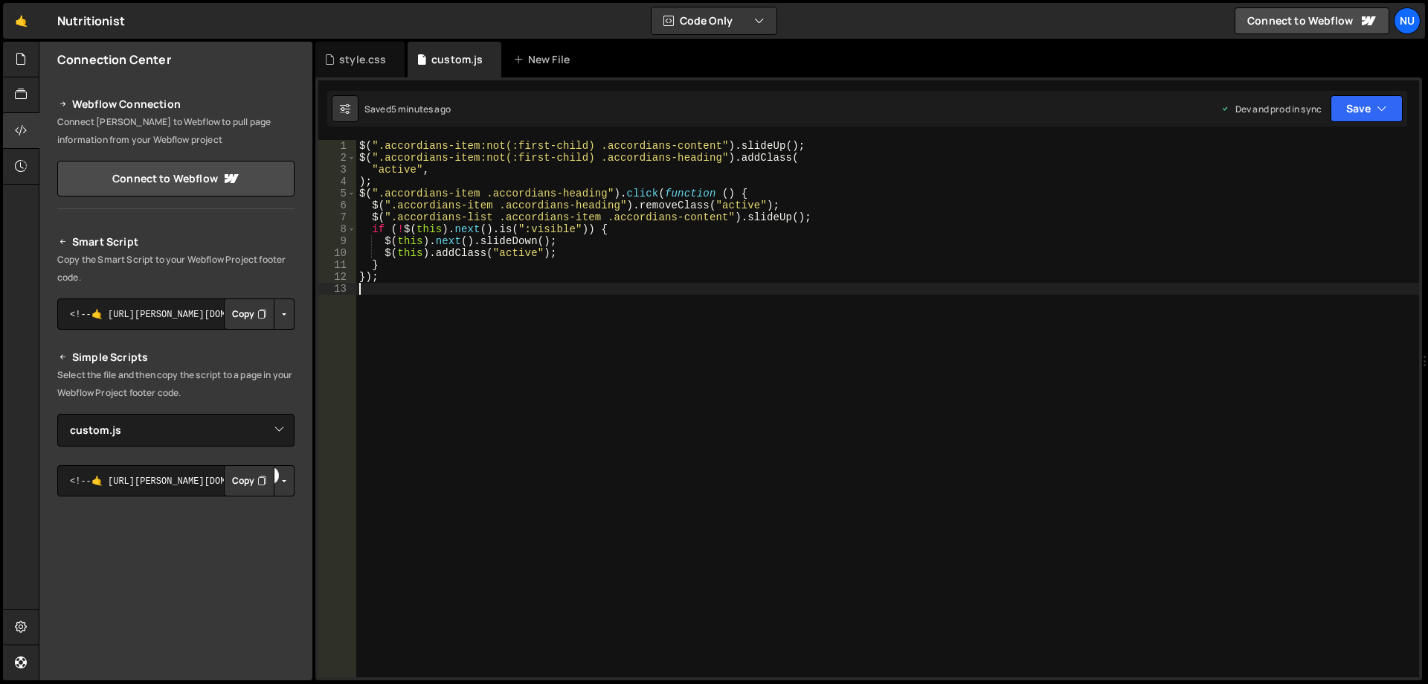
click at [469, 459] on div "$ ( ".accordians-item:not(:first-child) .accordians-content" ) . slideUp ( ) ; …" at bounding box center [887, 420] width 1063 height 561
click at [538, 185] on div "$ ( ".accordians-item:not(:first-child) .accordians-content" ) . slideUp ( ) ; …" at bounding box center [887, 420] width 1063 height 561
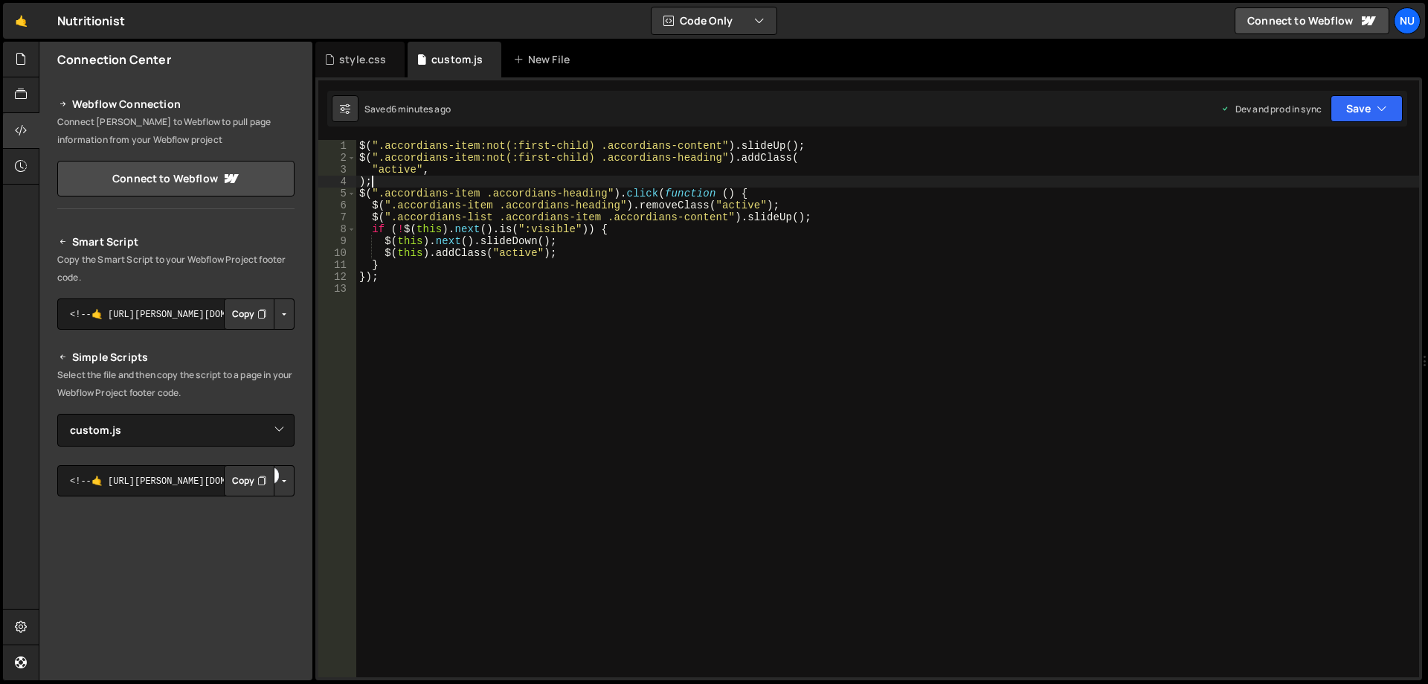
type textarea "});"
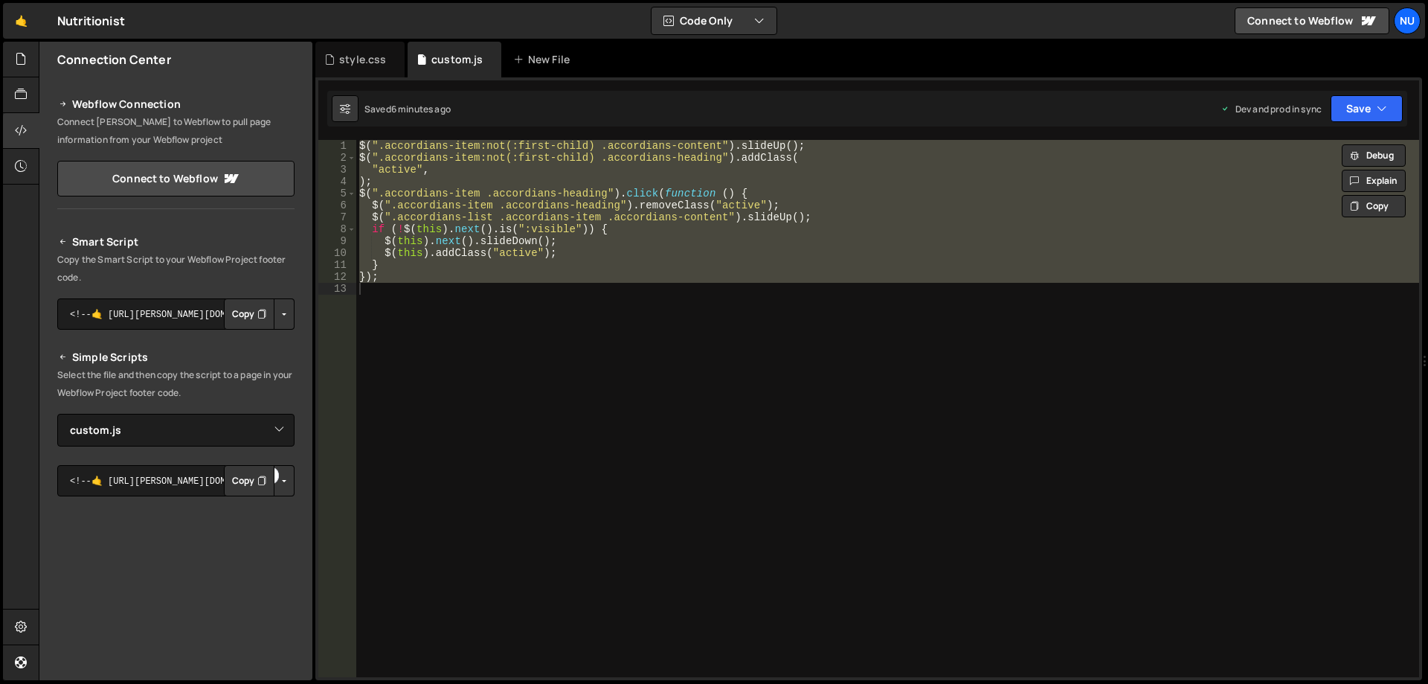
click at [596, 293] on div "$ ( ".accordians-item:not(:first-child) .accordians-content" ) . slideUp ( ) ; …" at bounding box center [887, 408] width 1063 height 537
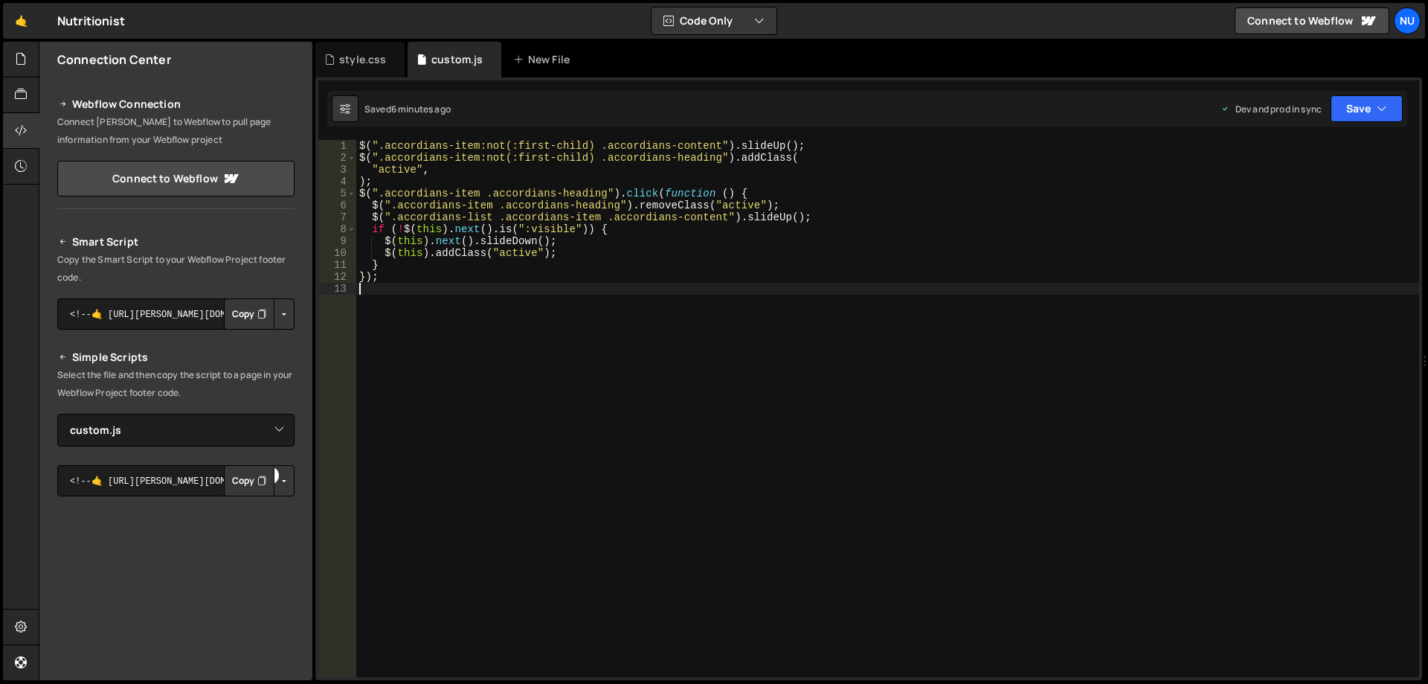
type textarea "});"
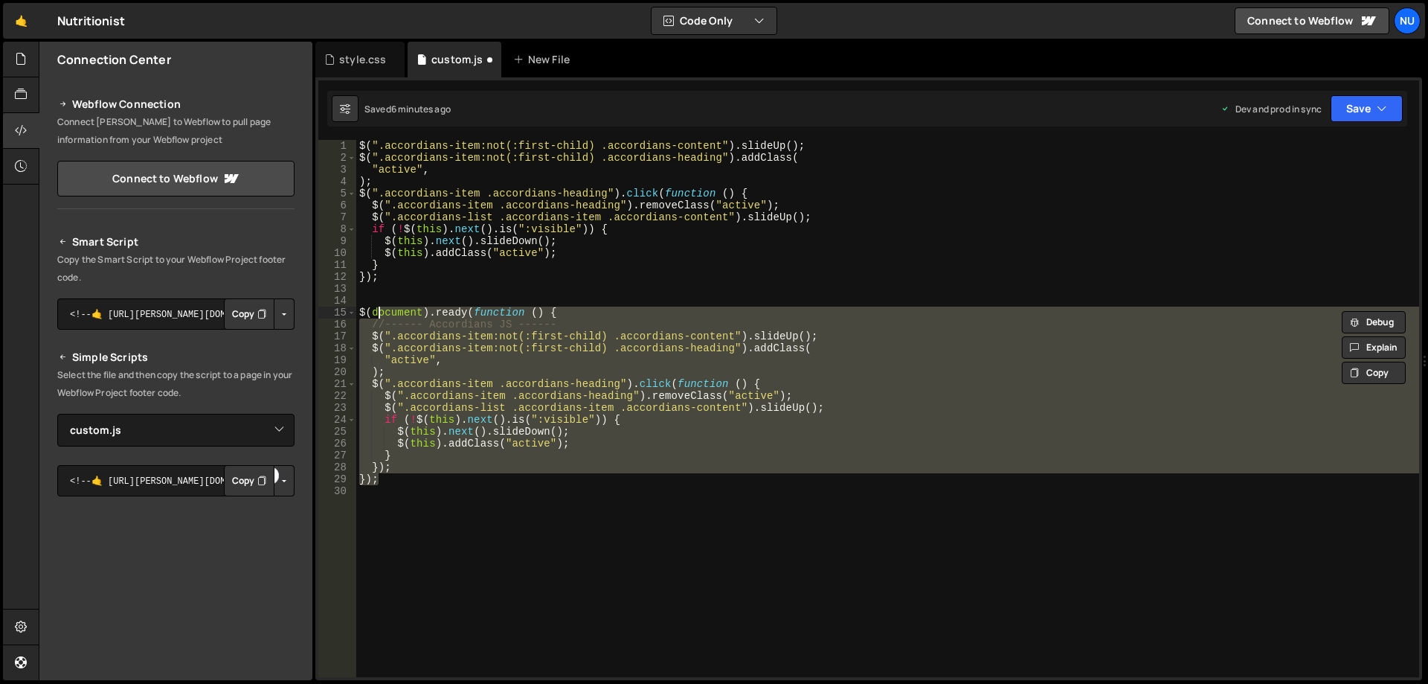
type textarea "$(document).ready(function () {"
click at [549, 350] on div "$ ( ".accordians-item:not(:first-child) .accordians-content" ) . slideUp ( ) ; …" at bounding box center [887, 408] width 1063 height 537
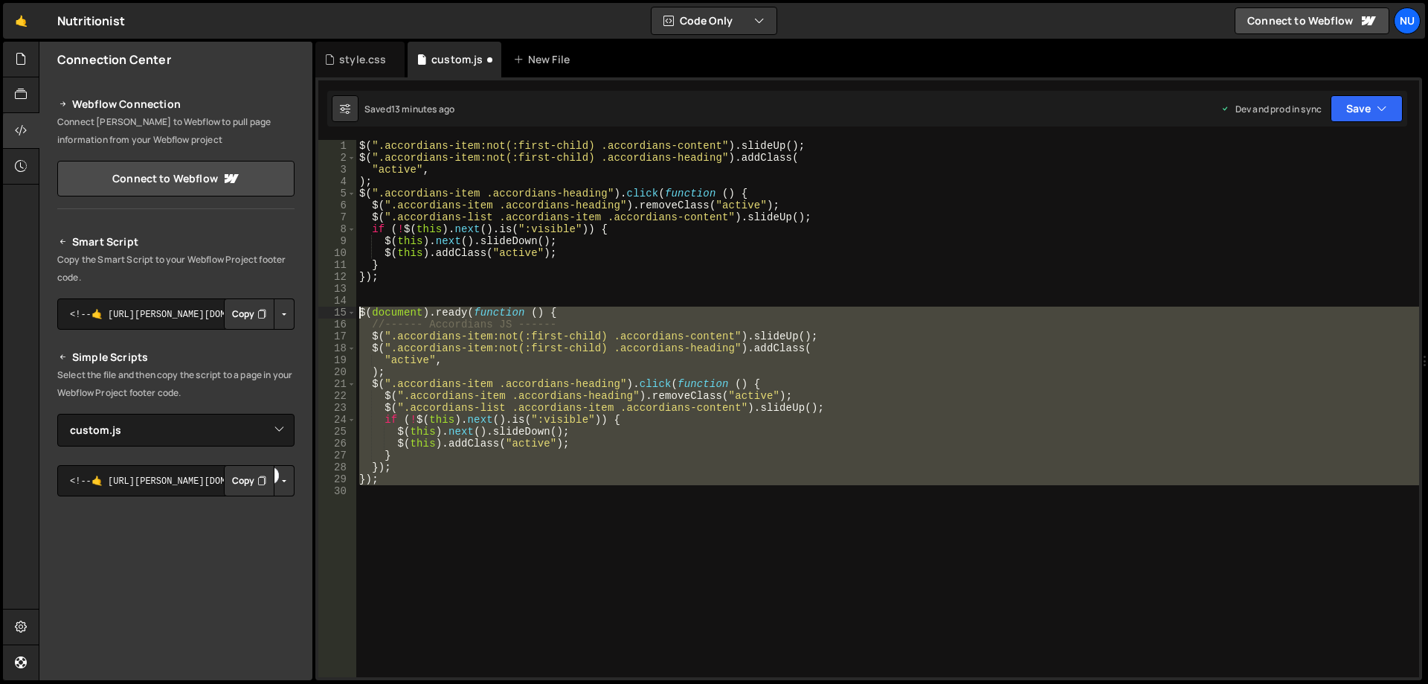
drag, startPoint x: 450, startPoint y: 489, endPoint x: 253, endPoint y: 315, distance: 262.9
click at [253, 315] on div "Files New File Javascript files 0 custom.js 0 CSS files style.css 0 Copy share …" at bounding box center [733, 361] width 1389 height 639
type textarea "$(document).ready(function () { //------ Accordians JS ------"
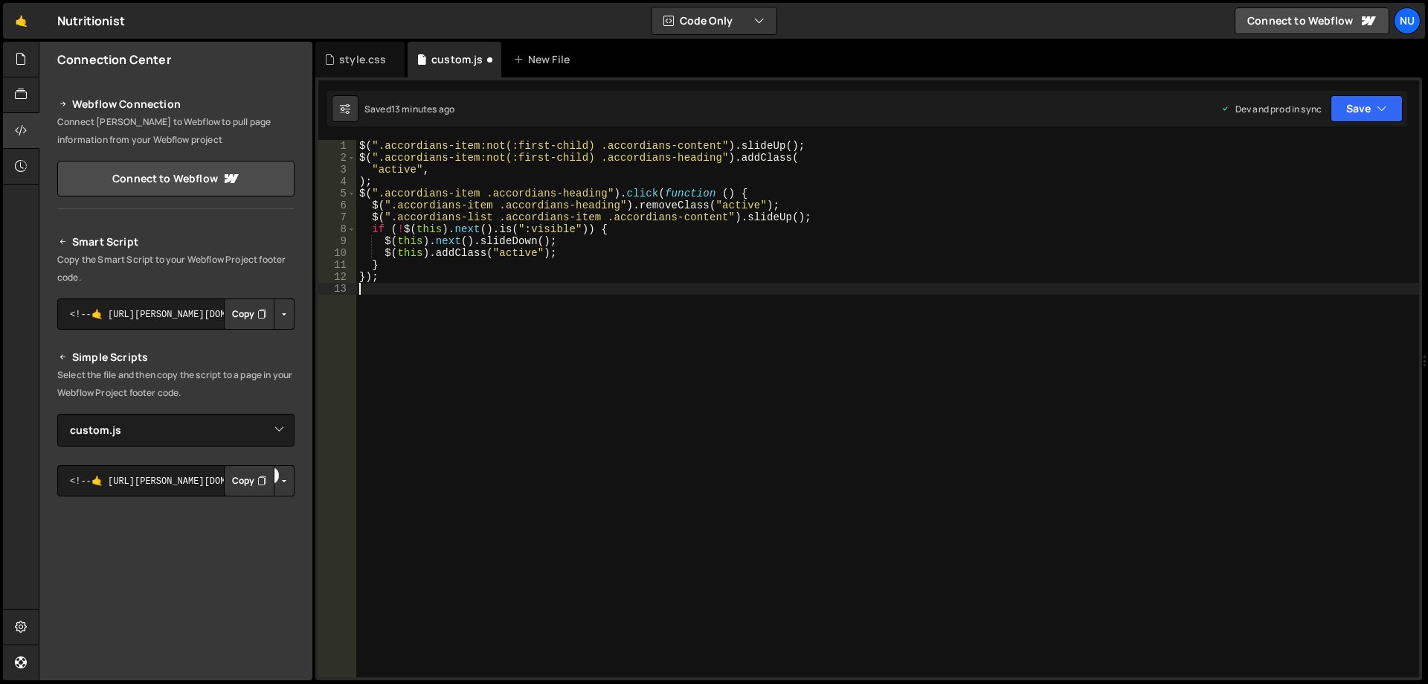
type textarea "});"
click at [1382, 101] on icon "button" at bounding box center [1382, 108] width 10 height 15
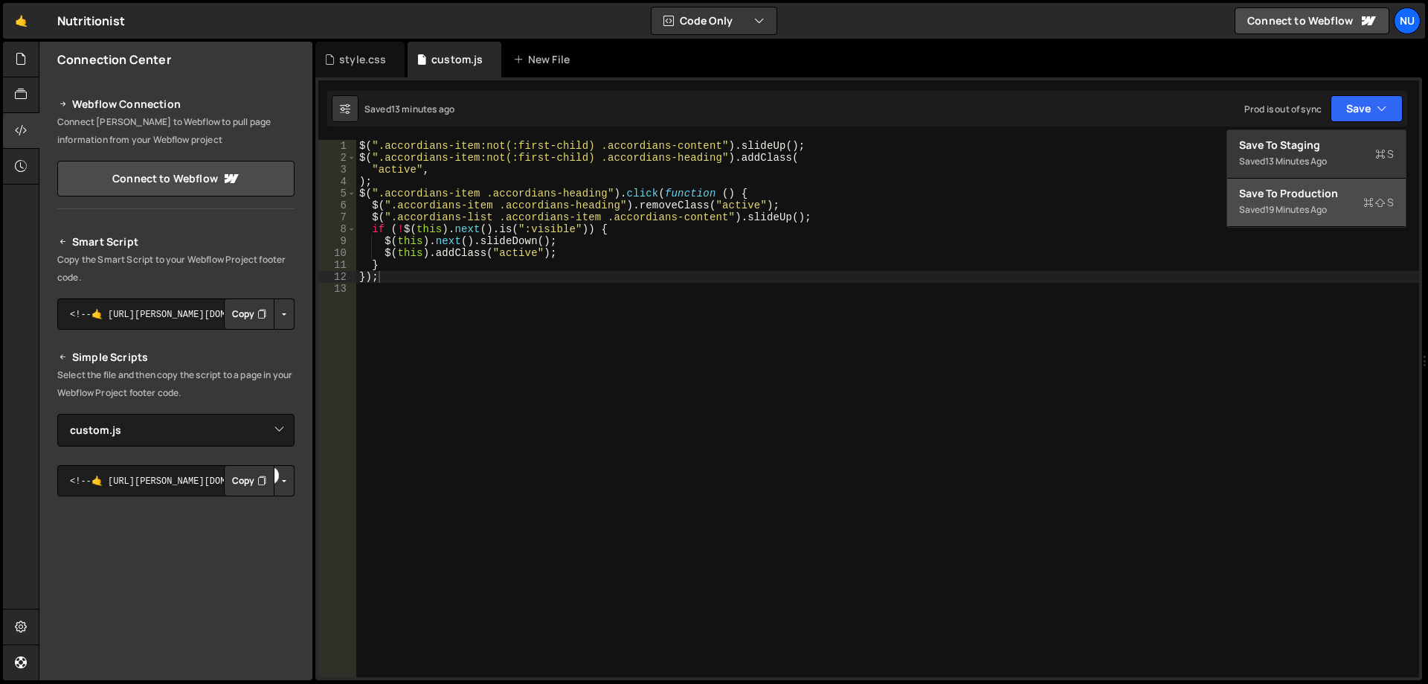
click at [1337, 213] on div "Saved 19 minutes ago" at bounding box center [1316, 210] width 155 height 18
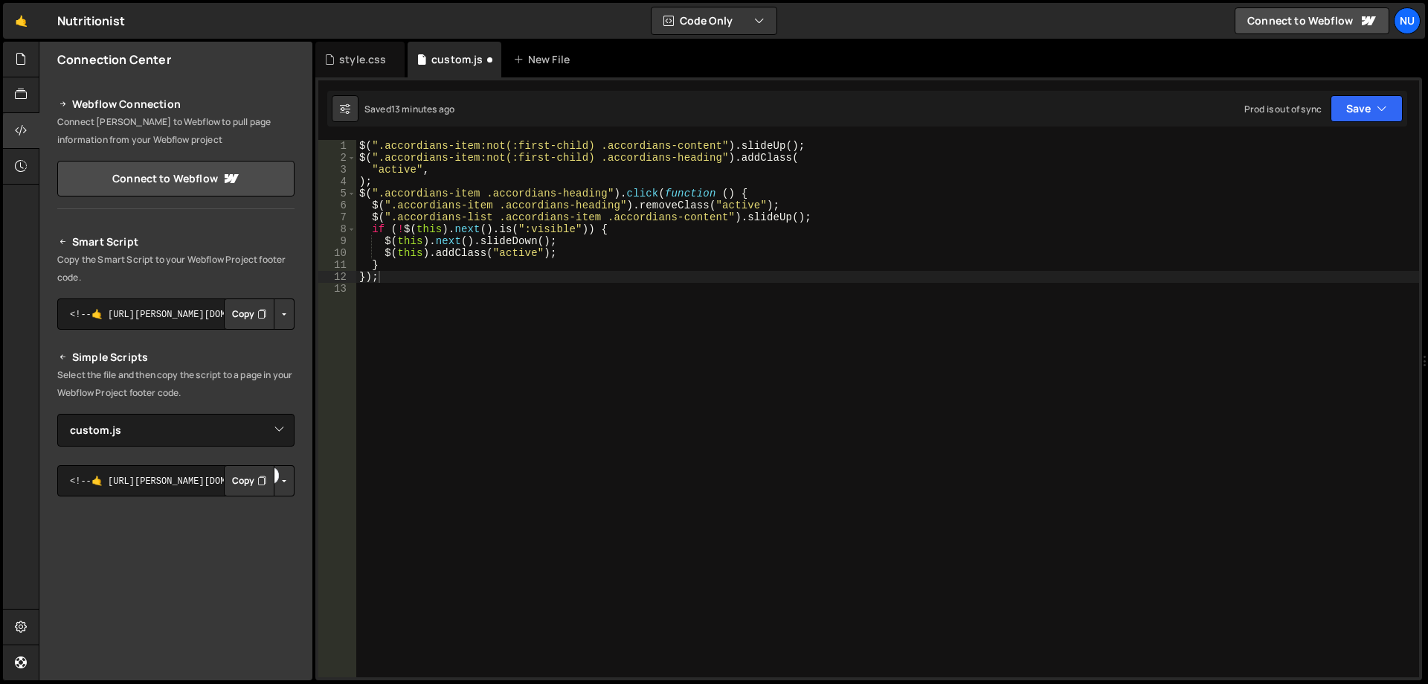
click at [1098, 353] on div "$ ( ".accordians-item:not(:first-child) .accordians-content" ) . slideUp ( ) ; …" at bounding box center [887, 420] width 1063 height 561
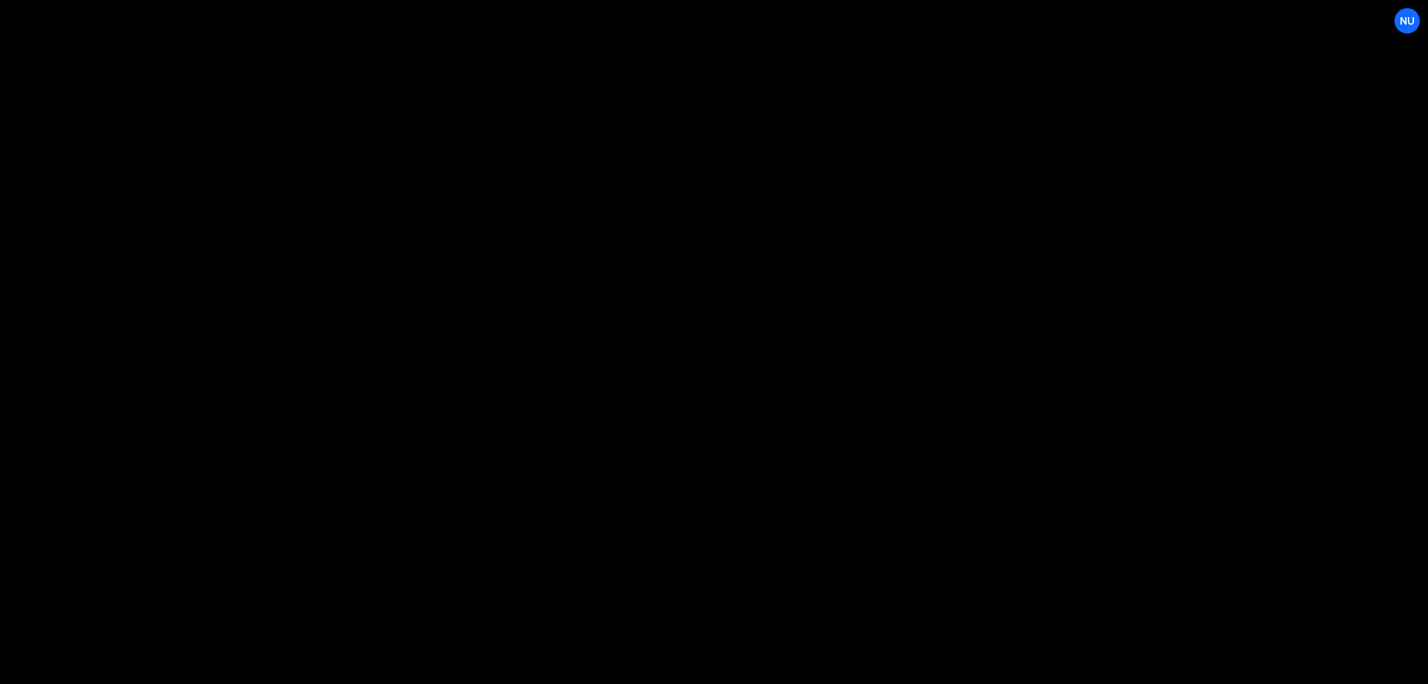
select select "45945"
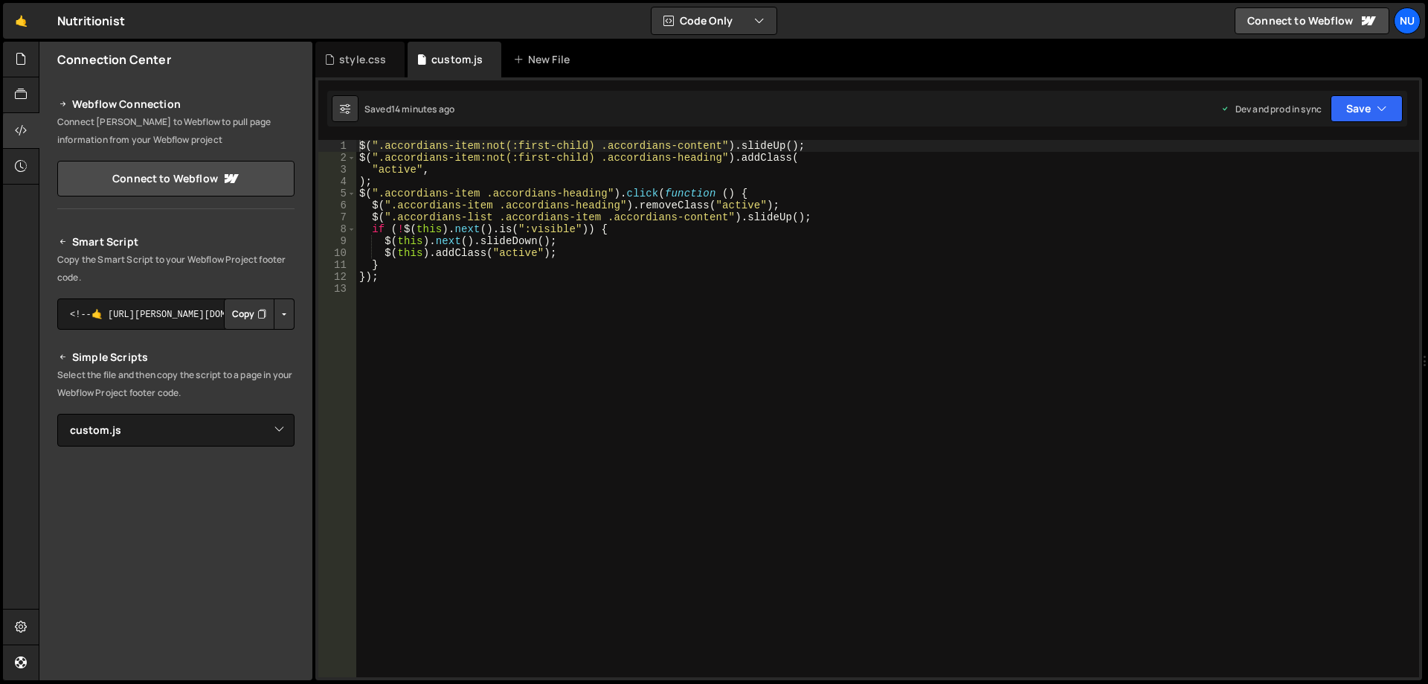
scroll to position [1872, 0]
click at [233, 436] on select "Select File custom.js style.css" at bounding box center [175, 430] width 237 height 33
click at [57, 414] on select "Select File custom.js style.css" at bounding box center [175, 430] width 237 height 33
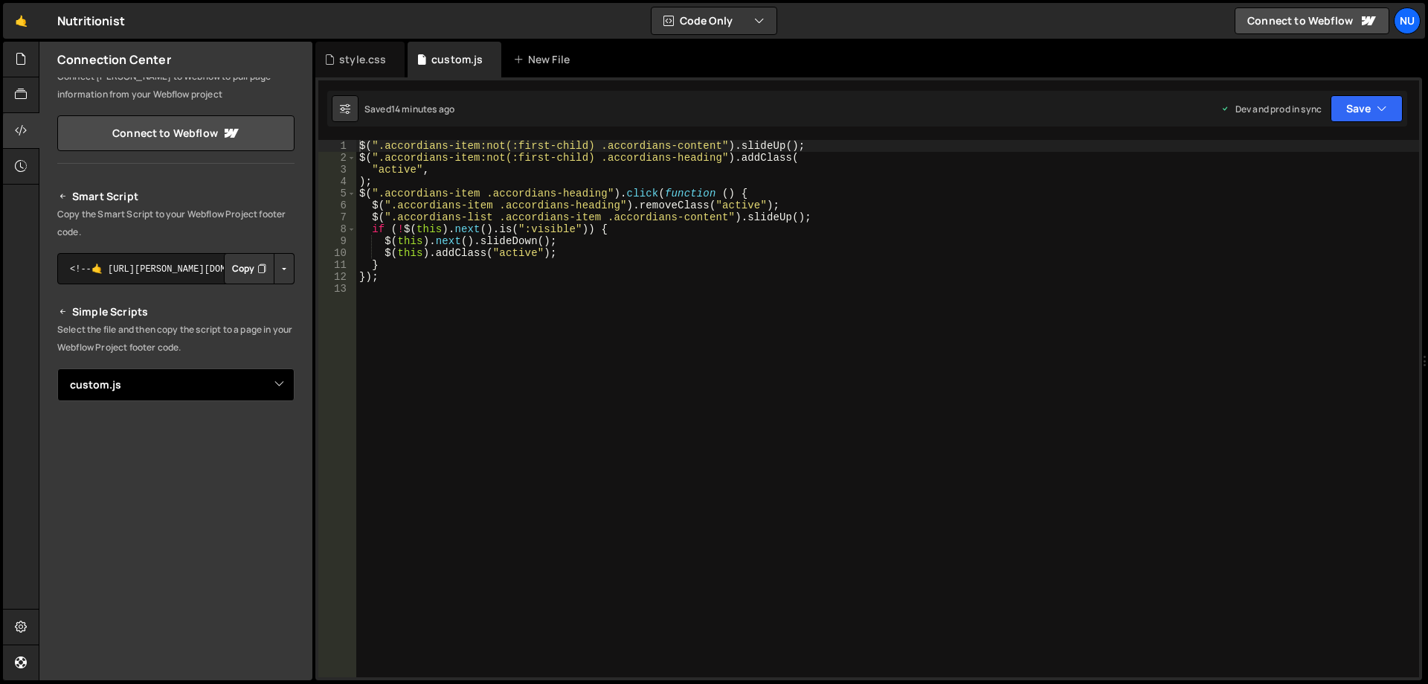
scroll to position [106, 0]
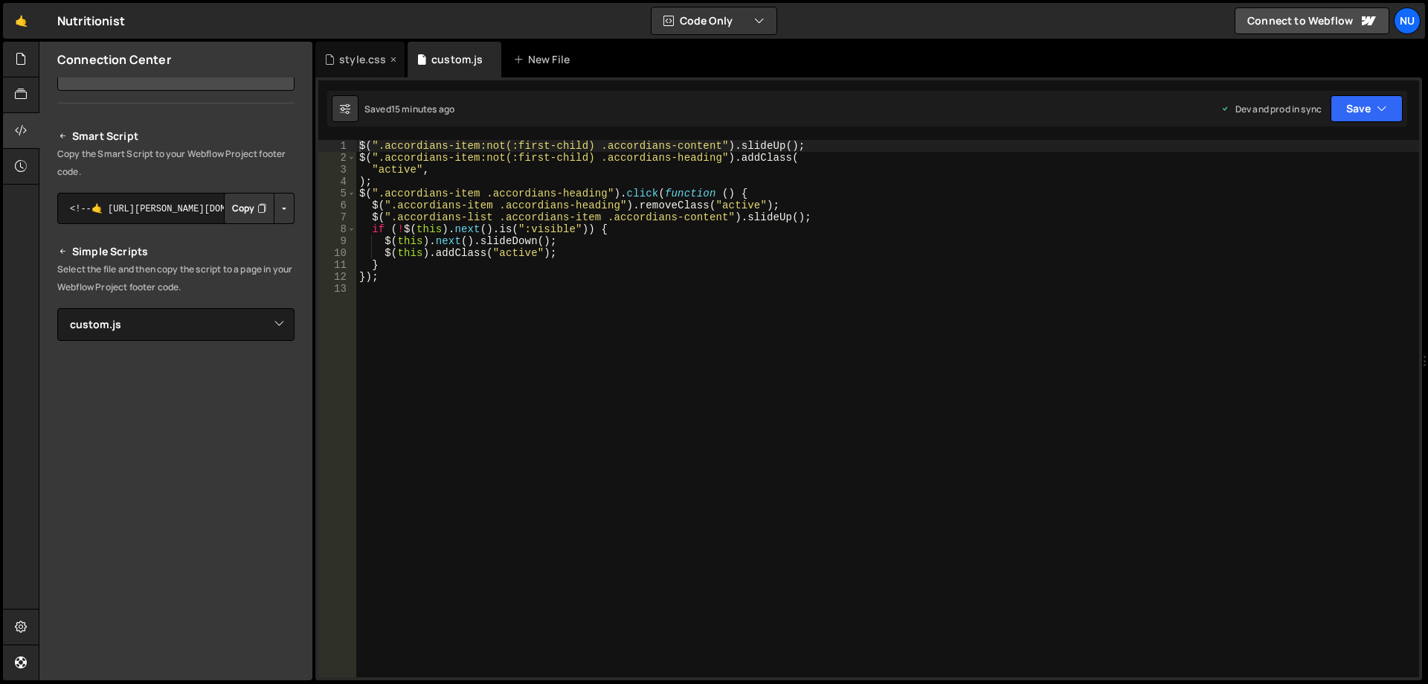
click at [358, 57] on div "style.css" at bounding box center [362, 59] width 47 height 15
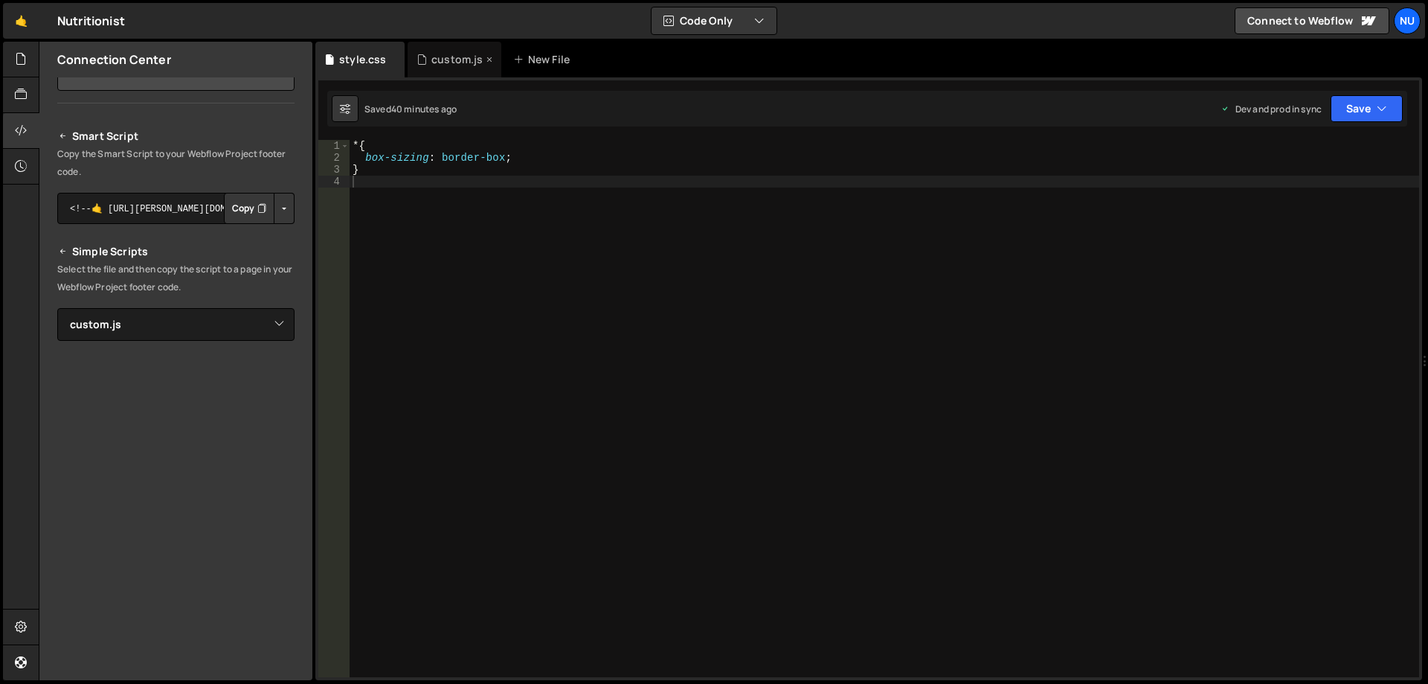
click at [433, 57] on div "custom.js" at bounding box center [456, 59] width 51 height 15
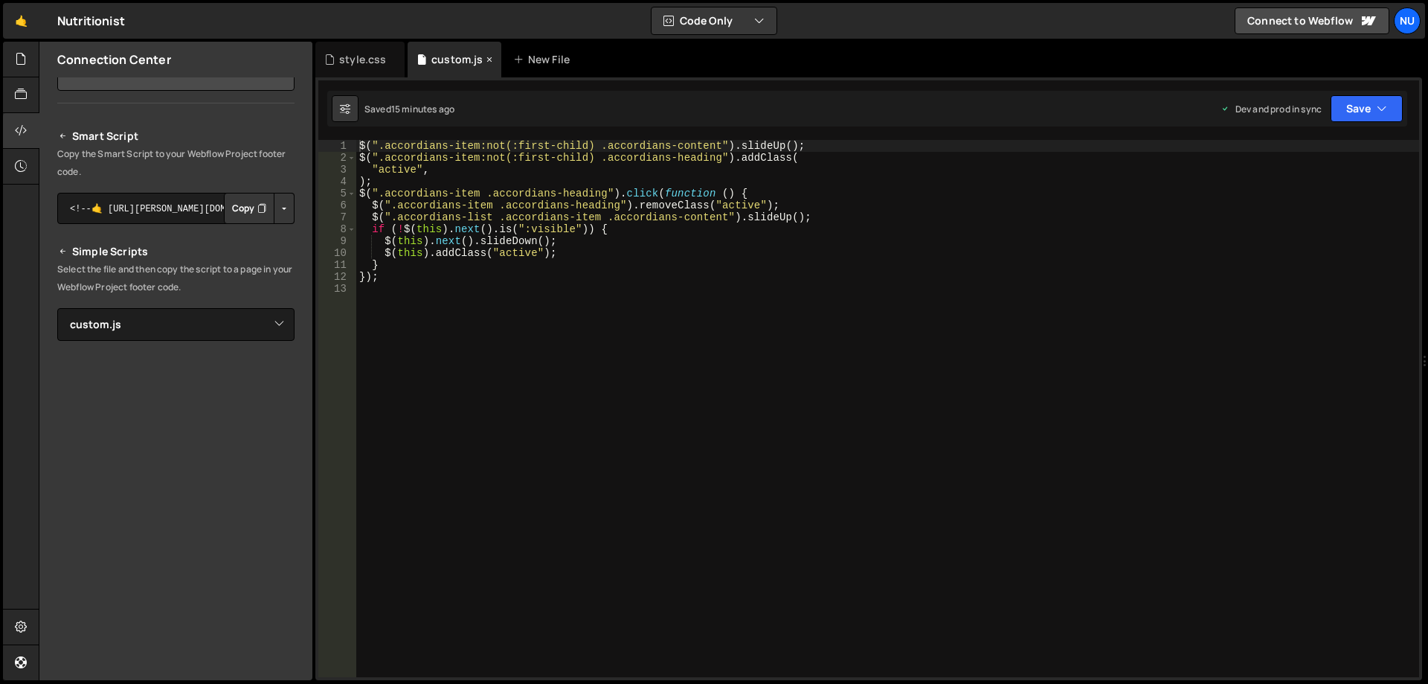
scroll to position [1872, 0]
click at [476, 146] on div "$ ( ".accordians-item:not(:first-child) .accordians-content" ) . slideUp ( ) ; …" at bounding box center [887, 420] width 1063 height 561
click at [1353, 101] on button "Save" at bounding box center [1367, 108] width 72 height 27
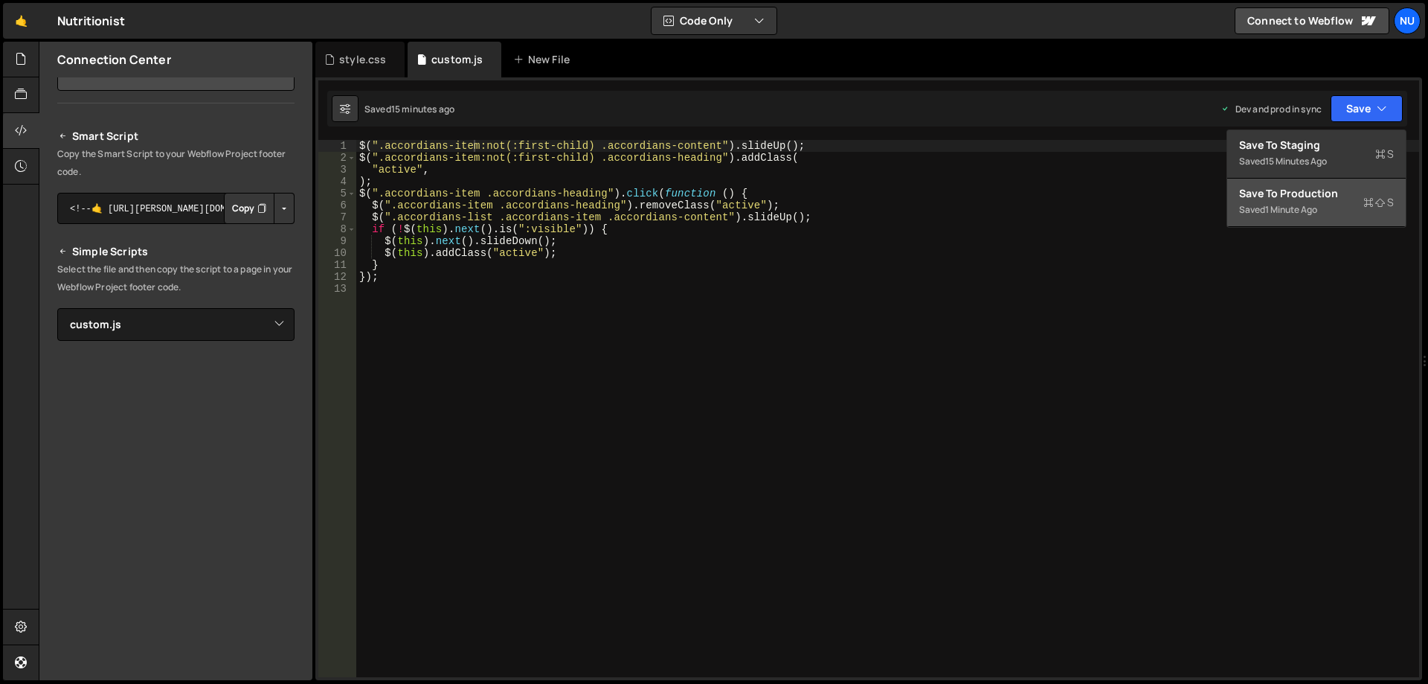
click at [1326, 190] on div "Save to Production S" at bounding box center [1316, 193] width 155 height 15
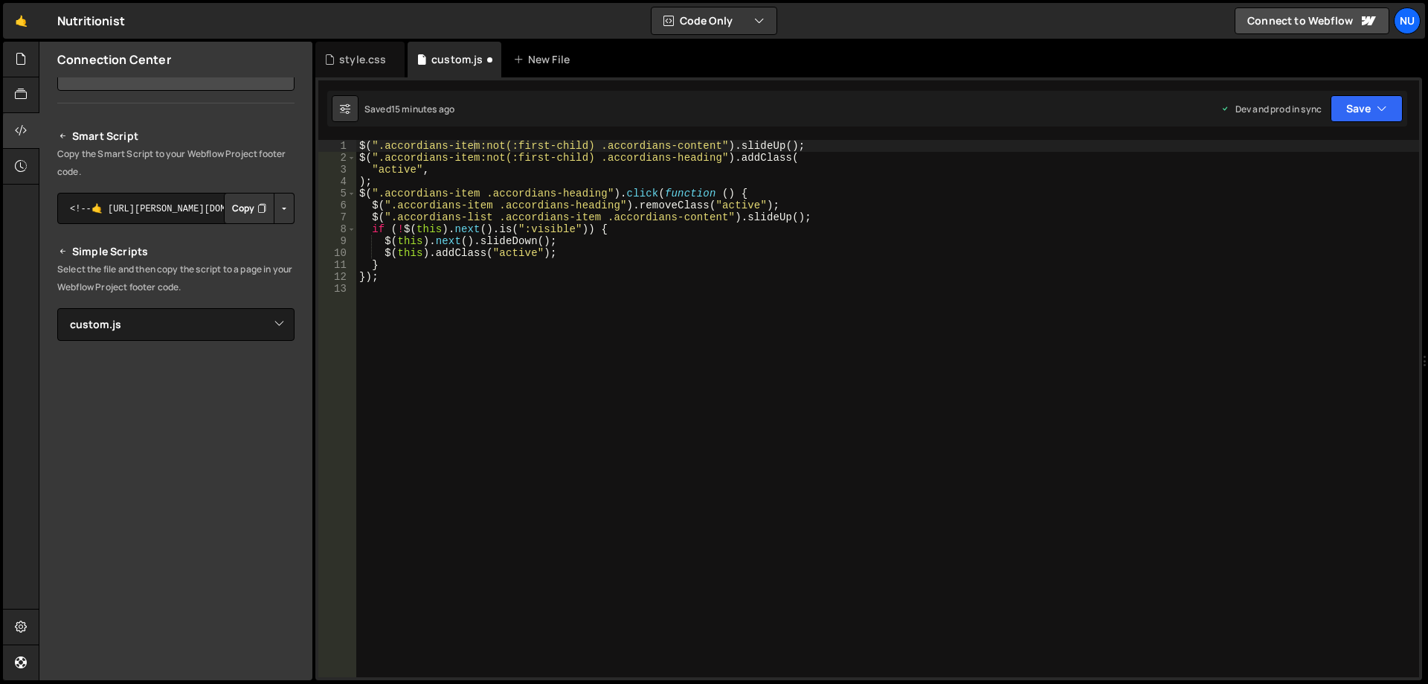
type textarea "$(this).addClass("active");"
click at [1099, 248] on div "$ ( ".accordians-item:not(:first-child) .accordians-content" ) . slideUp ( ) ; …" at bounding box center [887, 420] width 1063 height 561
click at [19, 99] on icon at bounding box center [21, 94] width 12 height 16
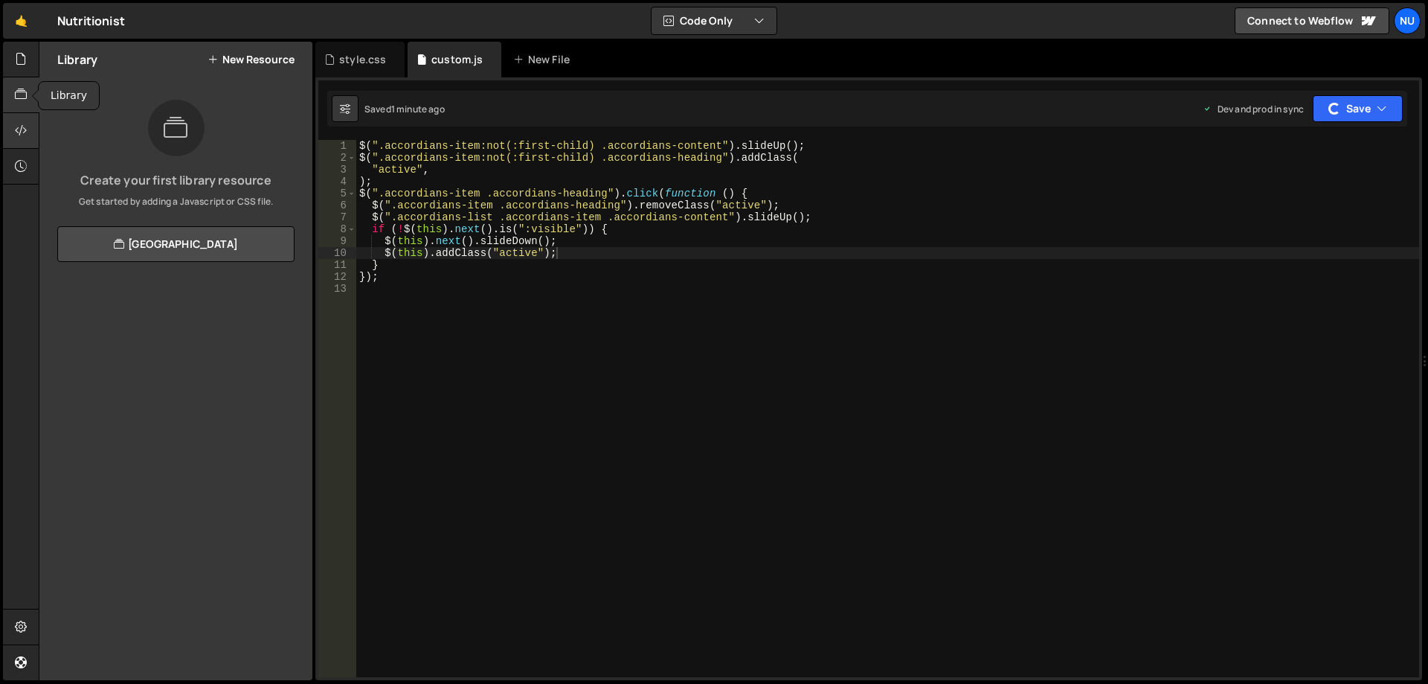
click at [30, 123] on div at bounding box center [21, 131] width 36 height 36
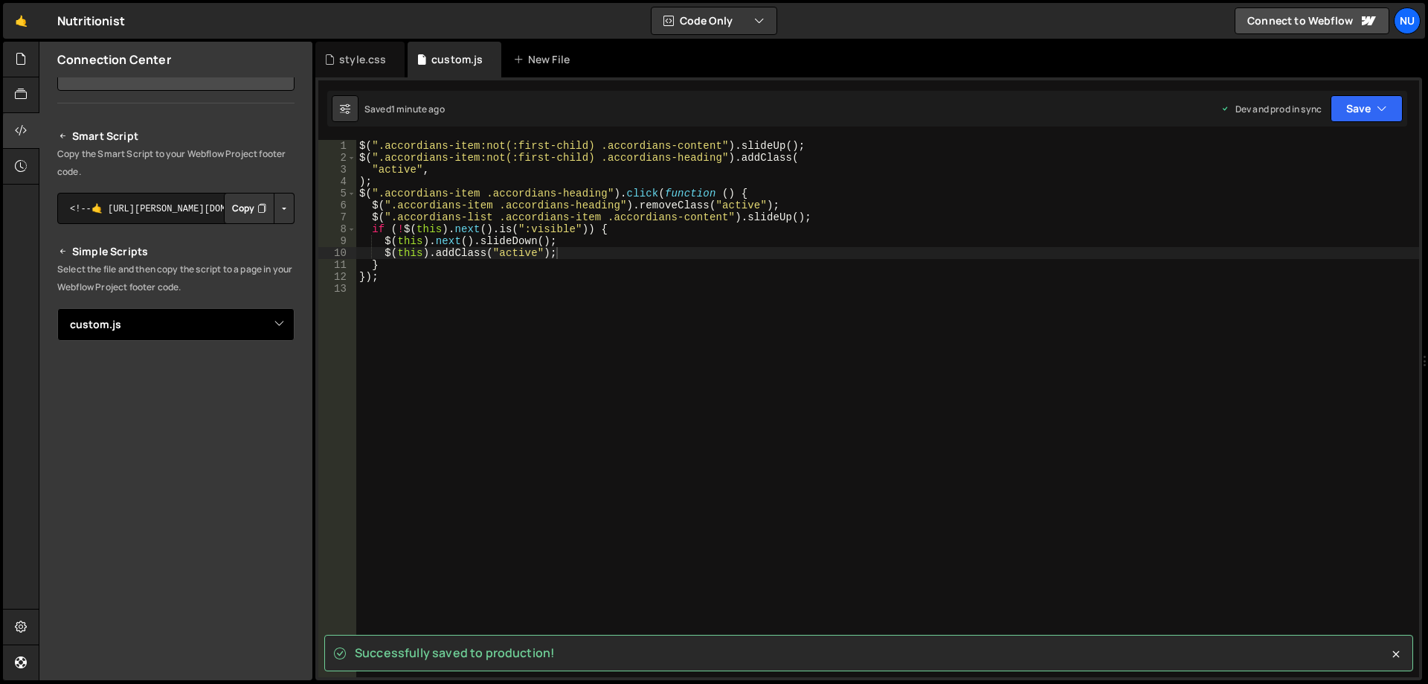
click at [207, 317] on select "Select File custom.js style.css" at bounding box center [175, 324] width 237 height 33
click at [57, 308] on select "Select File custom.js style.css" at bounding box center [175, 324] width 237 height 33
click at [190, 321] on select "Select File custom.js style.css" at bounding box center [175, 324] width 237 height 33
click at [57, 308] on select "Select File custom.js style.css" at bounding box center [175, 324] width 237 height 33
click at [187, 321] on select "Select File custom.js style.css" at bounding box center [175, 324] width 237 height 33
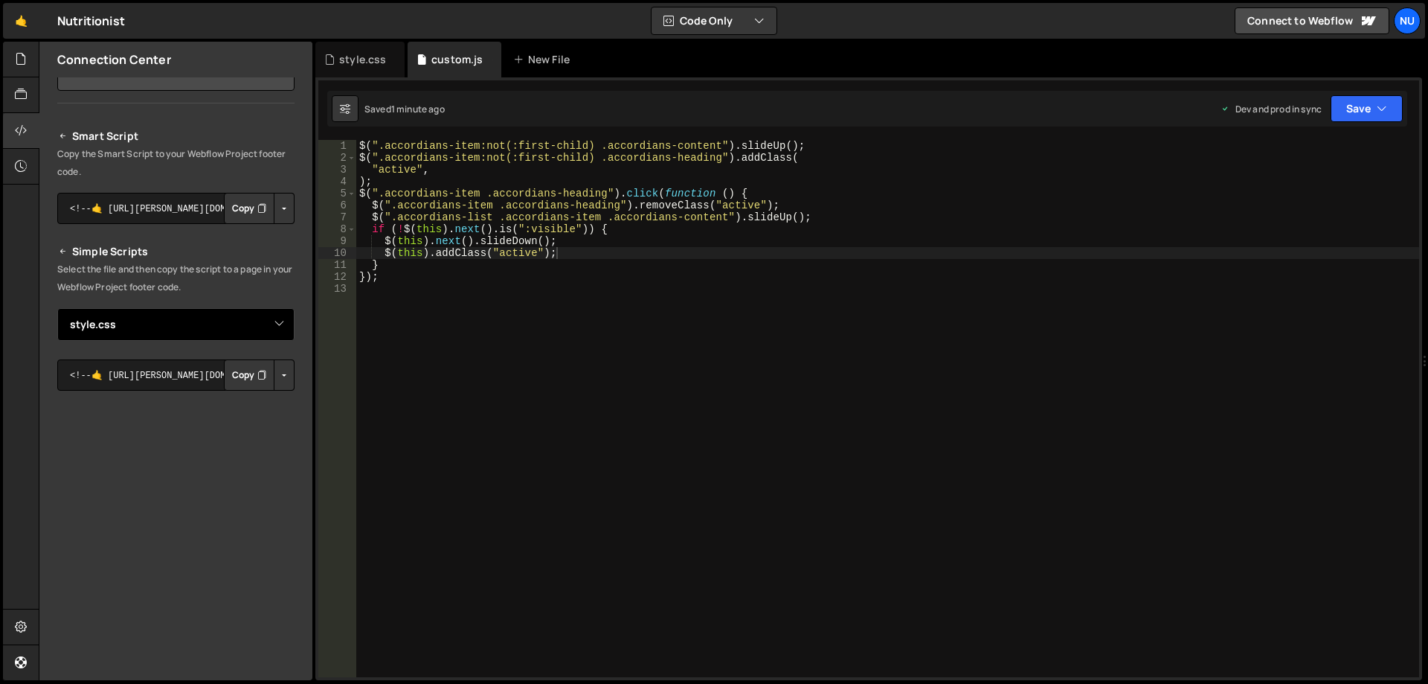
select select "45945"
click at [57, 308] on select "Select File custom.js style.css" at bounding box center [175, 324] width 237 height 33
click at [241, 372] on button "Copy" at bounding box center [249, 374] width 51 height 31
